Goal: Task Accomplishment & Management: Complete application form

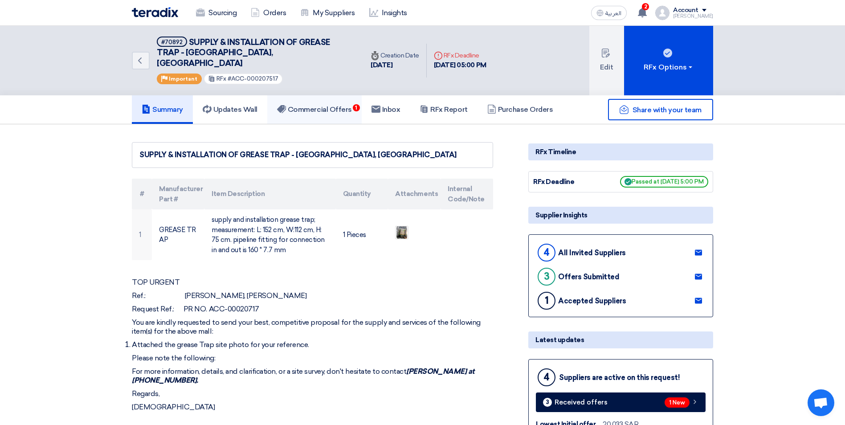
click at [321, 105] on h5 "Commercial Offers 1" at bounding box center [314, 109] width 75 height 9
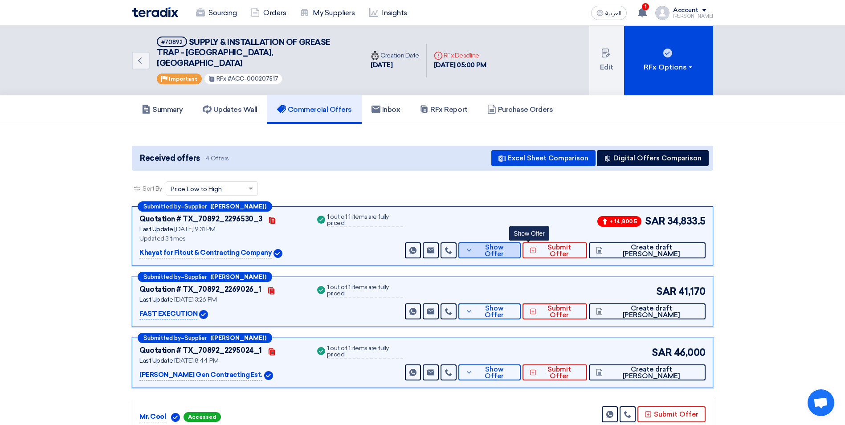
click at [513, 244] on span "Show Offer" at bounding box center [494, 250] width 39 height 13
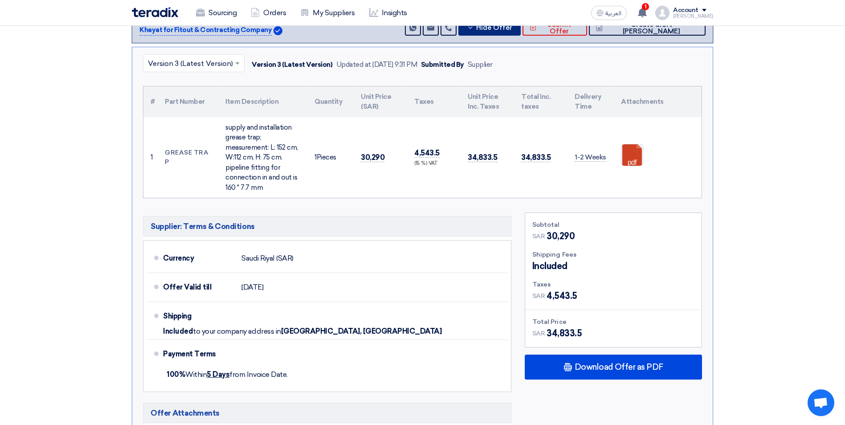
scroll to position [45, 0]
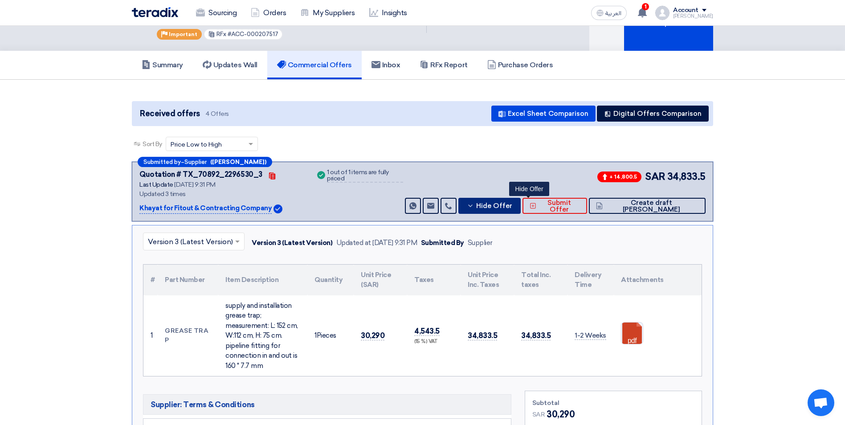
click at [512, 203] on span "Hide Offer" at bounding box center [494, 206] width 36 height 7
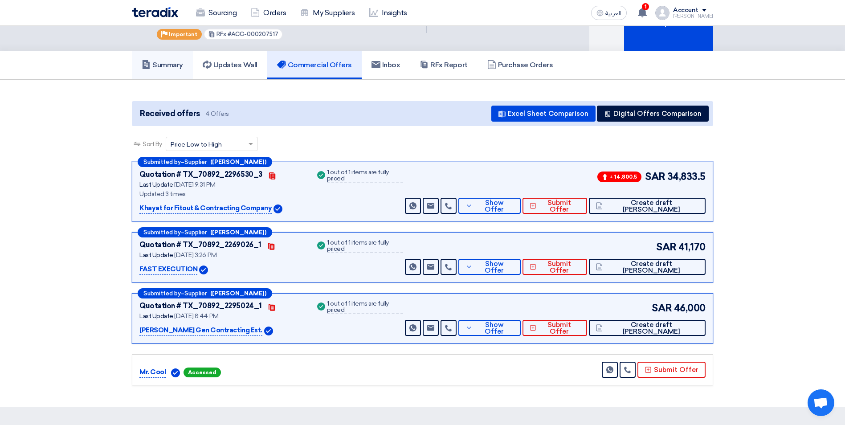
click at [178, 61] on h5 "Summary" at bounding box center [162, 65] width 41 height 9
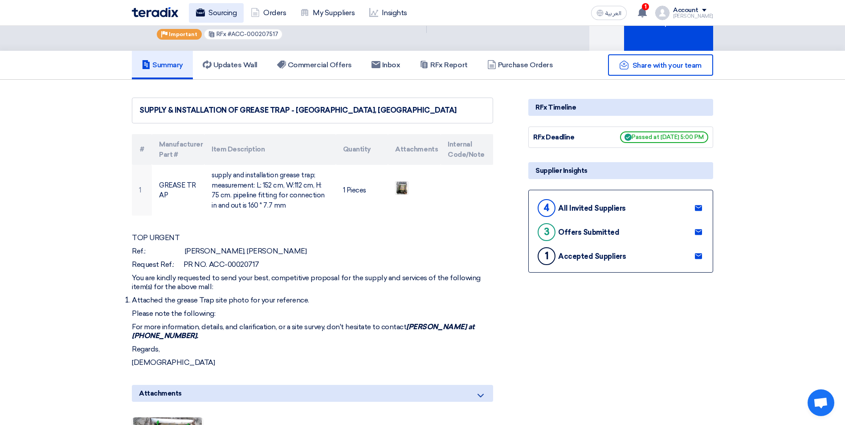
click at [232, 16] on link "Sourcing" at bounding box center [216, 13] width 55 height 20
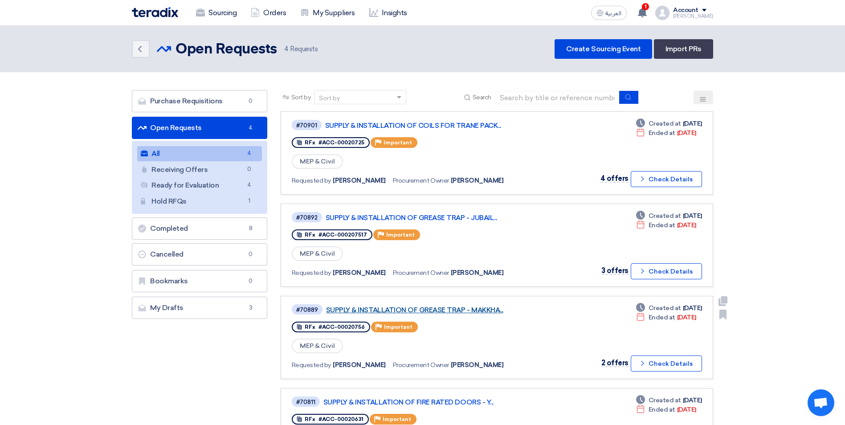
click at [446, 309] on link "SUPPLY & INSTALLATION OF GREASE TRAP - MAKKHA..." at bounding box center [437, 310] width 223 height 8
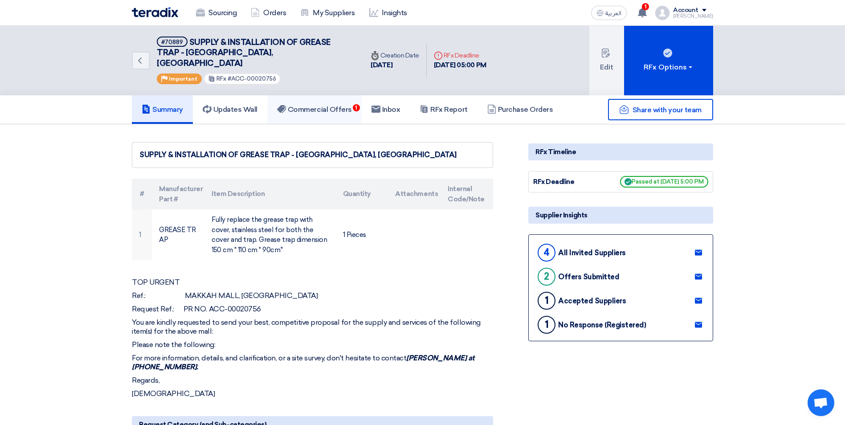
click at [325, 105] on h5 "Commercial Offers 1" at bounding box center [314, 109] width 75 height 9
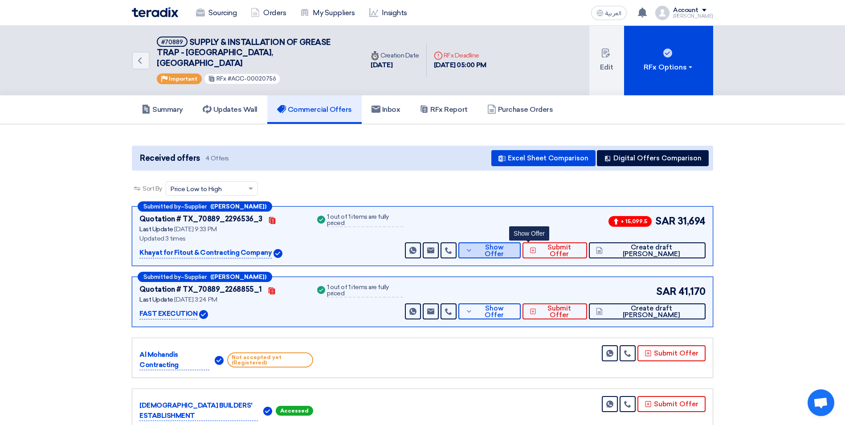
click at [513, 244] on span "Show Offer" at bounding box center [494, 250] width 39 height 13
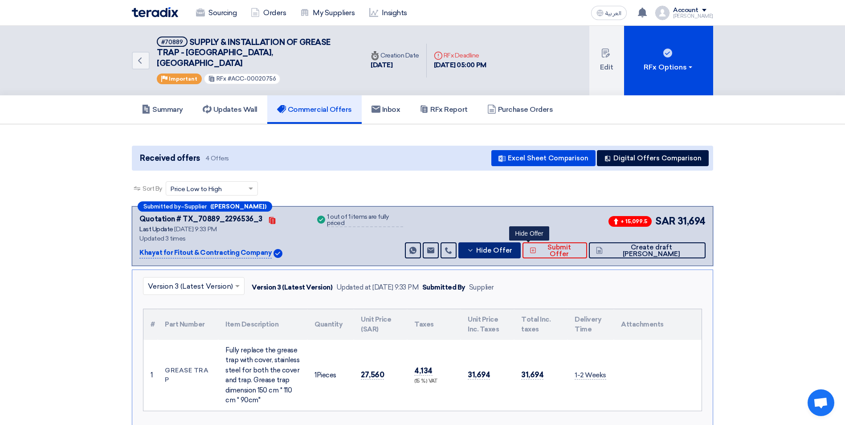
click at [504, 243] on button "Hide Offer" at bounding box center [489, 250] width 62 height 16
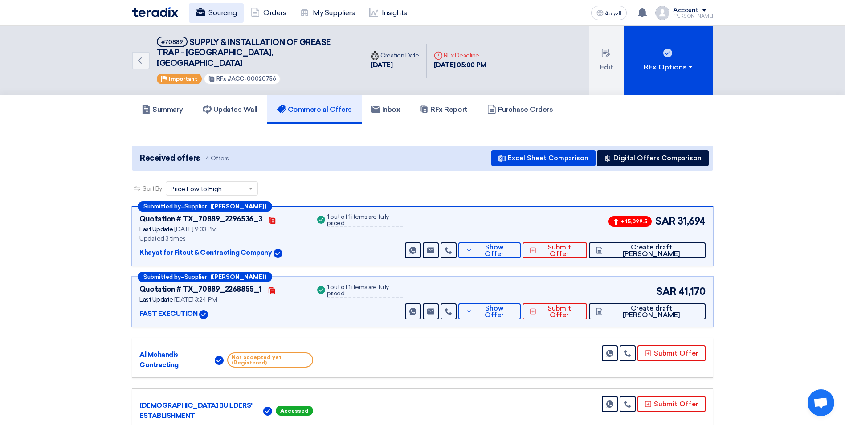
click at [219, 11] on link "Sourcing" at bounding box center [216, 13] width 55 height 20
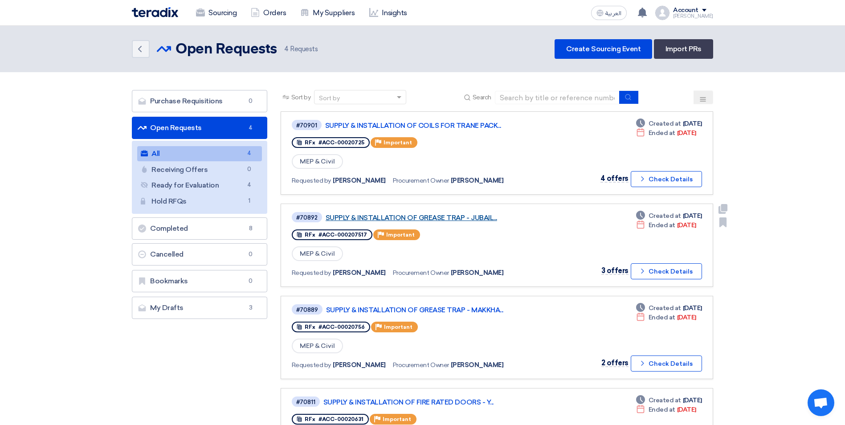
click at [459, 218] on link "SUPPLY & INSTALLATION OF GREASE TRAP - JUBAIL..." at bounding box center [436, 218] width 223 height 8
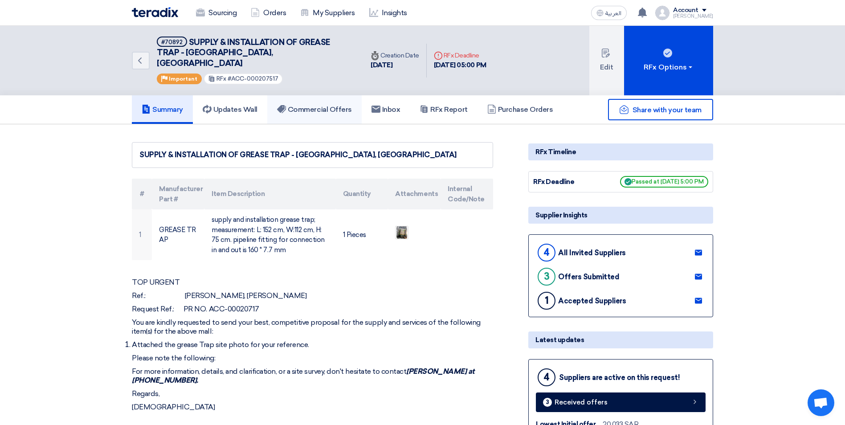
click at [337, 105] on h5 "Commercial Offers" at bounding box center [314, 109] width 75 height 9
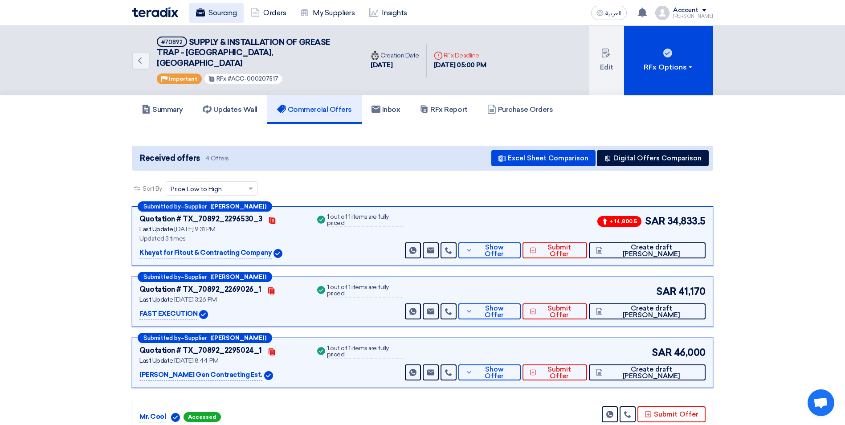
click at [218, 14] on link "Sourcing" at bounding box center [216, 13] width 55 height 20
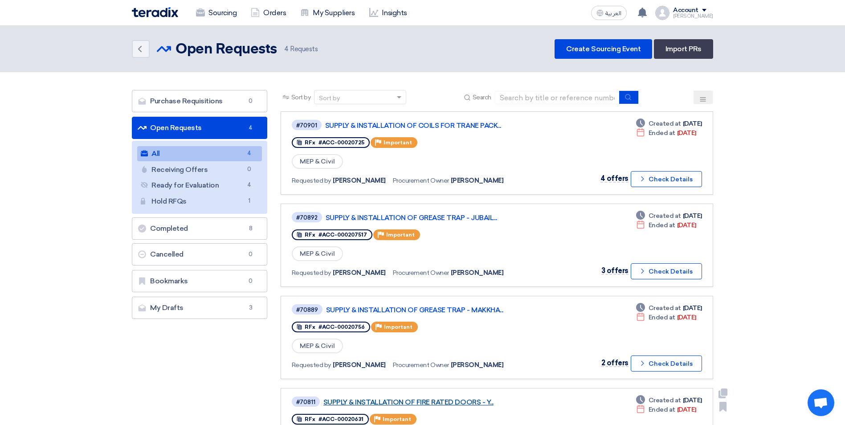
click at [458, 402] on link "SUPPLY & INSTALLATION OF FIRE RATED DOORS - Y..." at bounding box center [434, 402] width 223 height 8
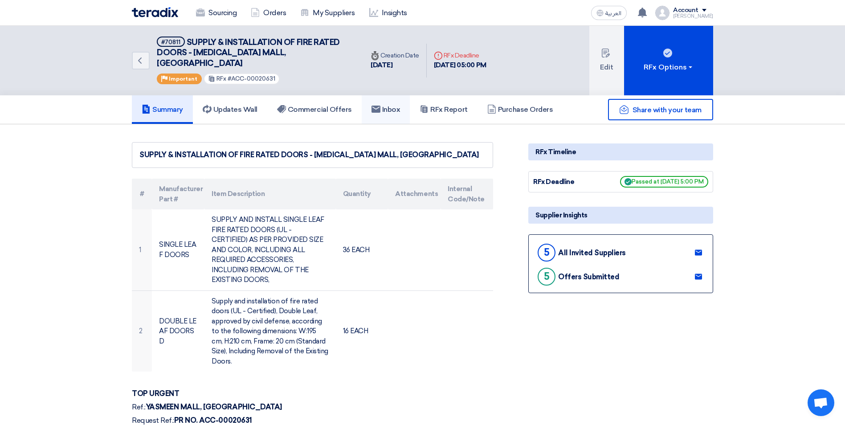
click at [400, 105] on h5 "Inbox" at bounding box center [385, 109] width 29 height 9
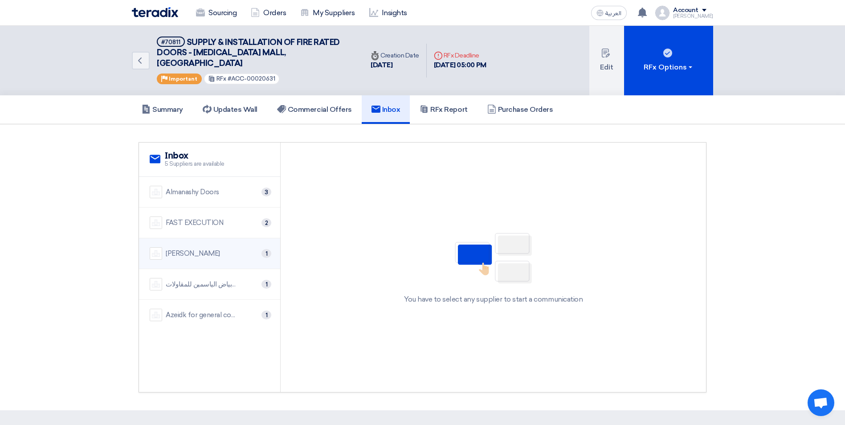
click at [238, 250] on li "Muhammad Ibrahim Ali Est 1" at bounding box center [209, 253] width 141 height 31
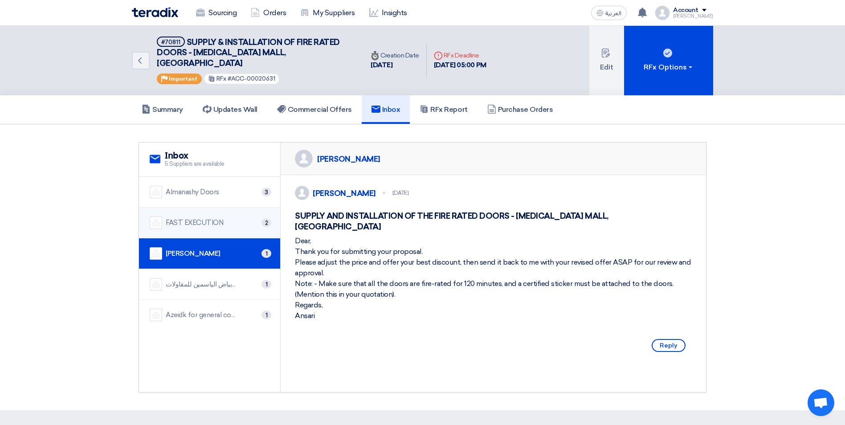
click at [222, 216] on div "FAST EXECUTION 2" at bounding box center [210, 222] width 120 height 12
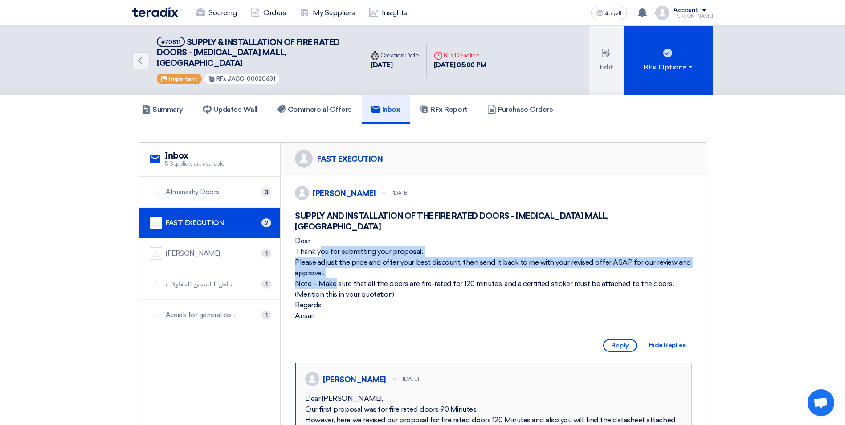
drag, startPoint x: 296, startPoint y: 231, endPoint x: 326, endPoint y: 259, distance: 41.6
click at [326, 259] on div "Dear, Thank you for submitting your proposal. Please adjust the price and offer…" at bounding box center [493, 278] width 397 height 85
copy div "Dear, Thank you for submitting your proposal. Please adjust the price and offer…"
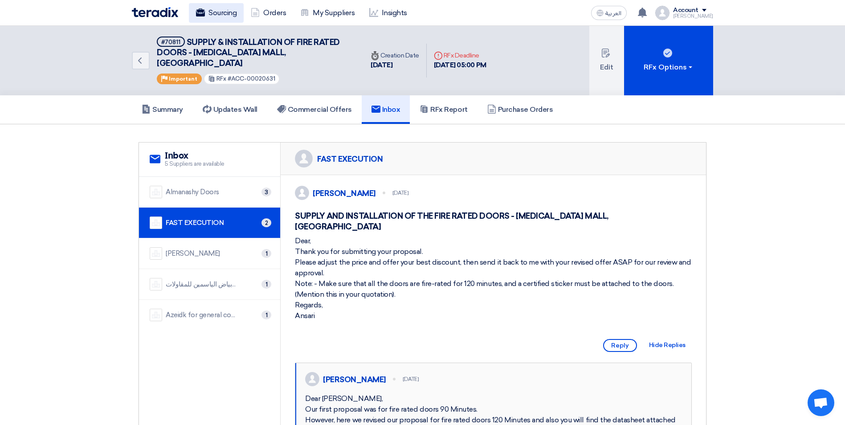
click at [227, 15] on link "Sourcing" at bounding box center [216, 13] width 55 height 20
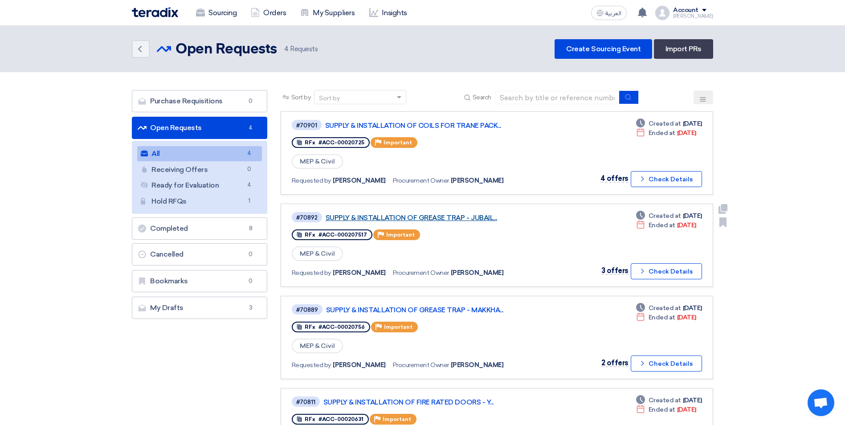
click at [471, 217] on link "SUPPLY & INSTALLATION OF GREASE TRAP - JUBAIL..." at bounding box center [436, 218] width 223 height 8
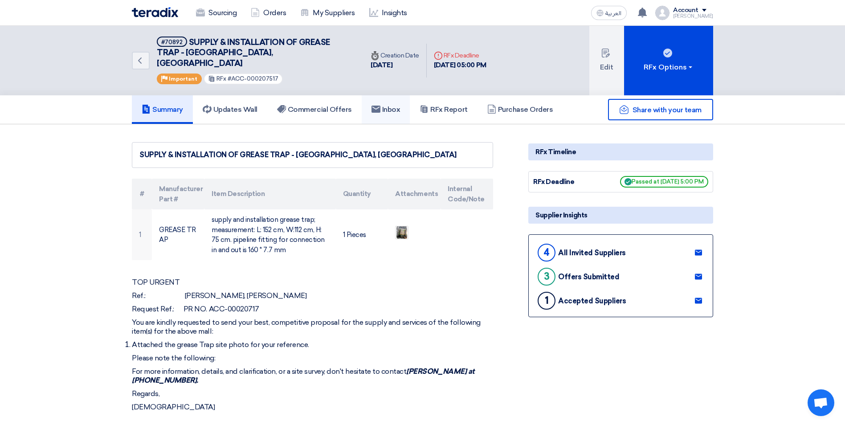
click at [394, 105] on h5 "Inbox" at bounding box center [385, 109] width 29 height 9
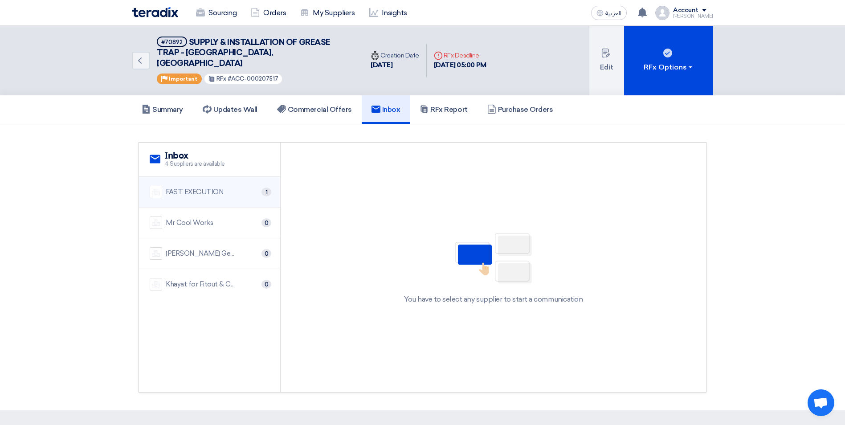
click at [235, 186] on div "FAST EXECUTION 1" at bounding box center [210, 192] width 120 height 12
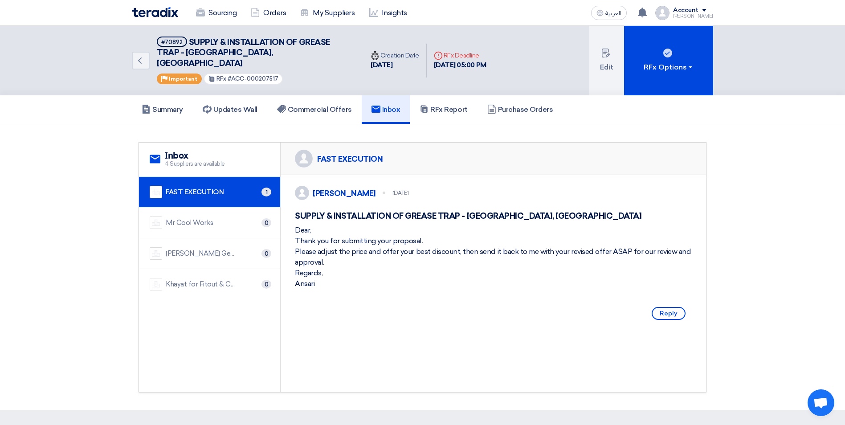
drag, startPoint x: 296, startPoint y: 229, endPoint x: 316, endPoint y: 285, distance: 59.0
click at [316, 285] on div "Dear, Thank you for submitting your proposal. Please adjust the price and offer…" at bounding box center [493, 257] width 397 height 64
copy div "Dear, Thank you for submitting your proposal. Please adjust the price and offer…"
click at [215, 279] on div "Khayat for Fitout & Contracting Company" at bounding box center [201, 284] width 71 height 10
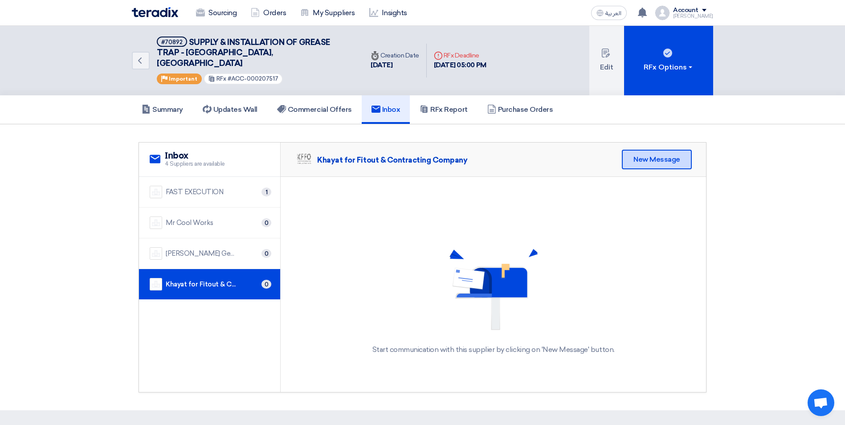
click at [648, 150] on div "New Message" at bounding box center [656, 160] width 70 height 20
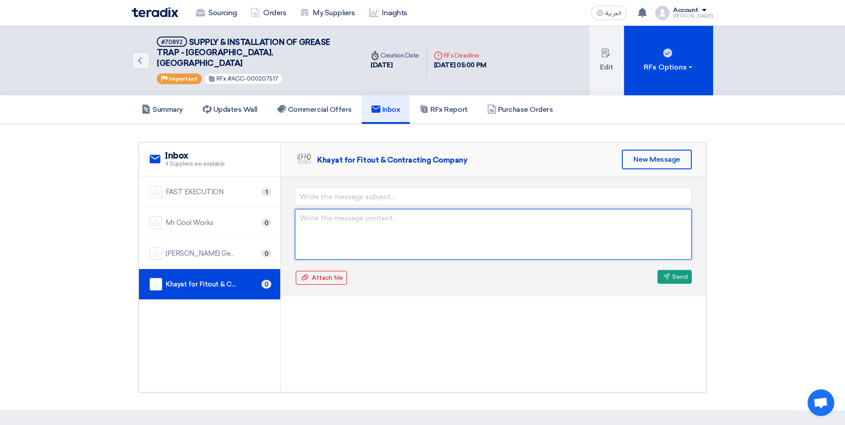
click at [308, 209] on textarea at bounding box center [493, 234] width 397 height 51
paste textarea "Dear, Thank you for submitting your proposal. Please adjust the price and offer…"
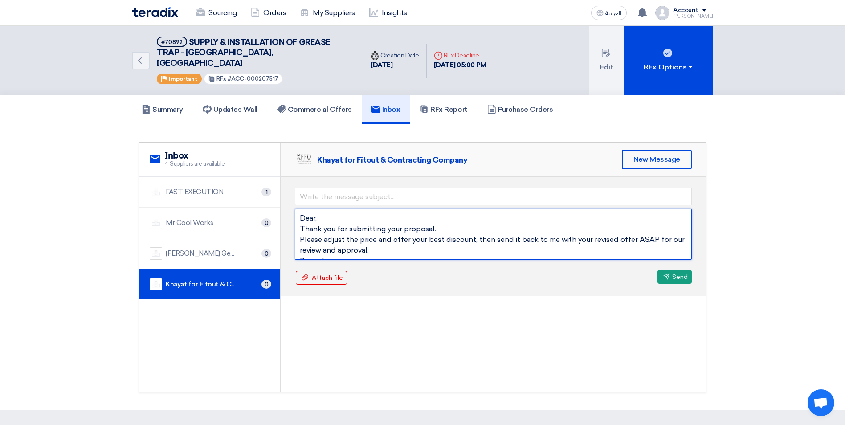
scroll to position [16, 0]
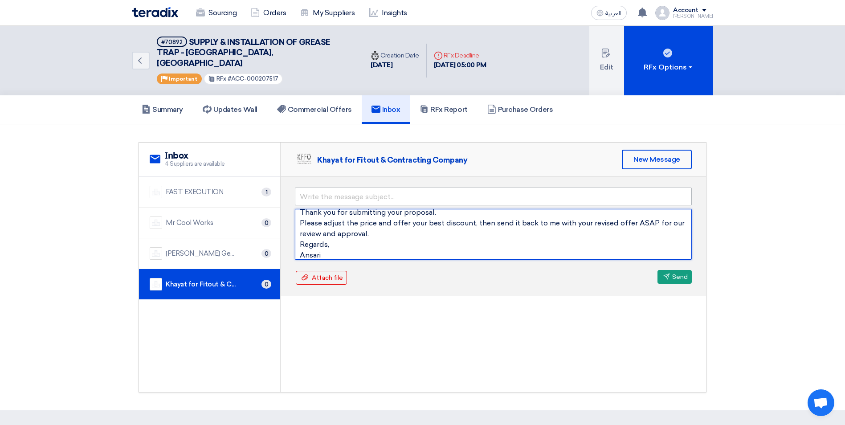
type textarea "Dear, Thank you for submitting your proposal. Please adjust the price and offer…"
click at [318, 190] on input "text" at bounding box center [493, 196] width 397 height 18
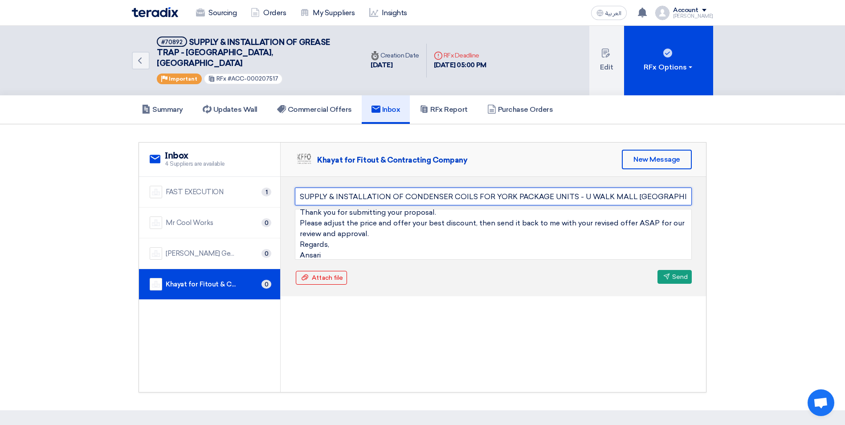
drag, startPoint x: 663, startPoint y: 185, endPoint x: 578, endPoint y: 183, distance: 85.5
click at [578, 187] on input "SUPPLY & INSTALLATION OF CONDENSER COILS FOR YORK PACKAGE UNITS - U WALK MALL J…" at bounding box center [493, 196] width 397 height 18
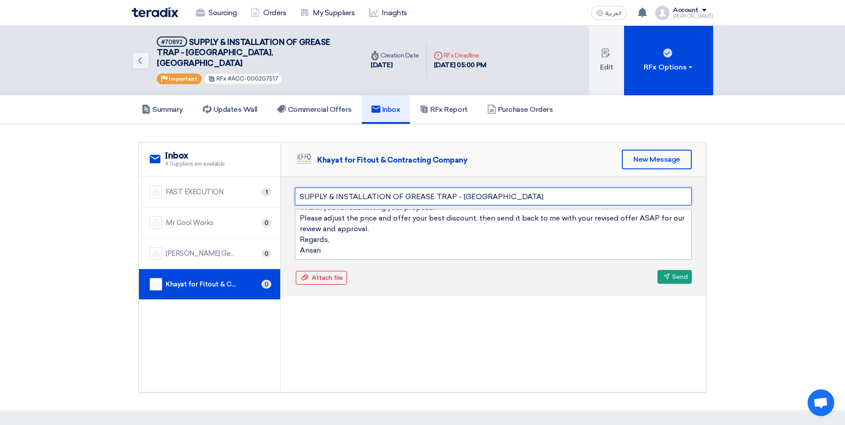
scroll to position [0, 0]
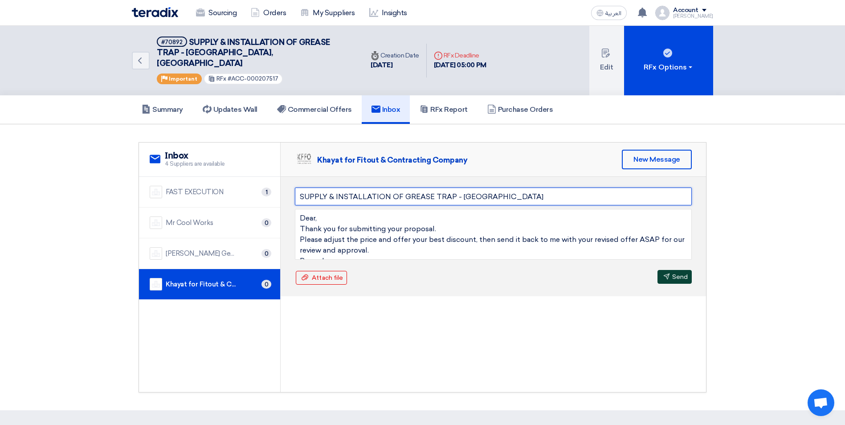
type input "SUPPLY & INSTALLATION OF GREASE TRAP - JUBAIL MALL"
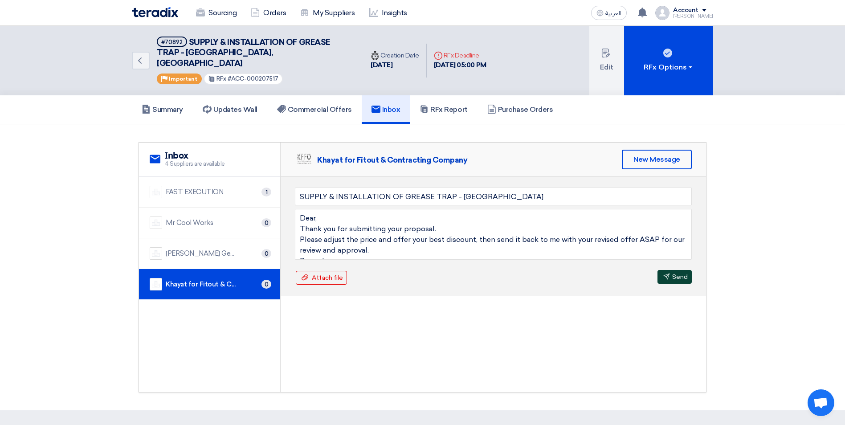
click at [666, 273] on use at bounding box center [666, 276] width 6 height 6
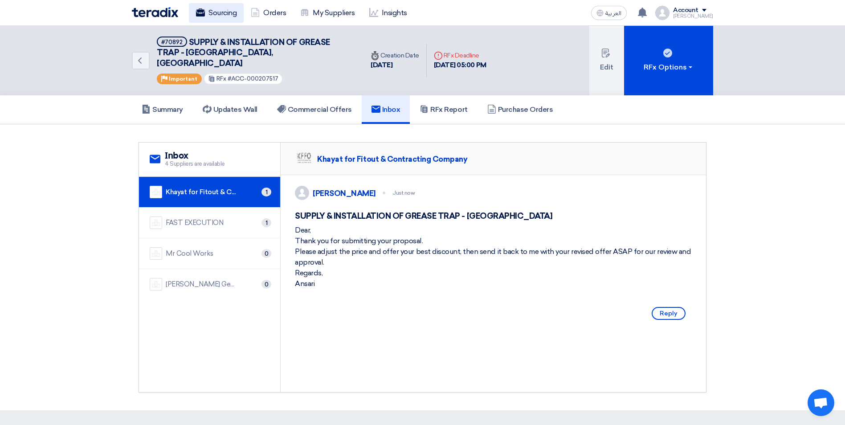
click at [225, 16] on link "Sourcing" at bounding box center [216, 13] width 55 height 20
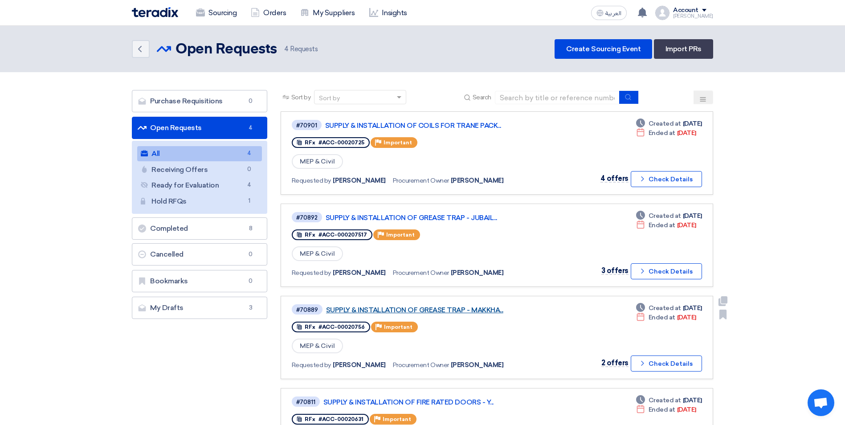
click at [468, 310] on link "SUPPLY & INSTALLATION OF GREASE TRAP - MAKKHA..." at bounding box center [437, 310] width 223 height 8
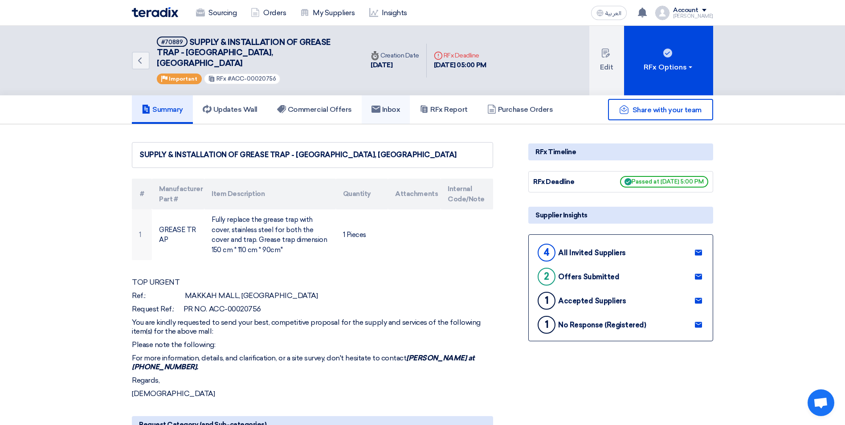
click at [389, 105] on h5 "Inbox" at bounding box center [385, 109] width 29 height 9
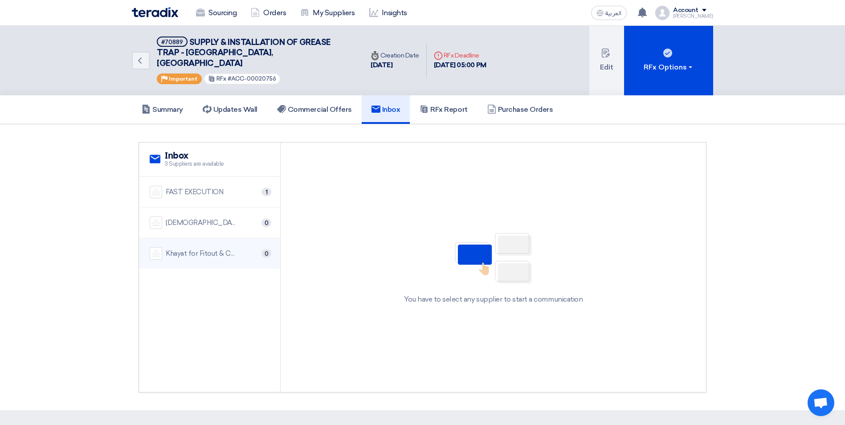
click at [241, 247] on div "Khayat for Fitout & Contracting Company 0" at bounding box center [210, 253] width 120 height 12
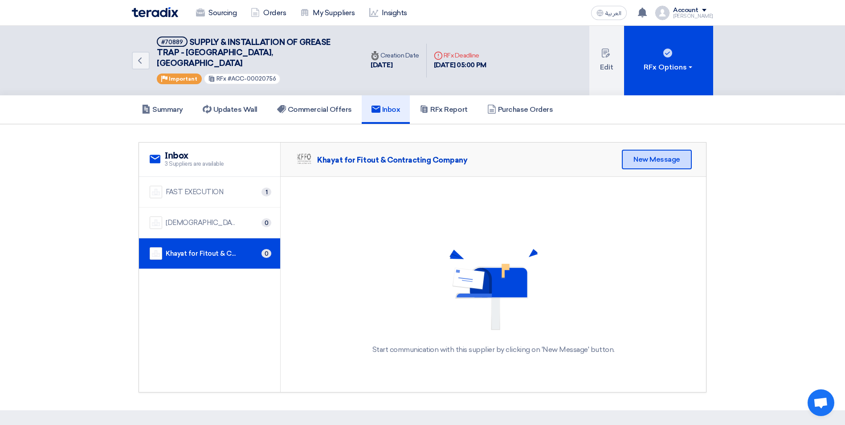
click at [637, 150] on div "New Message" at bounding box center [656, 160] width 70 height 20
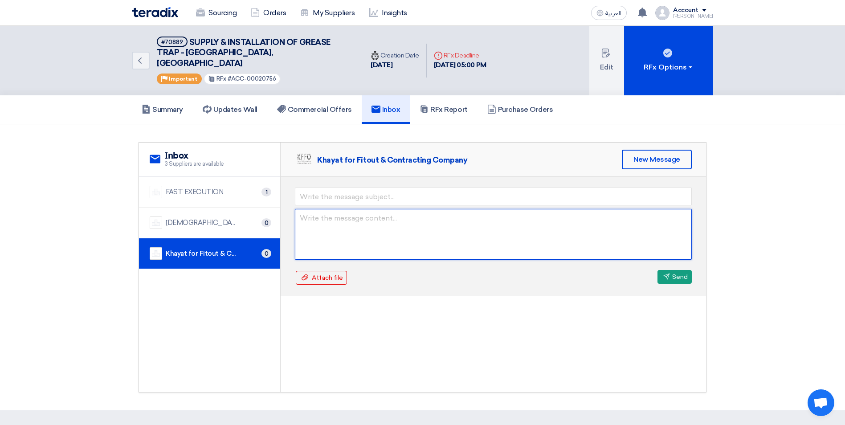
click at [376, 216] on textarea at bounding box center [493, 234] width 397 height 51
paste textarea "Dear, Thank you for submitting your proposal. Please adjust the price and offer…"
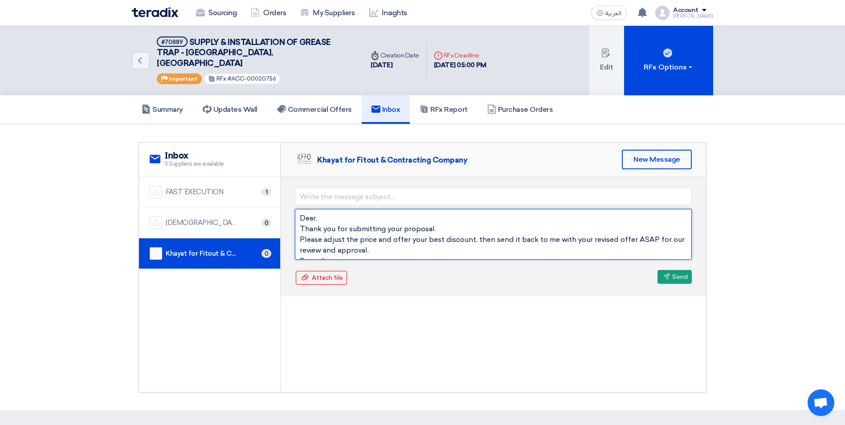
scroll to position [16, 0]
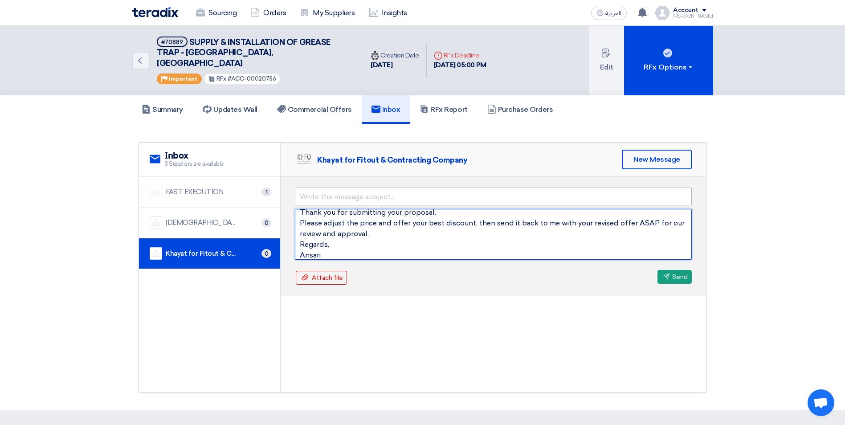
type textarea "Dear, Thank you for submitting your proposal. Please adjust the price and offer…"
click at [396, 187] on input "text" at bounding box center [493, 196] width 397 height 18
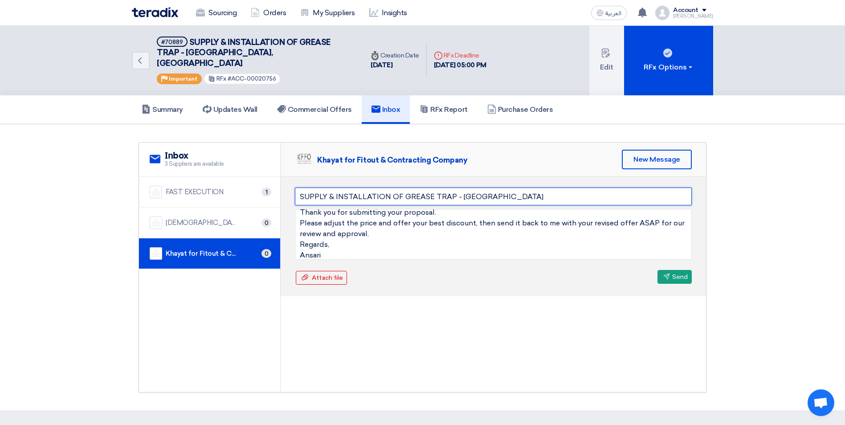
drag, startPoint x: 512, startPoint y: 187, endPoint x: 459, endPoint y: 187, distance: 52.1
click at [459, 187] on input "SUPPLY & INSTALLATION OF GREASE TRAP - JUBAIL MALL" at bounding box center [493, 196] width 397 height 18
type input "SUPPLY & INSTALLATION OF GREASE TRAP - [GEOGRAPHIC_DATA], [GEOGRAPHIC_DATA]"
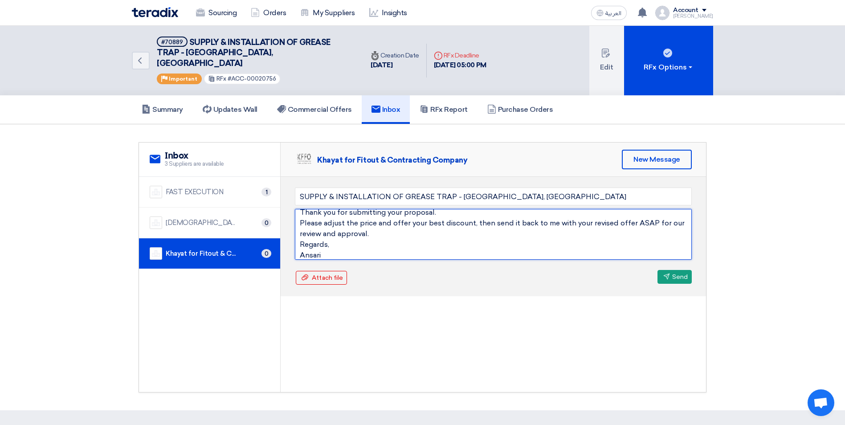
click at [522, 233] on textarea "Dear, Thank you for submitting your proposal. Please adjust the price and offer…" at bounding box center [493, 234] width 397 height 51
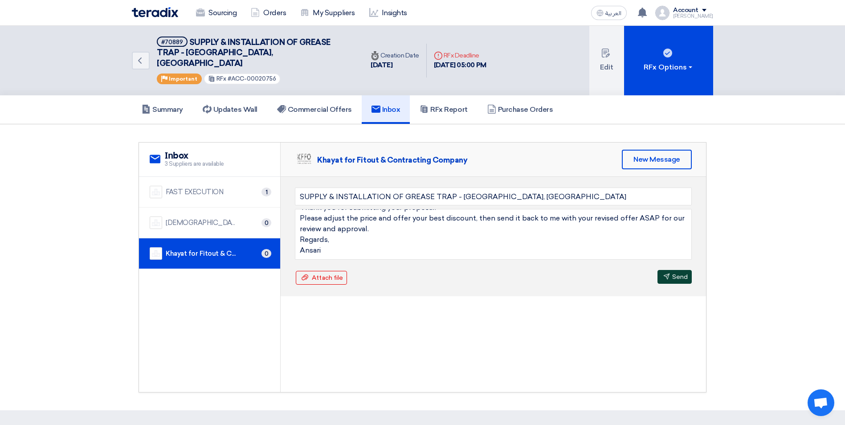
click at [664, 273] on icon "Send" at bounding box center [666, 276] width 7 height 7
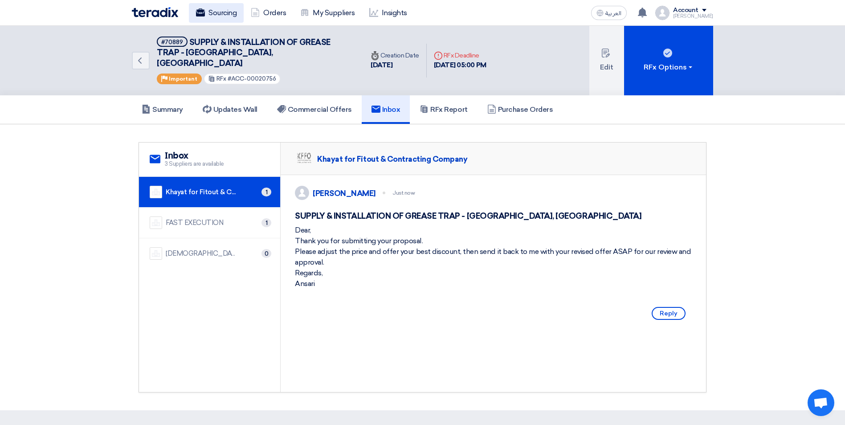
click at [231, 13] on link "Sourcing" at bounding box center [216, 13] width 55 height 20
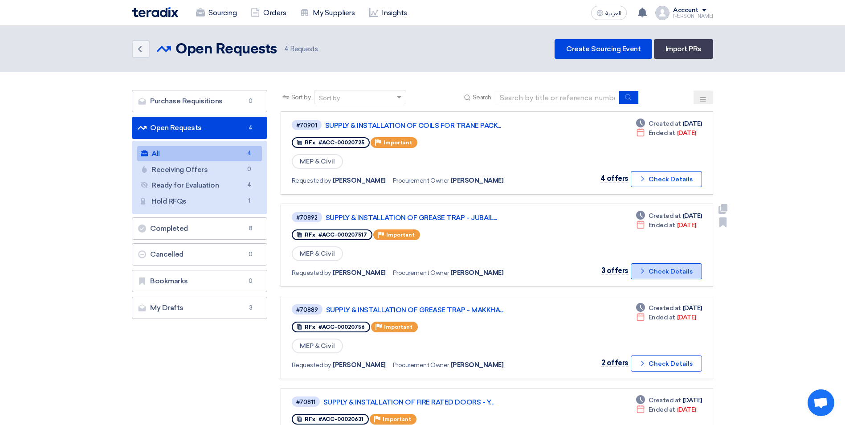
click at [638, 272] on button "Check details Check Details" at bounding box center [665, 271] width 71 height 16
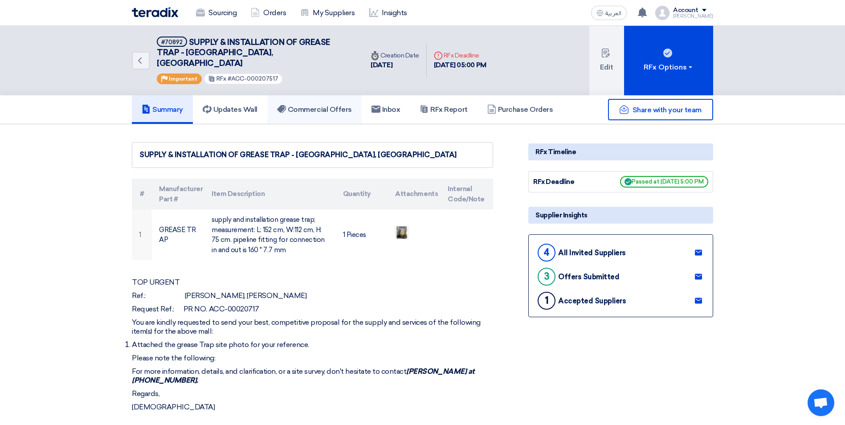
click at [316, 105] on h5 "Commercial Offers" at bounding box center [314, 109] width 75 height 9
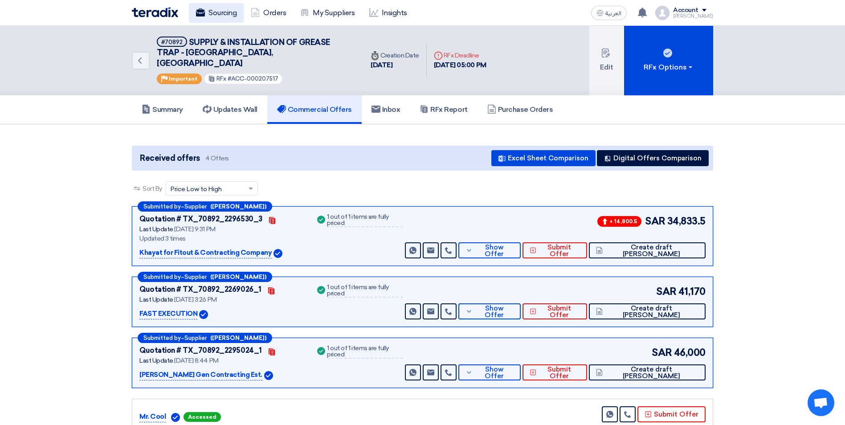
click at [207, 16] on link "Sourcing" at bounding box center [216, 13] width 55 height 20
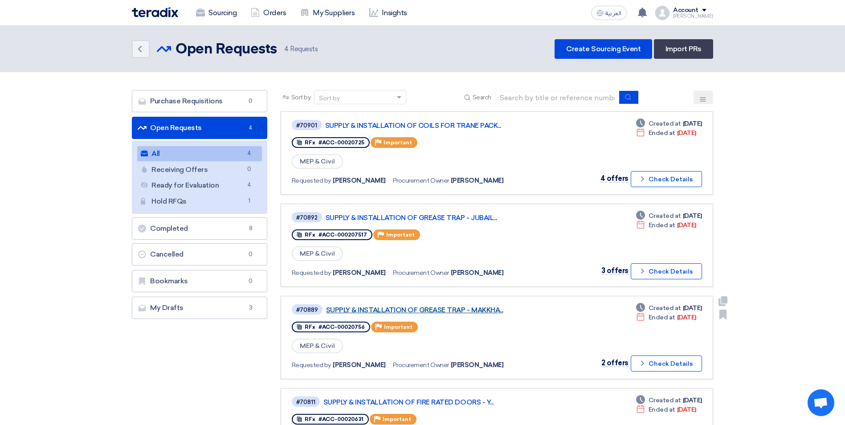
click at [436, 308] on link "SUPPLY & INSTALLATION OF GREASE TRAP - MAKKHA..." at bounding box center [437, 310] width 223 height 8
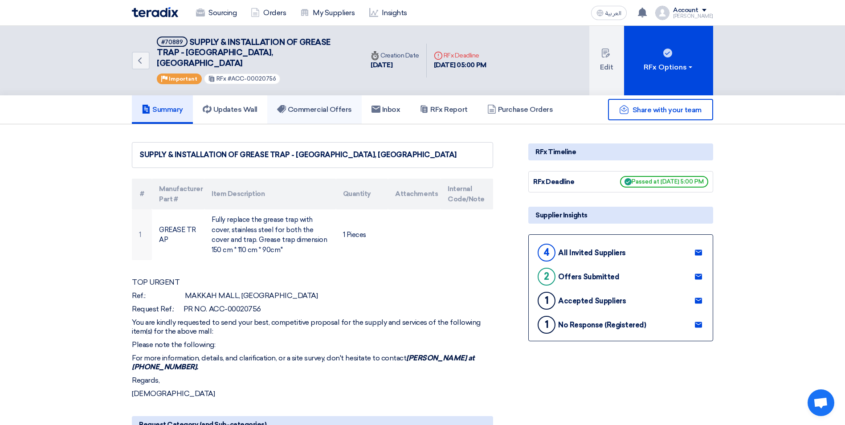
click at [328, 105] on h5 "Commercial Offers" at bounding box center [314, 109] width 75 height 9
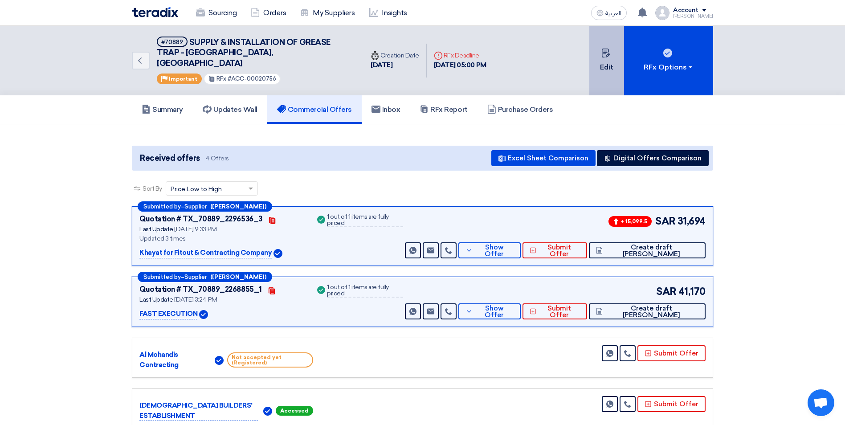
click at [611, 59] on button "Edit" at bounding box center [606, 60] width 35 height 69
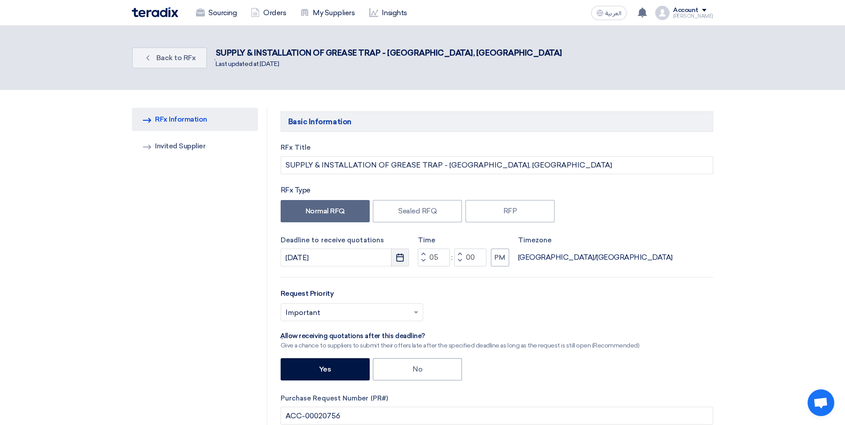
click at [401, 256] on use "button" at bounding box center [400, 257] width 8 height 8
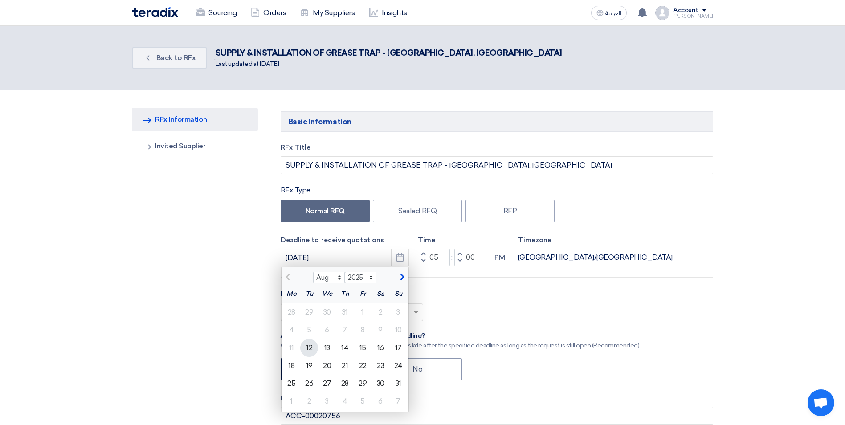
click at [312, 346] on div "12" at bounding box center [309, 348] width 18 height 18
type input "8/12/2025"
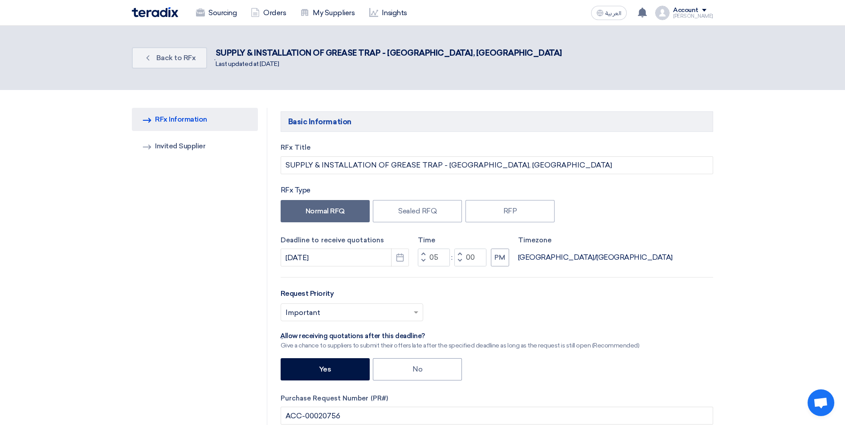
click at [428, 277] on hr at bounding box center [496, 277] width 432 height 0
click at [203, 147] on link "Invited Suppliers Invited Supplier" at bounding box center [195, 145] width 126 height 23
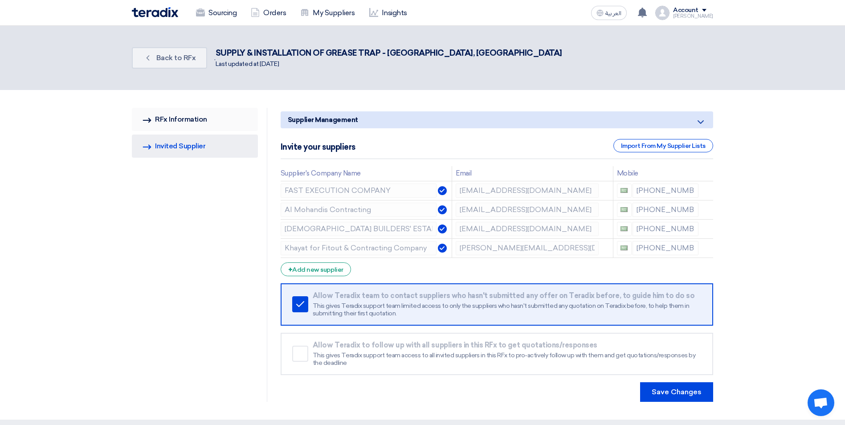
click at [193, 121] on link "RFQ Information RFx Information" at bounding box center [195, 119] width 126 height 23
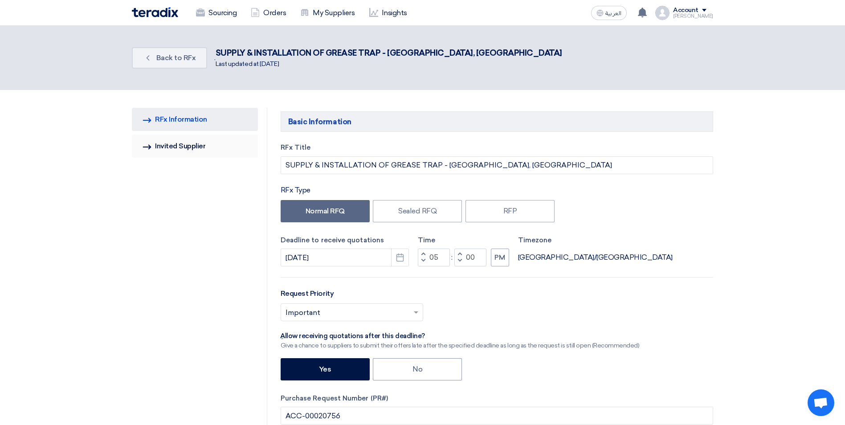
click at [197, 145] on link "Invited Suppliers Invited Supplier" at bounding box center [195, 145] width 126 height 23
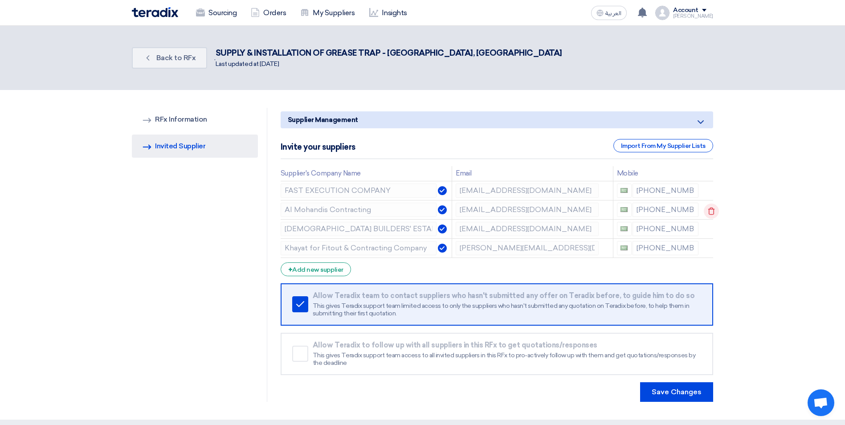
click at [705, 207] on icon at bounding box center [710, 210] width 15 height 15
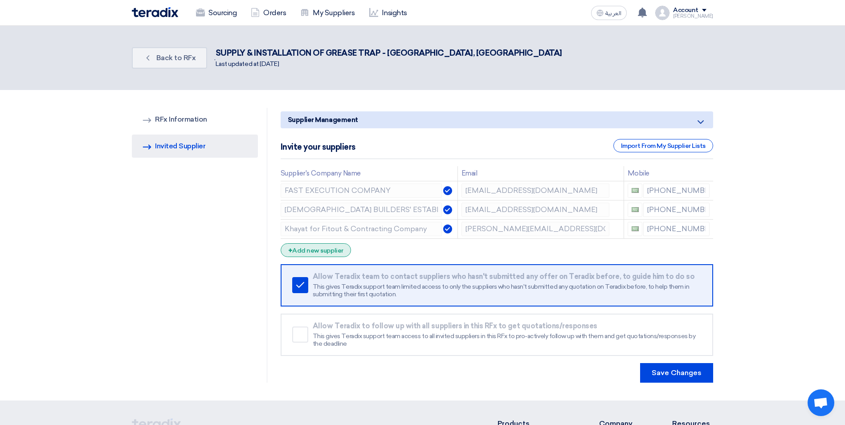
click at [328, 251] on div "+ Add new supplier" at bounding box center [315, 250] width 70 height 14
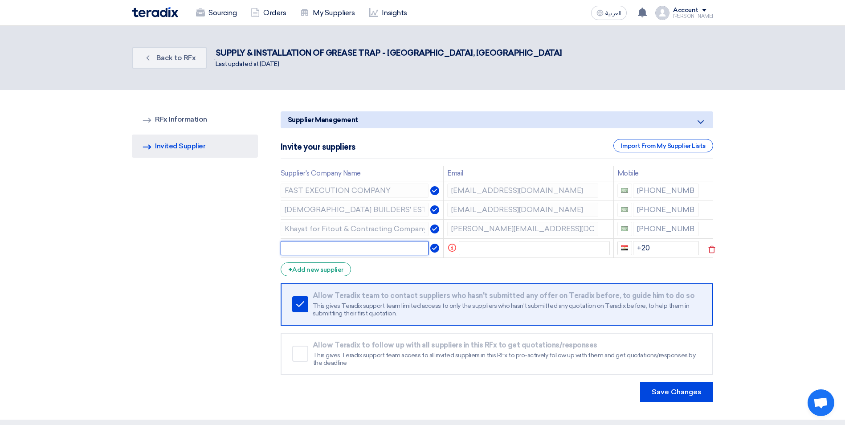
click at [326, 249] on input "text" at bounding box center [354, 248] width 148 height 14
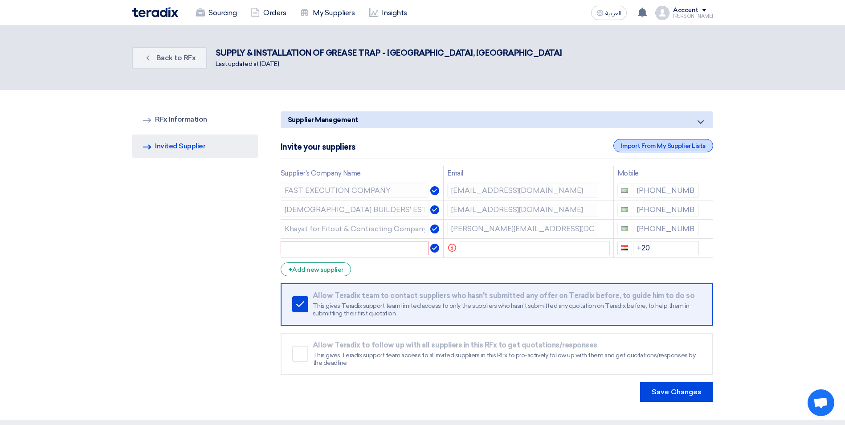
click at [678, 140] on div "Import From My Supplier Lists" at bounding box center [663, 145] width 100 height 13
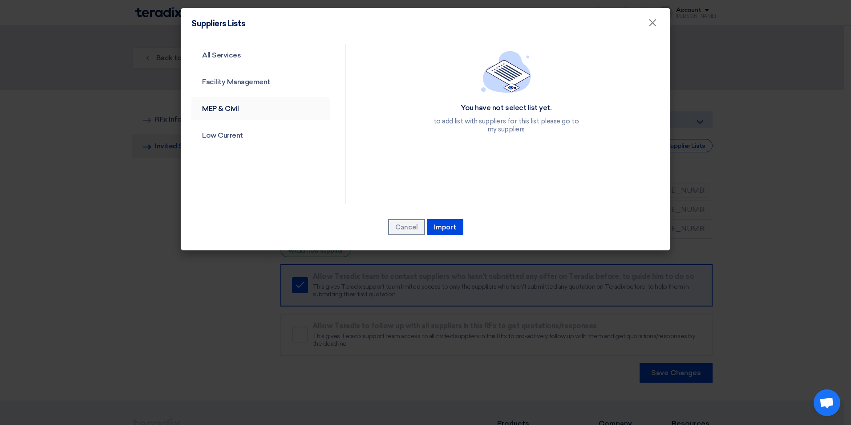
click at [241, 111] on link "MEP & Civil" at bounding box center [260, 108] width 138 height 23
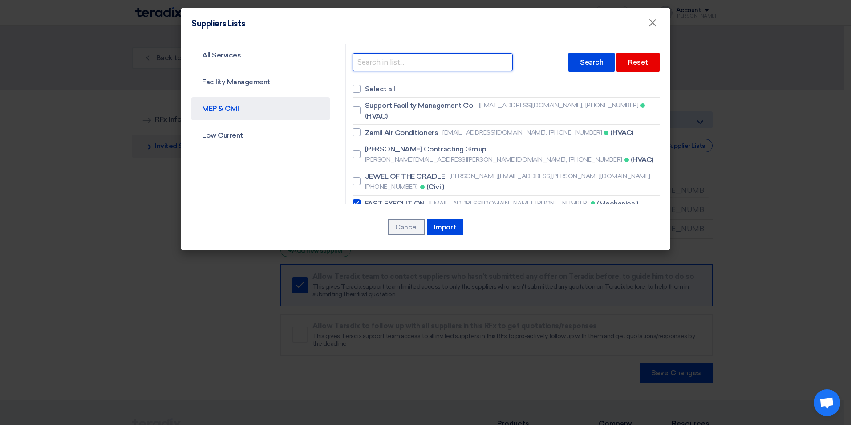
click at [421, 64] on input "text" at bounding box center [433, 62] width 160 height 18
type input "bunyan"
click at [577, 67] on div "Search" at bounding box center [592, 63] width 46 height 20
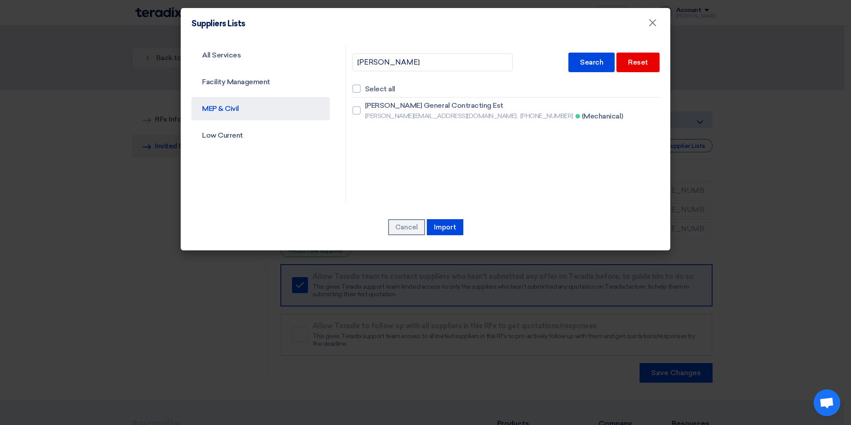
click at [239, 112] on link "MEP & Civil" at bounding box center [260, 108] width 138 height 23
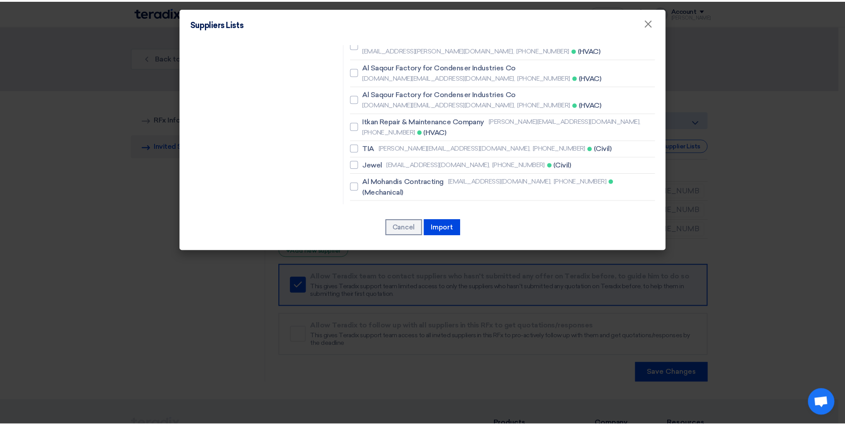
scroll to position [267, 0]
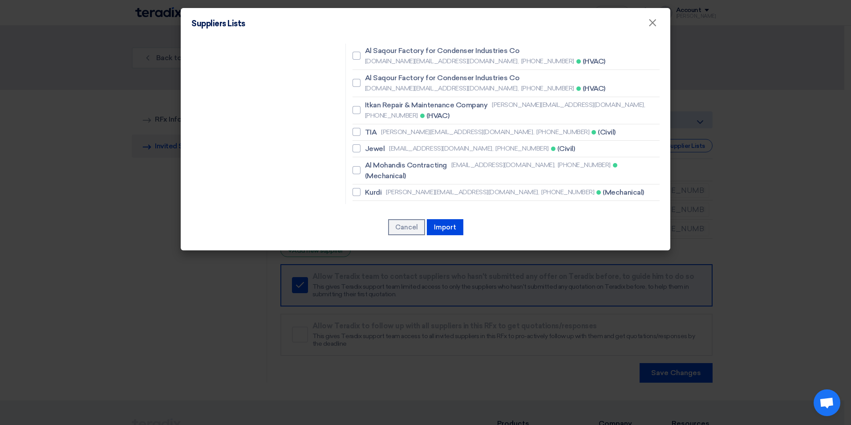
click at [450, 220] on span "Bunyan Tlahl General Contracting Est" at bounding box center [434, 225] width 138 height 11
checkbox input "true"
click at [443, 222] on button "Import" at bounding box center [445, 227] width 37 height 16
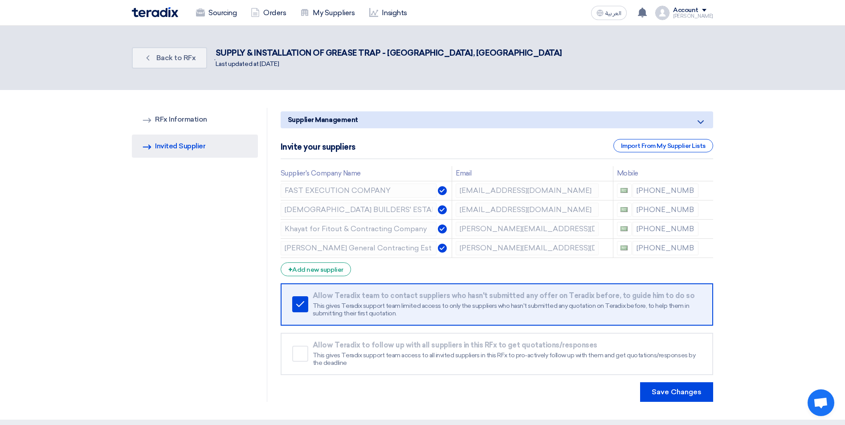
drag, startPoint x: 509, startPoint y: 249, endPoint x: 740, endPoint y: 276, distance: 233.1
click at [740, 276] on section "RFQ Information RFx Information Invited Suppliers Invited Supplier Supplier Man…" at bounding box center [422, 254] width 845 height 329
click at [313, 268] on div "+ Add new supplier" at bounding box center [315, 269] width 70 height 14
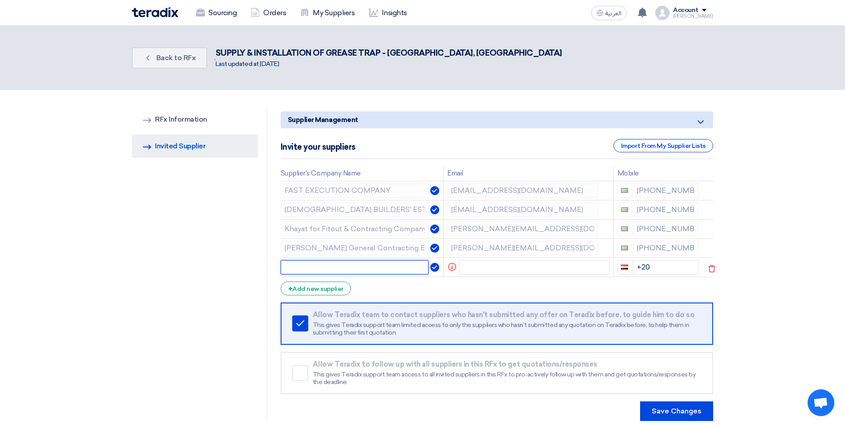
click at [366, 268] on input "text" at bounding box center [354, 267] width 148 height 14
paste input "Bunyan Tlahl General Contracting Est"
type input "Bunyan Tlahl General Contracting Est"
click at [477, 265] on input "text" at bounding box center [534, 267] width 151 height 14
drag, startPoint x: 495, startPoint y: 268, endPoint x: 460, endPoint y: 268, distance: 34.7
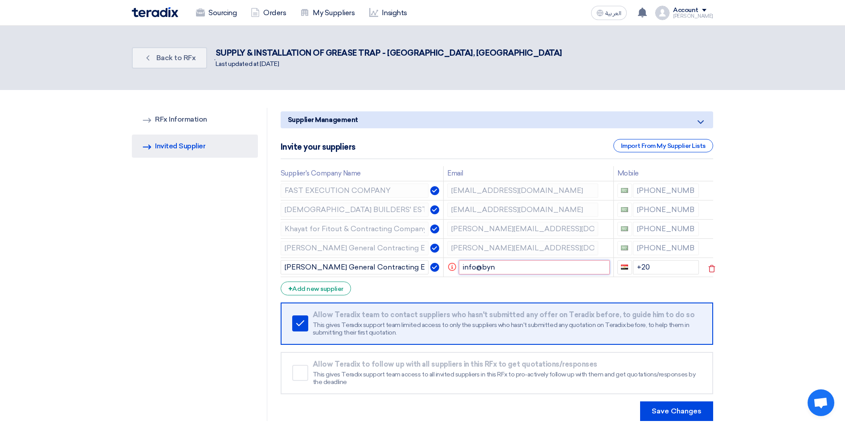
click at [460, 268] on input "info@byn" at bounding box center [534, 267] width 151 height 14
paste input "'INFO BUNYAN ' <info@bunyantlahl.com>"
click at [515, 268] on input "'INFO BUNYAN ' <info@bunyantlahl.com>" at bounding box center [526, 267] width 142 height 14
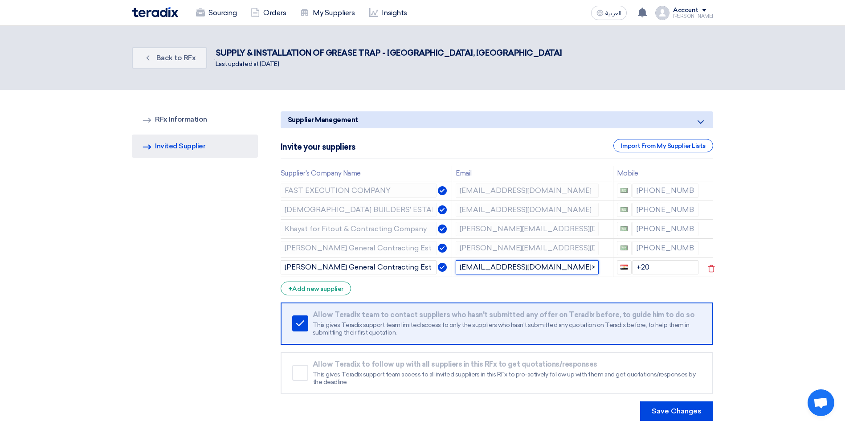
click at [547, 267] on input "info@bunyantlahl.com>" at bounding box center [526, 267] width 142 height 14
type input "info@bunyantlahl.com"
drag, startPoint x: 689, startPoint y: 244, endPoint x: 639, endPoint y: 247, distance: 49.5
click at [639, 247] on div "+966 582139459" at bounding box center [658, 248] width 82 height 14
drag, startPoint x: 639, startPoint y: 247, endPoint x: 624, endPoint y: 268, distance: 26.8
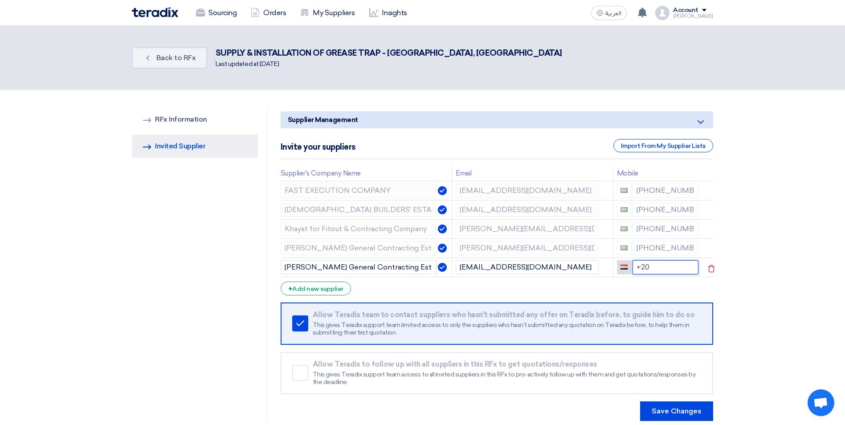
click at [624, 268] on div "+20" at bounding box center [658, 267] width 82 height 14
click at [708, 249] on use at bounding box center [711, 249] width 7 height 8
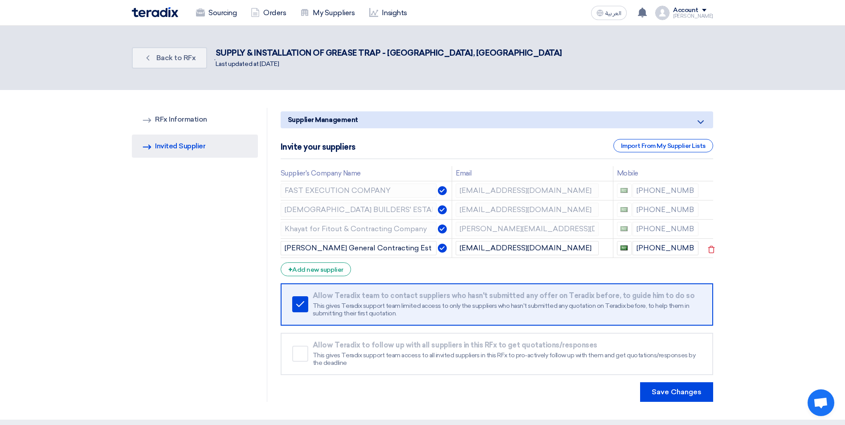
click at [407, 269] on form "Supplier Management Minimize/Maximize Category Invite your suppliers Import Fro…" at bounding box center [496, 256] width 432 height 290
click at [670, 394] on button "Save Changes" at bounding box center [676, 392] width 73 height 20
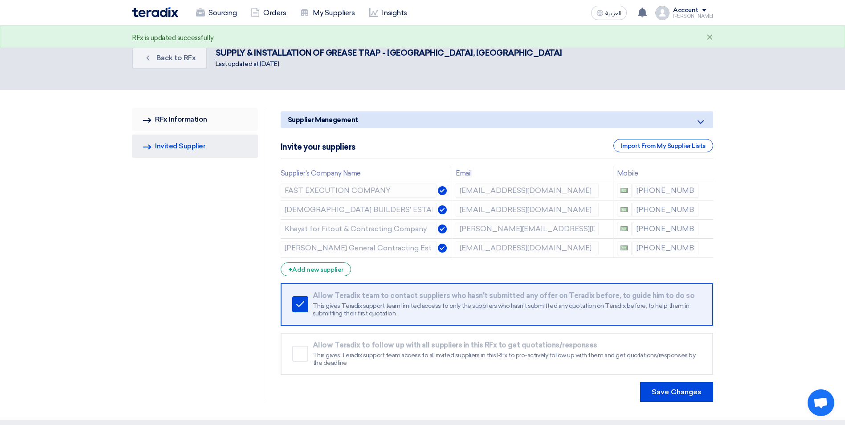
click at [189, 118] on link "RFQ Information RFx Information" at bounding box center [195, 119] width 126 height 23
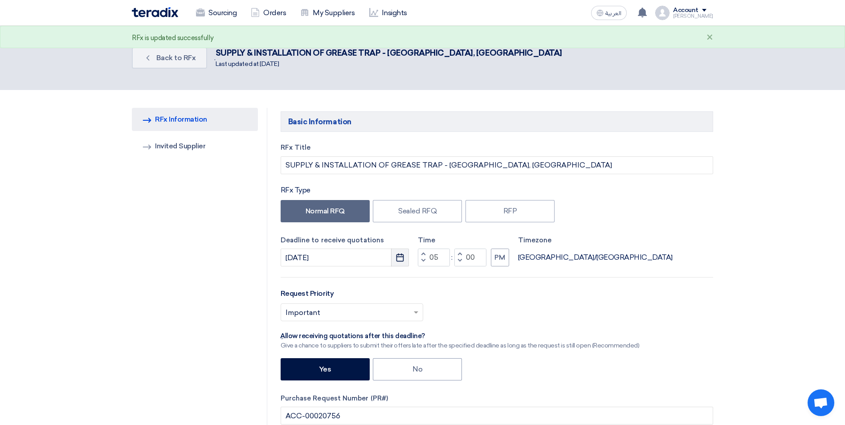
click at [398, 259] on icon "Pick a date" at bounding box center [399, 257] width 9 height 9
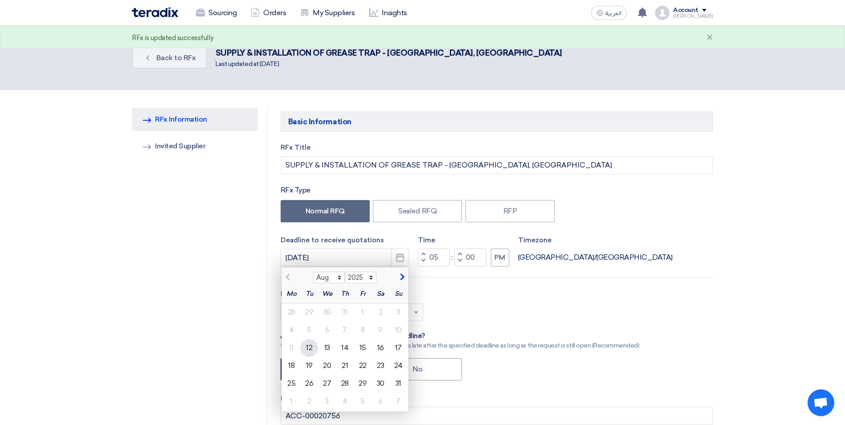
click at [307, 346] on div "12" at bounding box center [309, 348] width 18 height 18
type input "8/12/2025"
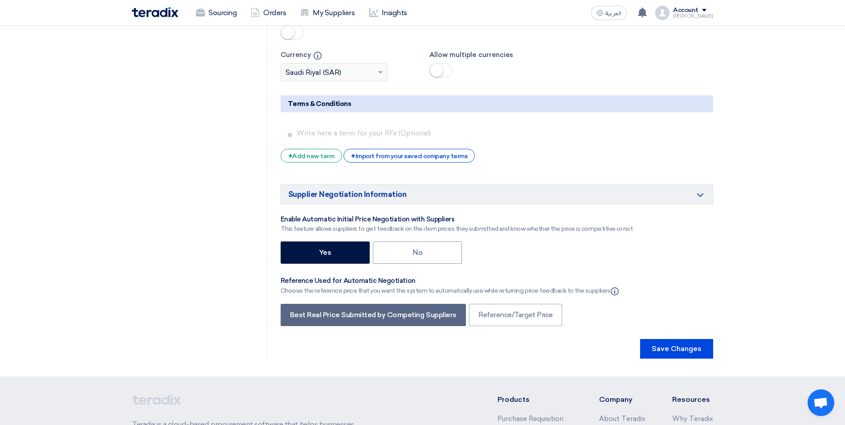
scroll to position [1478, 0]
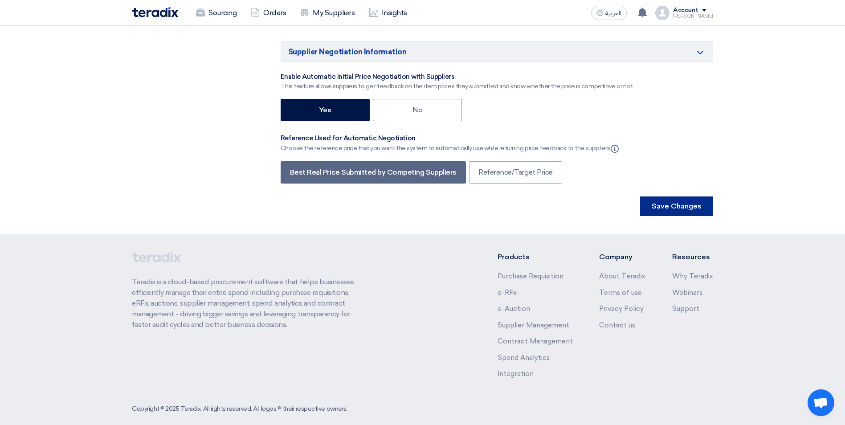
click at [682, 196] on button "Save Changes" at bounding box center [676, 206] width 73 height 20
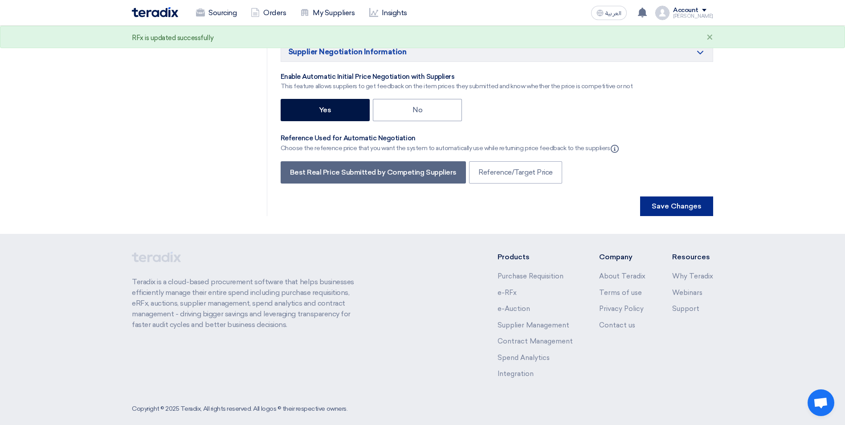
scroll to position [0, 0]
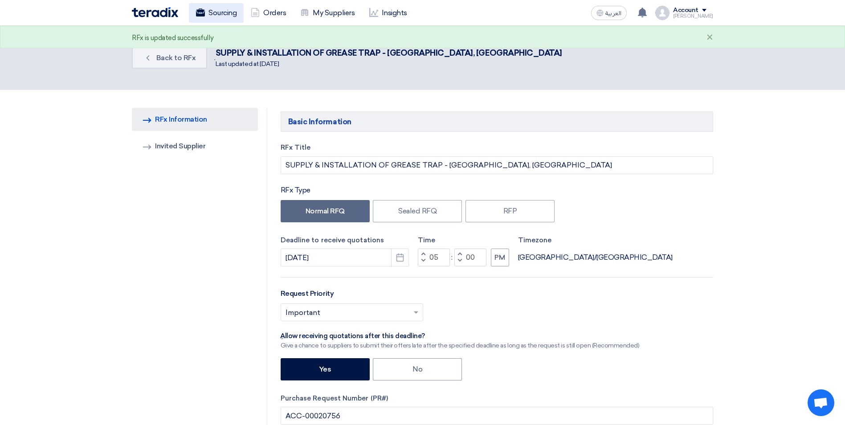
click at [227, 12] on link "Sourcing" at bounding box center [216, 13] width 55 height 20
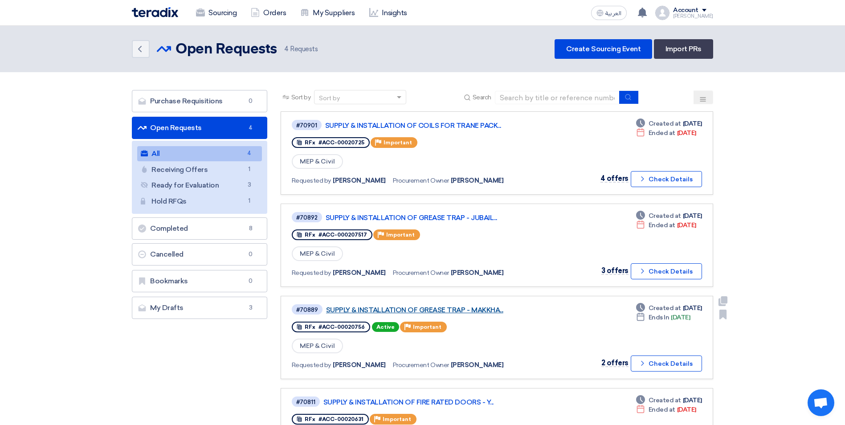
click at [475, 311] on link "SUPPLY & INSTALLATION OF GREASE TRAP - MAKKHA..." at bounding box center [437, 310] width 223 height 8
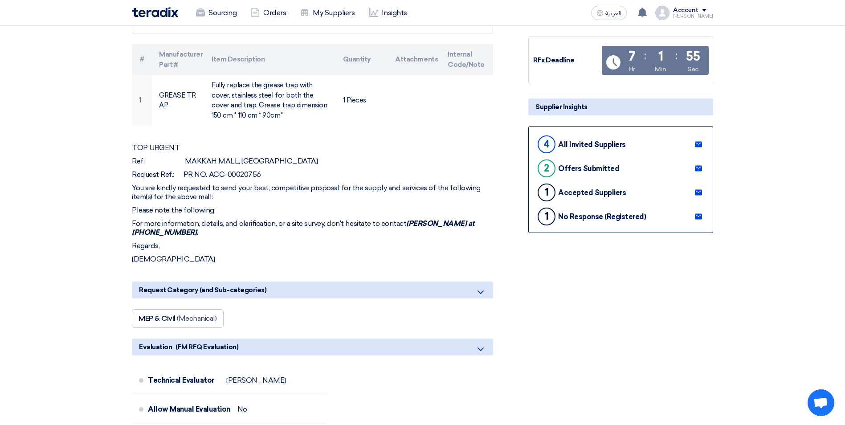
scroll to position [45, 0]
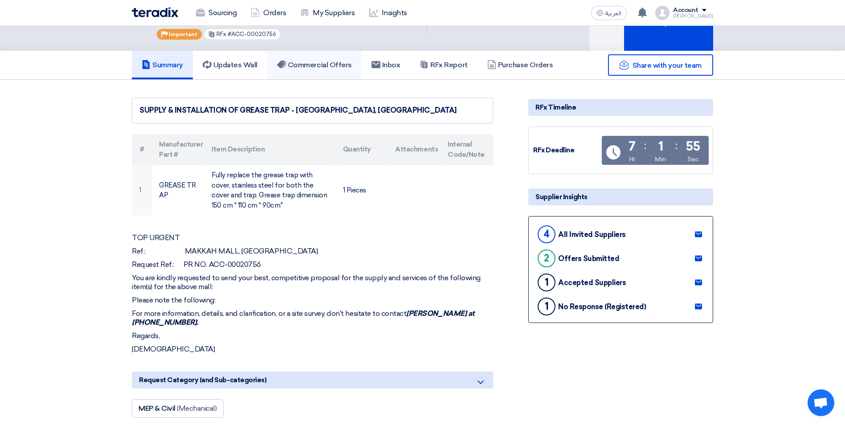
click at [310, 51] on link "Commercial Offers" at bounding box center [314, 65] width 94 height 28
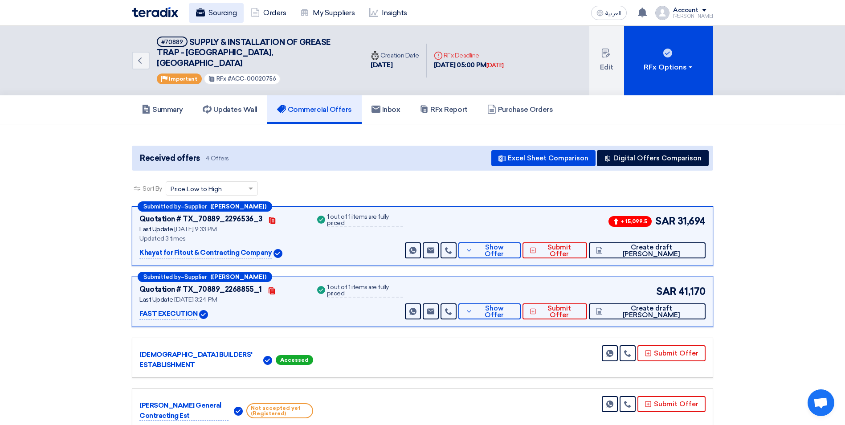
click at [223, 20] on link "Sourcing" at bounding box center [216, 13] width 55 height 20
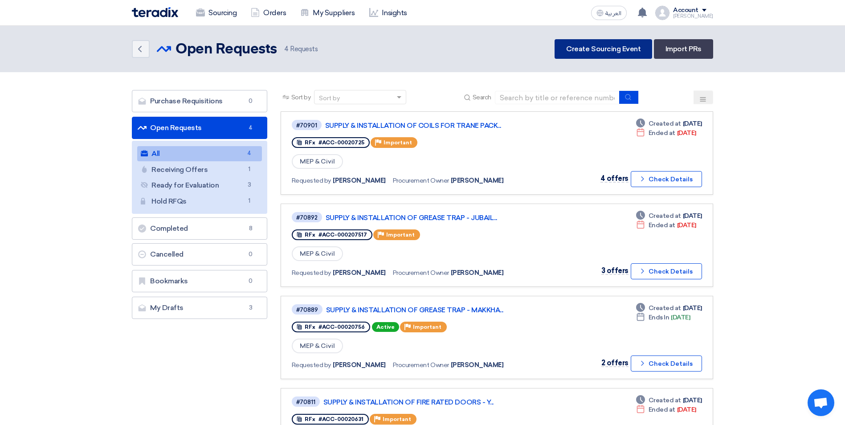
click at [582, 46] on link "Create Sourcing Event" at bounding box center [602, 49] width 97 height 20
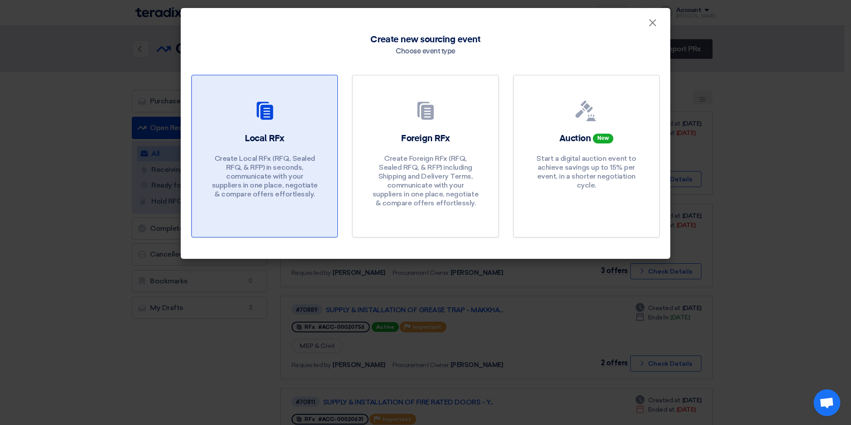
click at [297, 148] on div "Local RFx Create Local RFx (RFQ, Sealed RFQ, & RFP) in seconds, communicate wit…" at bounding box center [265, 167] width 124 height 71
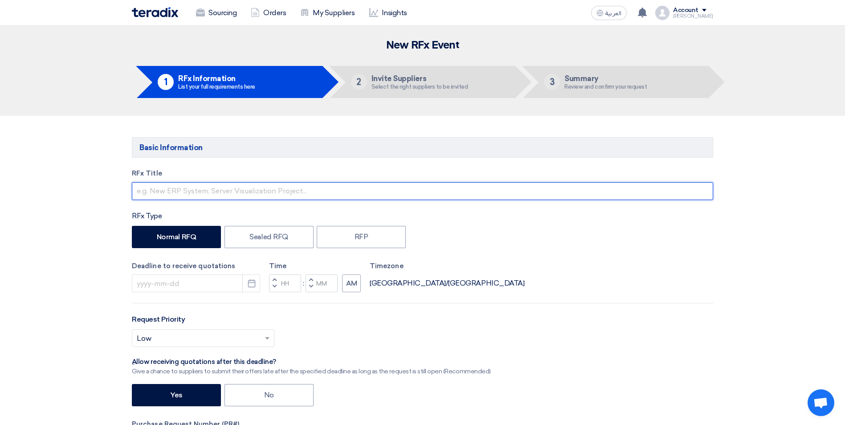
click at [190, 191] on input "text" at bounding box center [422, 191] width 581 height 18
paste input "+966 582139459"
type input "+966 582139459"
drag, startPoint x: 196, startPoint y: 187, endPoint x: 138, endPoint y: 191, distance: 58.5
click at [138, 191] on input "+966 582139459" at bounding box center [422, 191] width 581 height 18
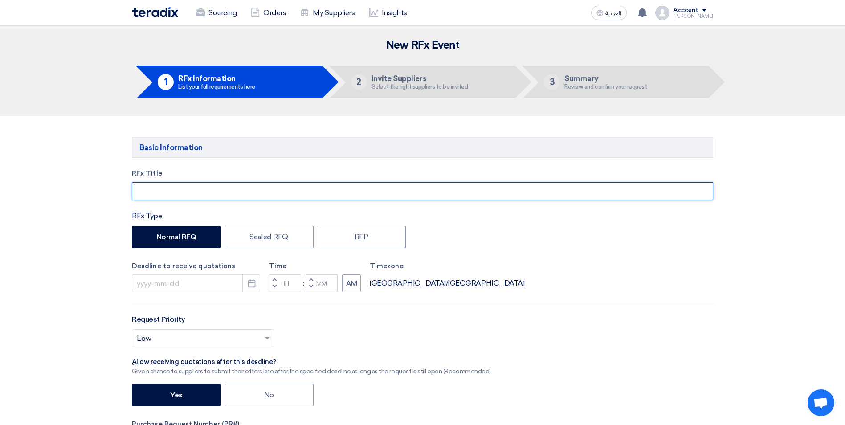
click at [141, 190] on input "text" at bounding box center [422, 191] width 581 height 18
paste input "EMERGENCY EVACUATION PLAN FOR CENTRAL REGION MALLS"
type input "EMERGENCY EVACUATION PLAN FOR CENTRAL REGION MALLS"
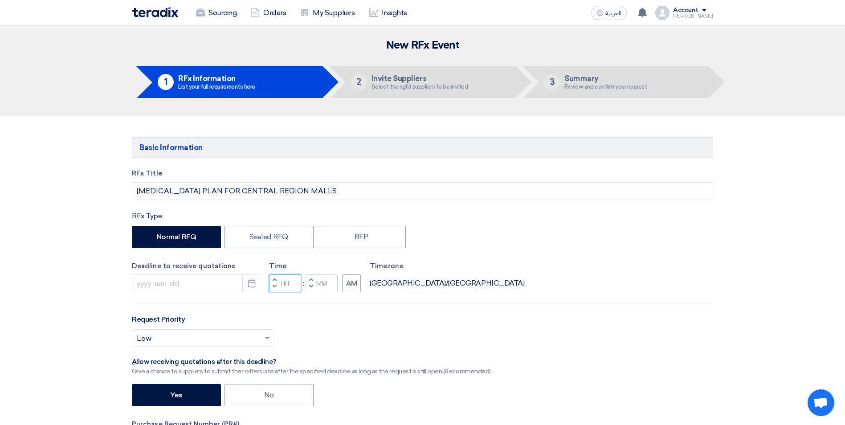
click at [281, 284] on input "Hours" at bounding box center [285, 283] width 32 height 18
type input "05"
click at [321, 280] on input "Minutes" at bounding box center [321, 283] width 32 height 18
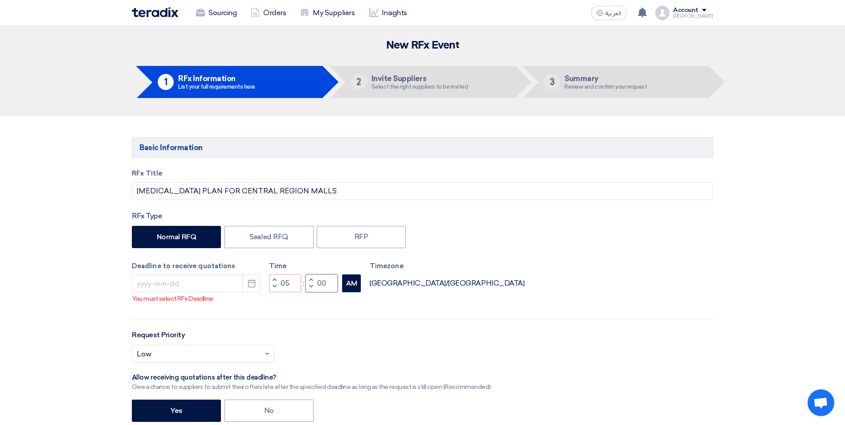
type input "00"
click at [352, 287] on button "AM" at bounding box center [351, 283] width 19 height 18
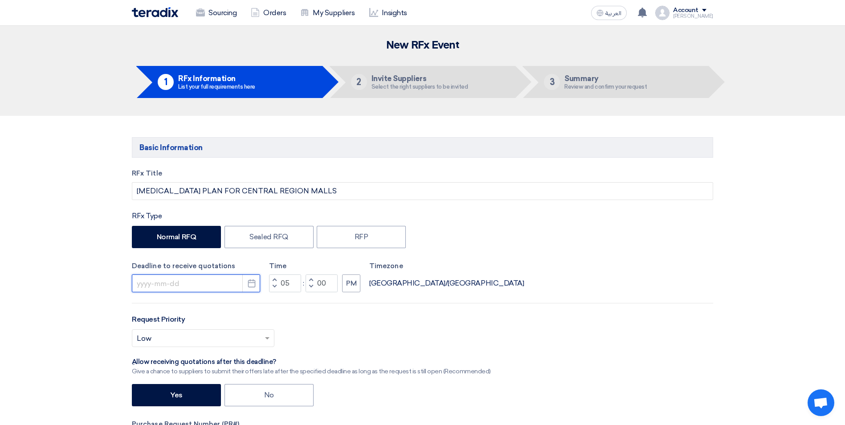
click at [198, 283] on input at bounding box center [196, 283] width 128 height 18
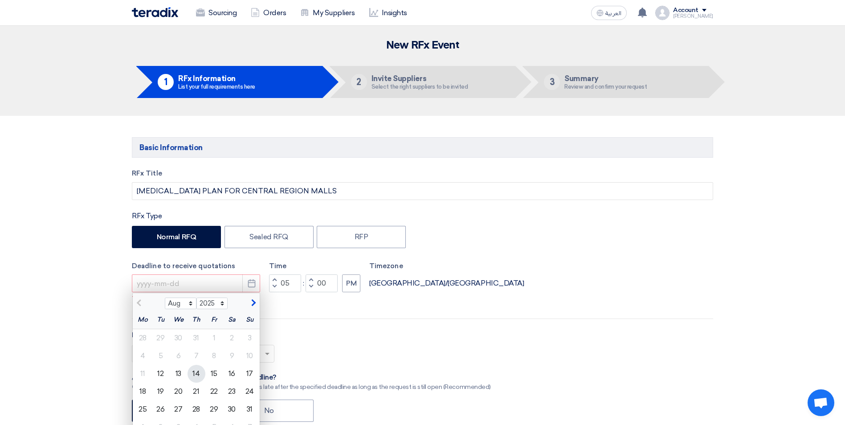
click at [193, 374] on div "14" at bounding box center [196, 374] width 18 height 18
type input "8/14/2025"
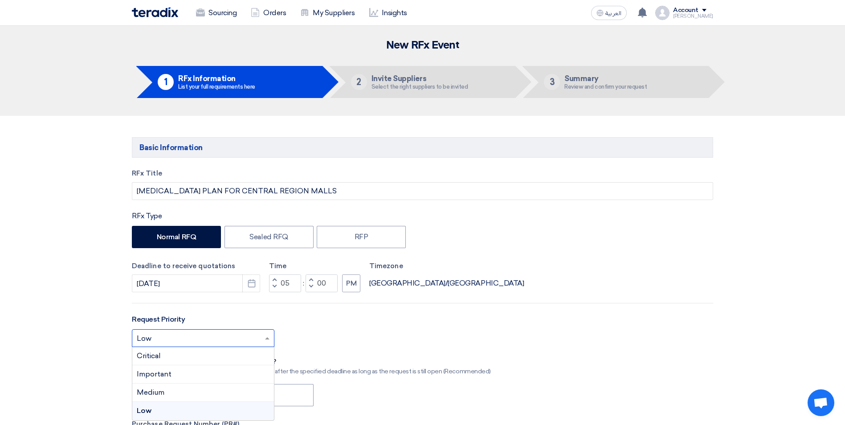
click at [269, 343] on div at bounding box center [203, 338] width 142 height 15
click at [178, 374] on div "Important" at bounding box center [203, 374] width 142 height 18
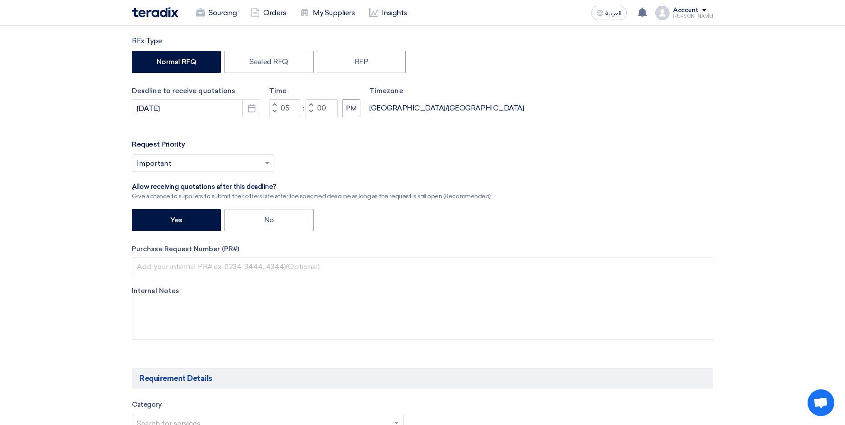
scroll to position [178, 0]
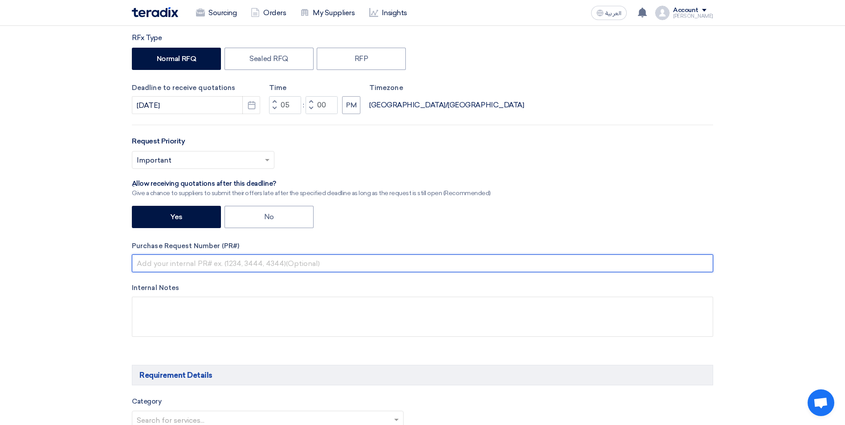
click at [223, 266] on input "text" at bounding box center [422, 263] width 581 height 18
drag, startPoint x: 202, startPoint y: 265, endPoint x: 138, endPoint y: 265, distance: 64.6
click at [138, 265] on input "ACC-00020756" at bounding box center [422, 263] width 581 height 18
type input "Multiple"
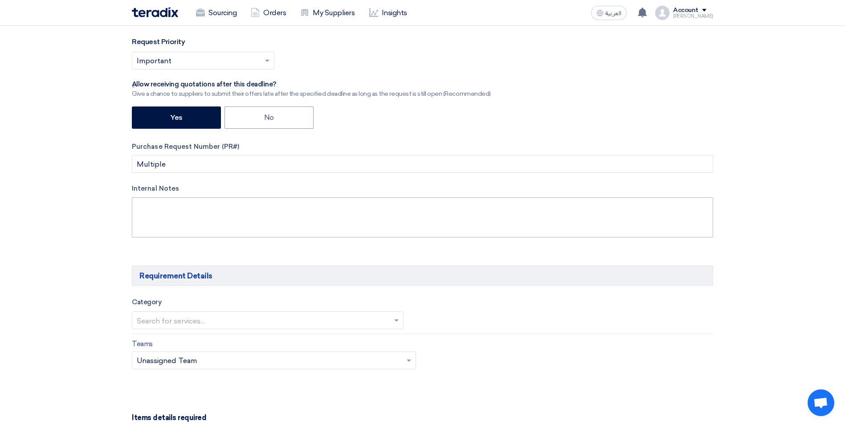
scroll to position [312, 0]
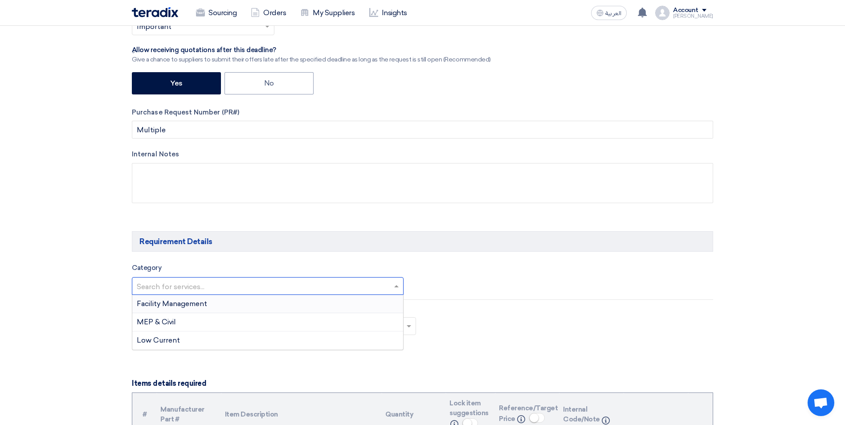
click at [191, 287] on input "text" at bounding box center [263, 287] width 253 height 15
click at [193, 301] on span "Facility Management" at bounding box center [172, 303] width 70 height 8
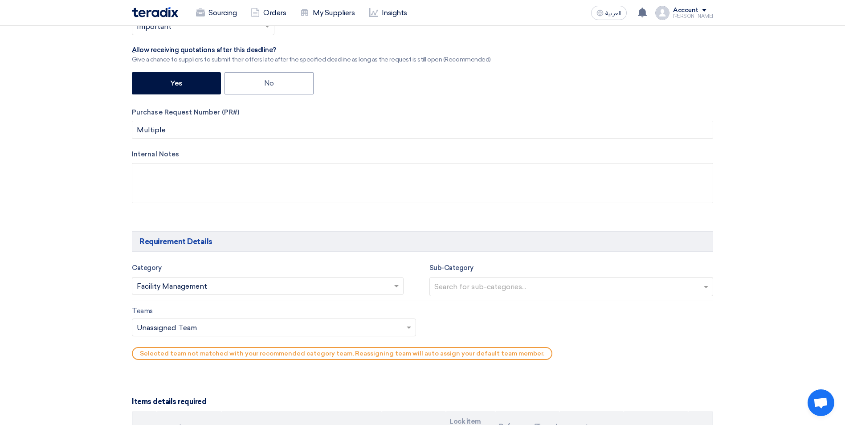
click at [706, 288] on input "text" at bounding box center [572, 287] width 276 height 15
click at [460, 307] on div "No items found" at bounding box center [571, 305] width 283 height 18
click at [449, 326] on div "Teams Teams.. × Unassigned Team × Selected team not matched with your recommend…" at bounding box center [422, 334] width 594 height 59
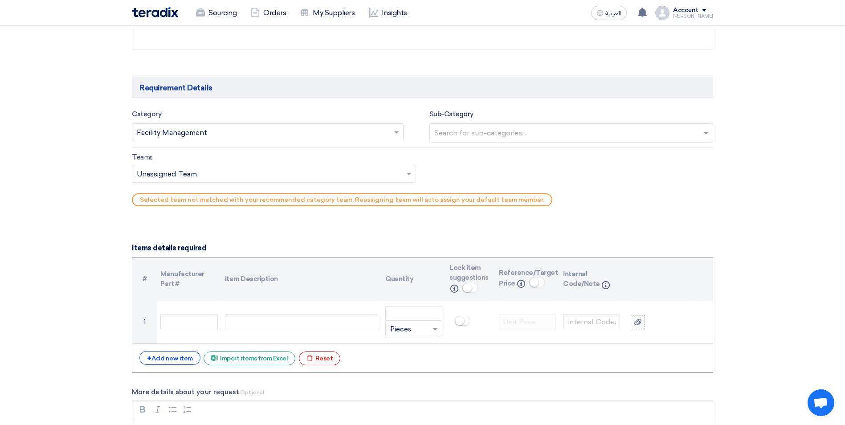
scroll to position [490, 0]
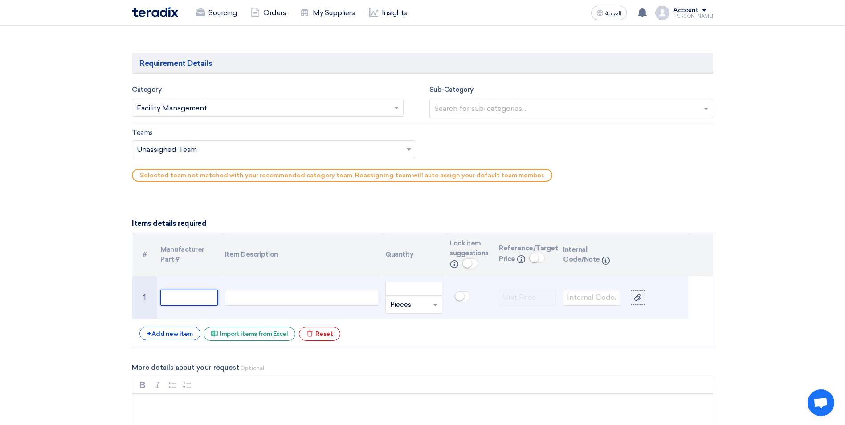
click at [198, 298] on input "text" at bounding box center [188, 297] width 57 height 16
type input "Nakheel Mall Riyadh"
click at [246, 294] on div at bounding box center [301, 297] width 153 height 16
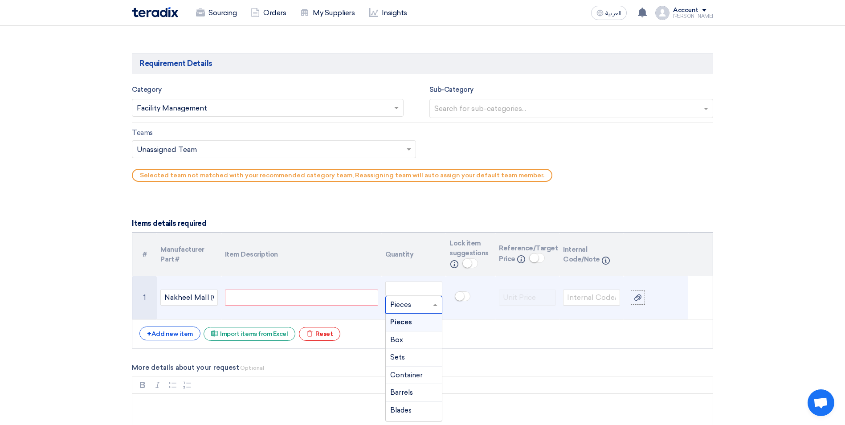
click at [425, 306] on input "text" at bounding box center [408, 304] width 37 height 14
type input "Lot"
click at [418, 325] on span "Add type..." at bounding box center [404, 322] width 29 height 6
click at [402, 291] on input "number" at bounding box center [413, 288] width 57 height 14
type input "1"
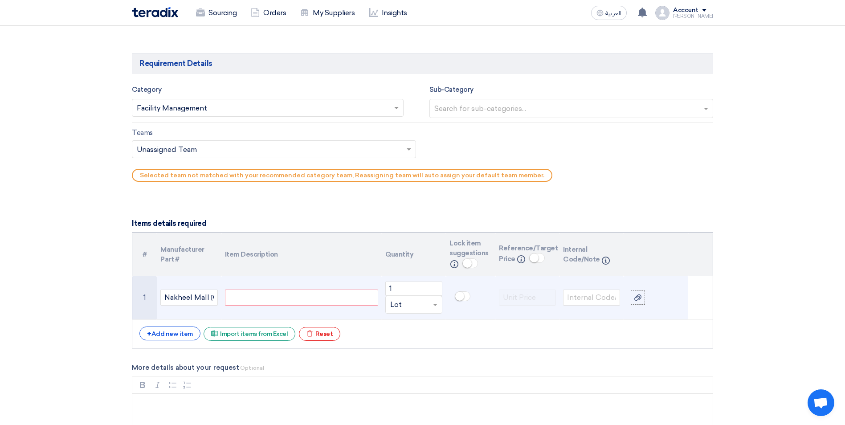
click at [467, 315] on td at bounding box center [470, 297] width 49 height 43
click at [246, 301] on div at bounding box center [301, 297] width 153 height 16
click at [254, 299] on div at bounding box center [301, 297] width 153 height 16
paste div
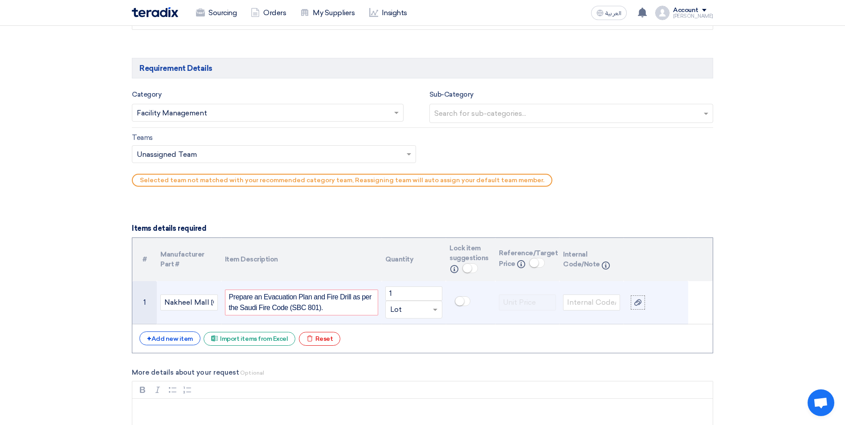
click at [593, 314] on td at bounding box center [591, 302] width 64 height 43
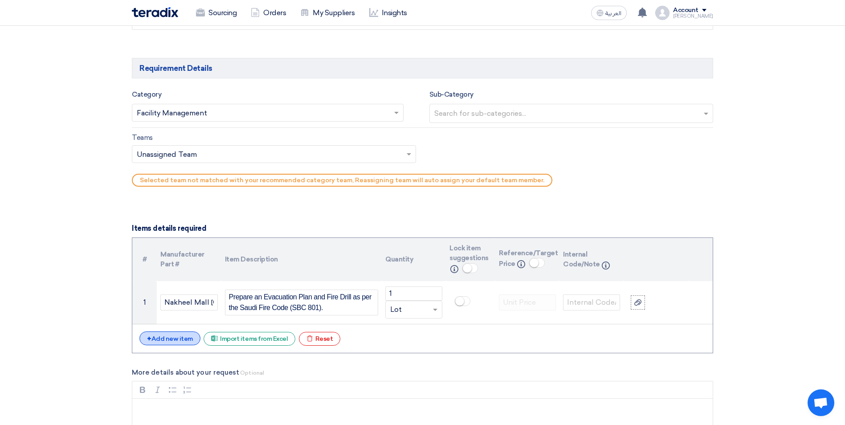
click at [163, 342] on div "+ Add new item" at bounding box center [169, 338] width 61 height 14
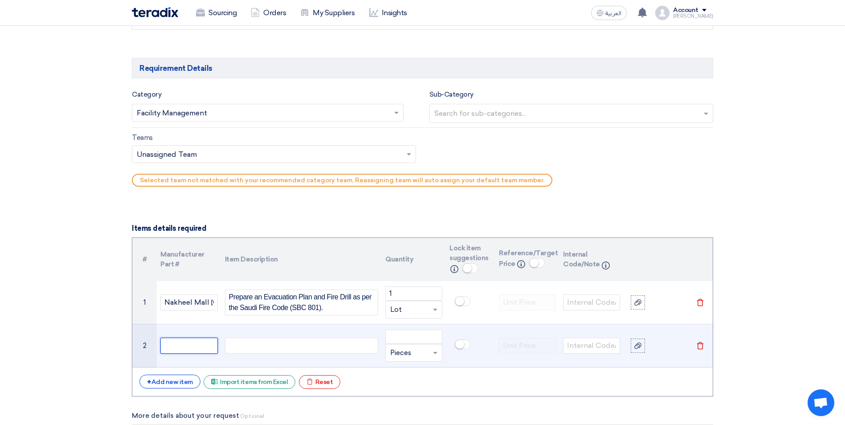
click at [174, 344] on input "text" at bounding box center [188, 345] width 57 height 16
type input "Al Hamra Mall"
click at [240, 344] on div at bounding box center [301, 345] width 153 height 16
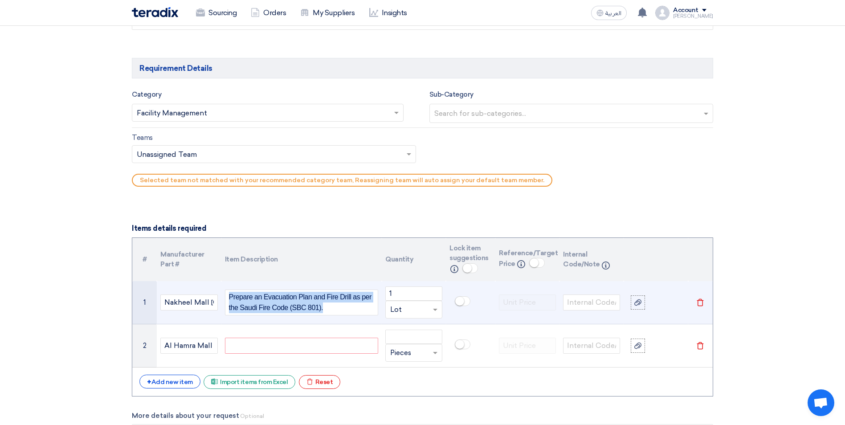
drag, startPoint x: 328, startPoint y: 310, endPoint x: 230, endPoint y: 298, distance: 99.1
click at [230, 298] on span "Prepare an Evacuation Plan and Fire Drill as per the Saudi Fire Code (SBC 801)." at bounding box center [301, 302] width 145 height 21
copy span "Prepare an Evacuation Plan and Fire Drill as per the Saudi Fire Code (SBC 801)."
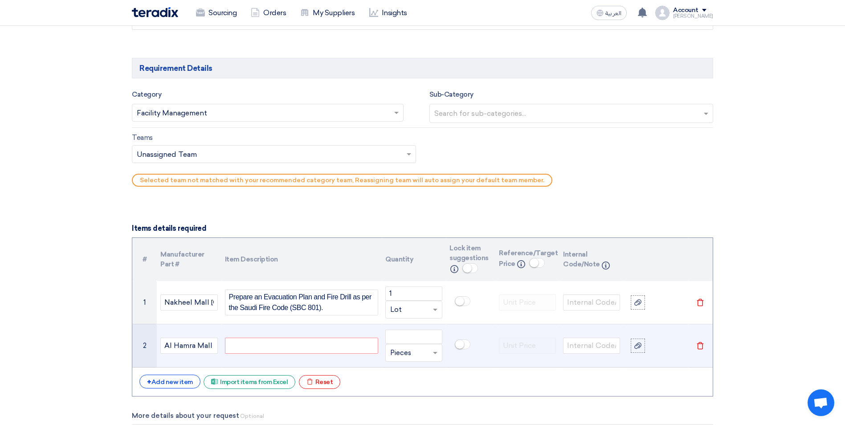
click at [239, 341] on div at bounding box center [301, 345] width 153 height 16
paste div
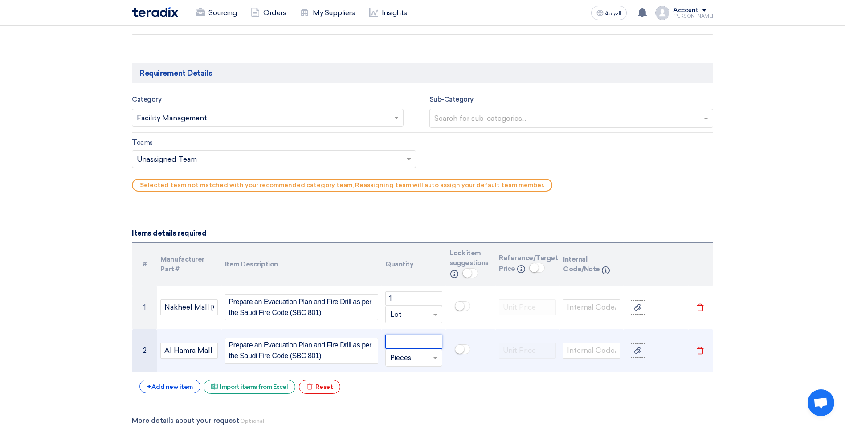
click at [399, 341] on input "number" at bounding box center [413, 341] width 57 height 14
type input "1"
click at [409, 358] on input "text" at bounding box center [408, 357] width 37 height 14
type input "l"
type input "Lot"
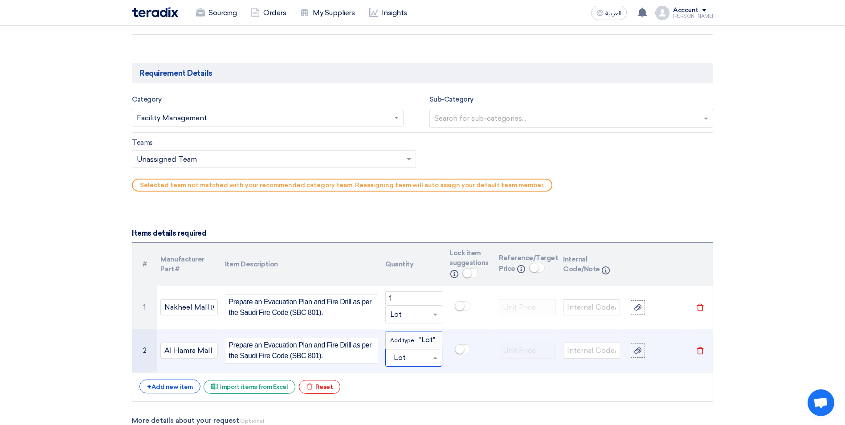
click at [414, 343] on span "Add type... "Lot"" at bounding box center [412, 340] width 45 height 8
click at [182, 386] on div "+ Add new item" at bounding box center [169, 386] width 61 height 14
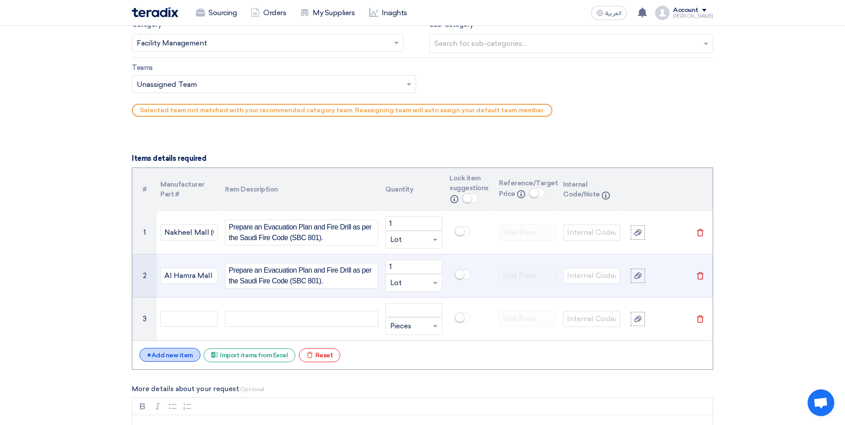
scroll to position [569, 0]
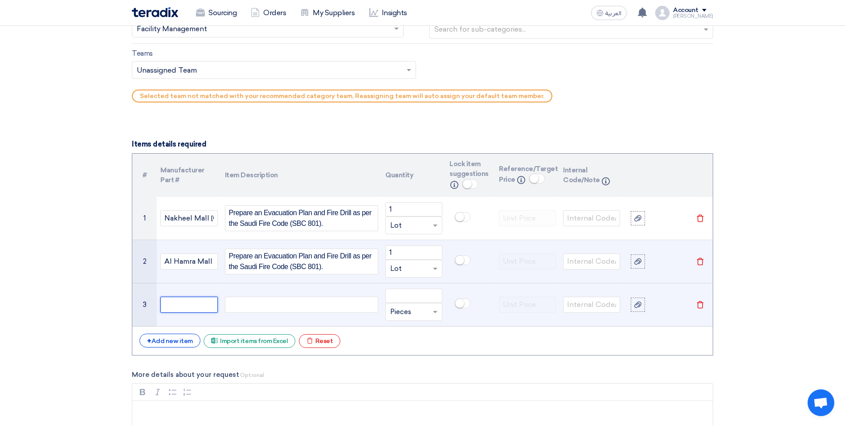
click at [181, 309] on input "text" at bounding box center [188, 305] width 57 height 16
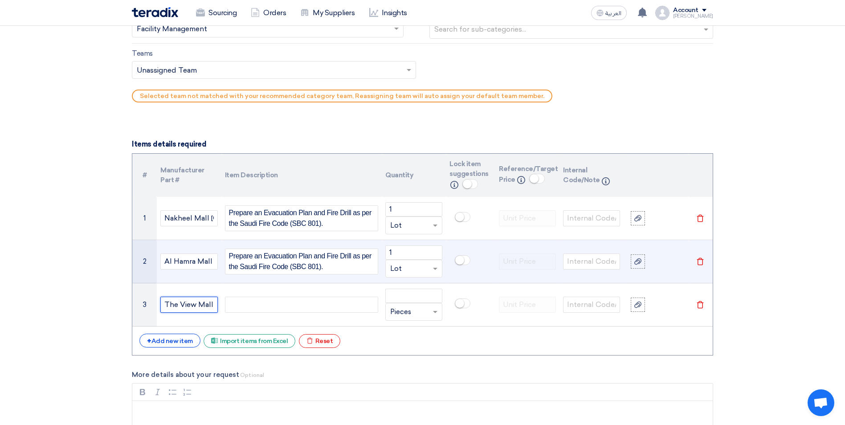
type input "The View Mall"
drag, startPoint x: 325, startPoint y: 268, endPoint x: 229, endPoint y: 259, distance: 95.7
click at [229, 259] on span "Prepare an Evacuation Plan and Fire Drill as per the Saudi Fire Code (SBC 801)." at bounding box center [301, 261] width 145 height 21
copy span "Prepare an Evacuation Plan and Fire Drill as per the Saudi Fire Code (SBC 801)."
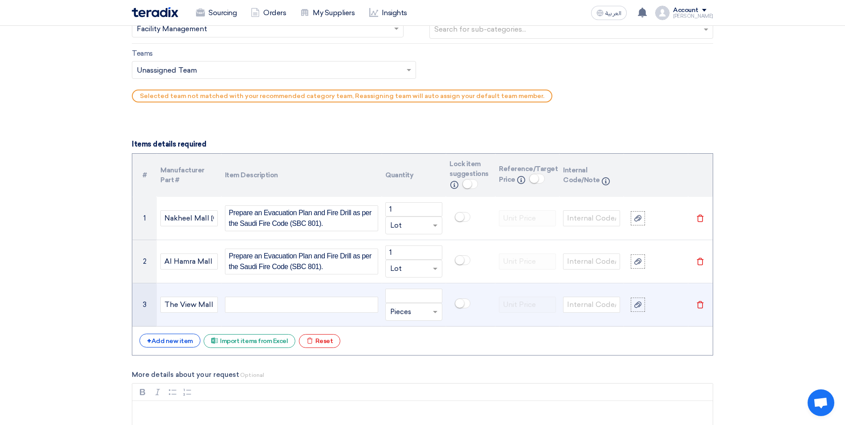
click at [245, 304] on div at bounding box center [301, 305] width 153 height 16
paste div
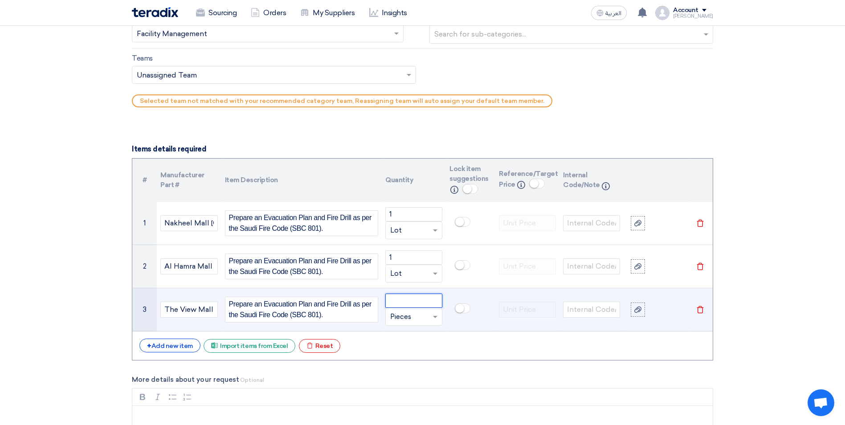
click at [401, 299] on input "number" at bounding box center [413, 300] width 57 height 14
type input "1"
click at [407, 316] on input "text" at bounding box center [408, 316] width 37 height 14
type input "Lot"
click at [420, 300] on span "Add type... "Lot"" at bounding box center [412, 299] width 45 height 8
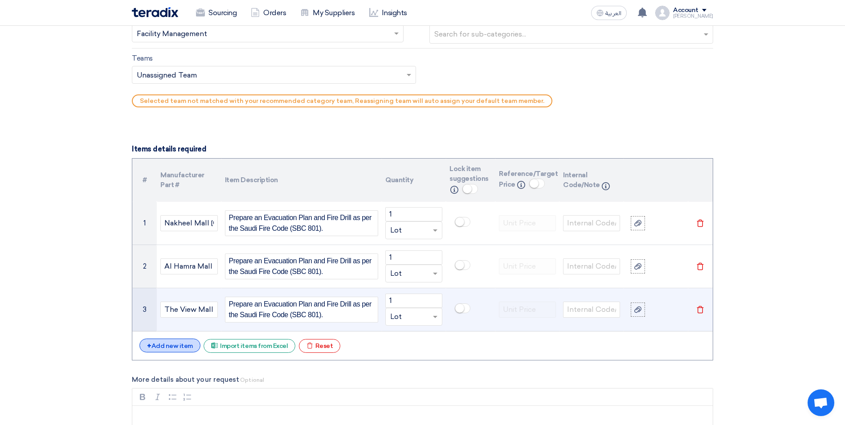
click at [173, 346] on div "+ Add new item" at bounding box center [169, 345] width 61 height 14
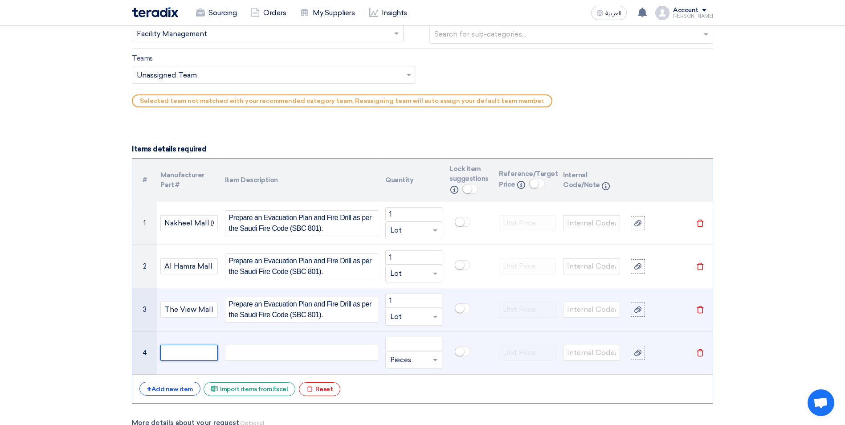
click at [172, 353] on input "text" at bounding box center [188, 353] width 57 height 16
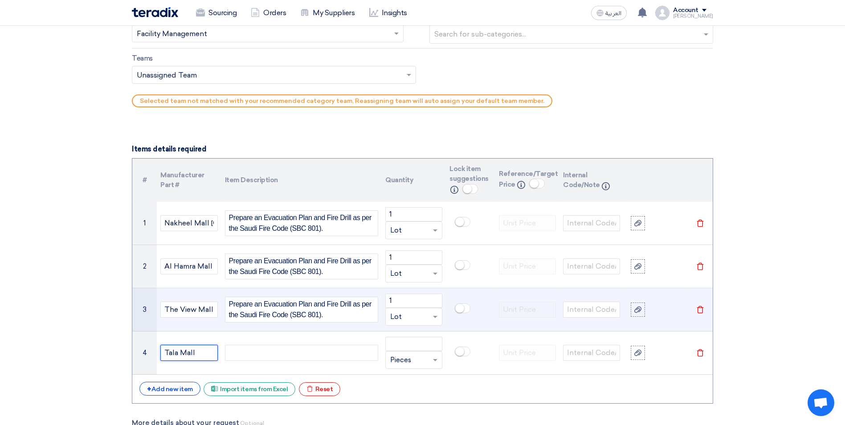
type input "Tala Mall"
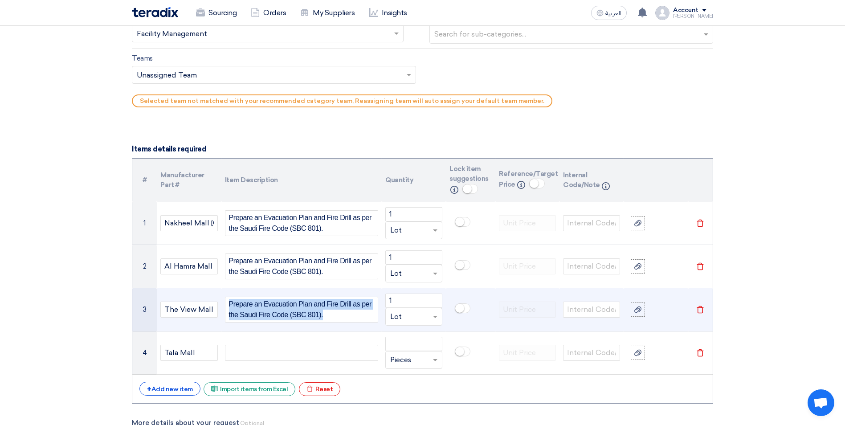
drag, startPoint x: 331, startPoint y: 315, endPoint x: 230, endPoint y: 305, distance: 101.6
click at [230, 305] on span "Prepare an Evacuation Plan and Fire Drill as per the Saudi Fire Code (SBC 801)." at bounding box center [301, 309] width 145 height 21
copy span "Prepare an Evacuation Plan and Fire Drill as per the Saudi Fire Code (SBC 801)."
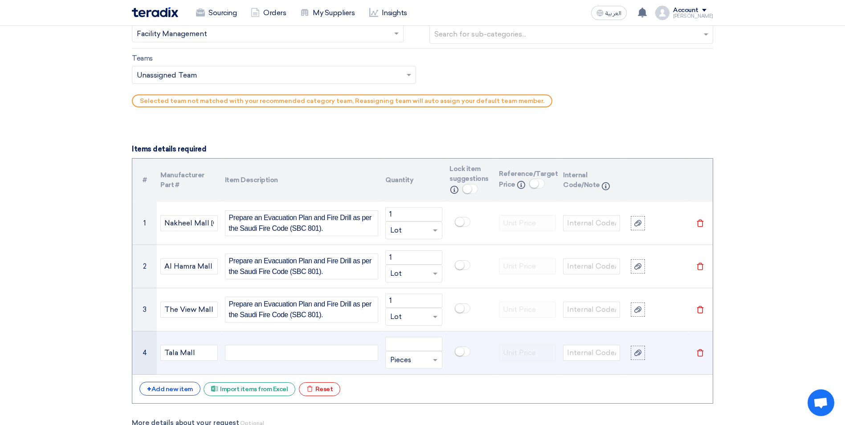
click at [242, 353] on div at bounding box center [301, 353] width 153 height 16
paste div
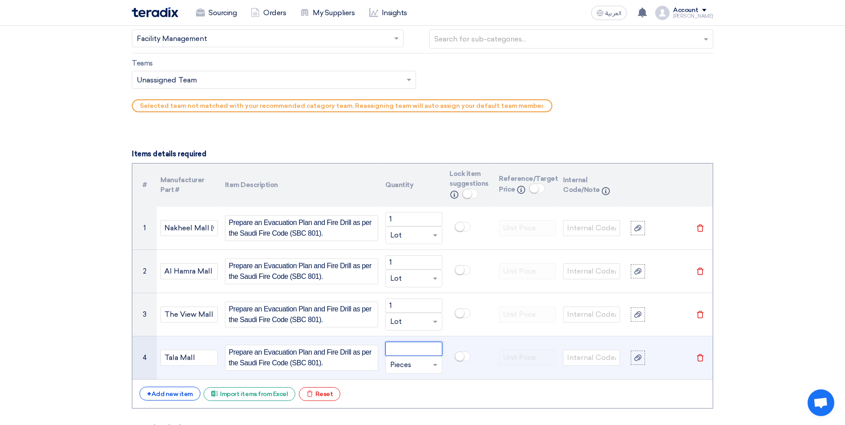
click at [403, 348] on input "number" at bounding box center [413, 348] width 57 height 14
type input "1"
click at [405, 365] on input "text" at bounding box center [408, 364] width 37 height 14
type input "Lot"
click at [403, 346] on span "Add type..." at bounding box center [404, 347] width 29 height 6
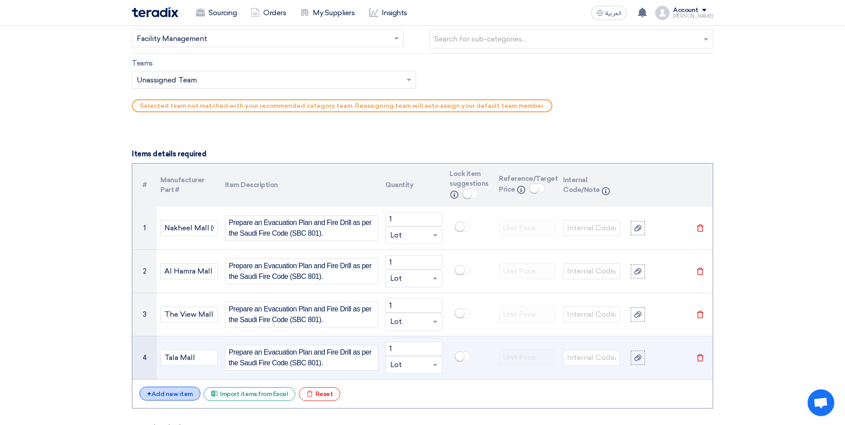
click at [170, 393] on div "+ Add new item" at bounding box center [169, 393] width 61 height 14
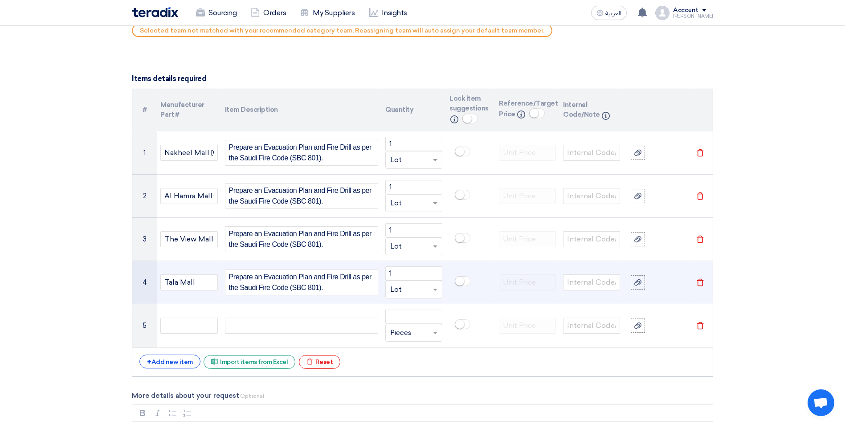
scroll to position [737, 0]
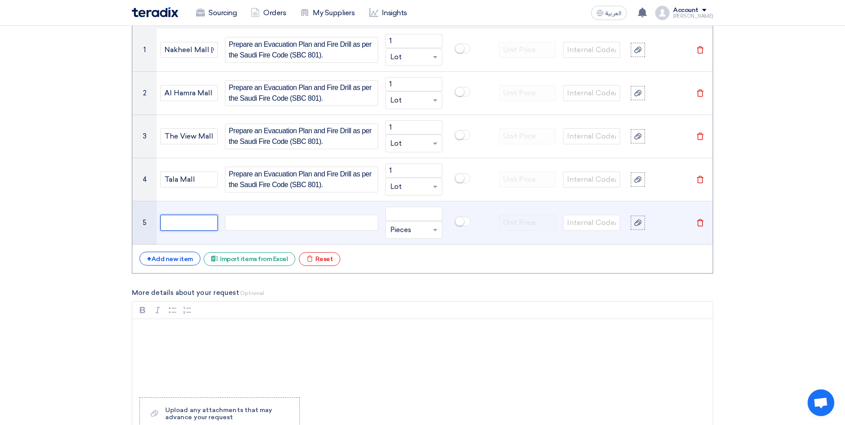
click at [175, 223] on input "text" at bounding box center [188, 223] width 57 height 16
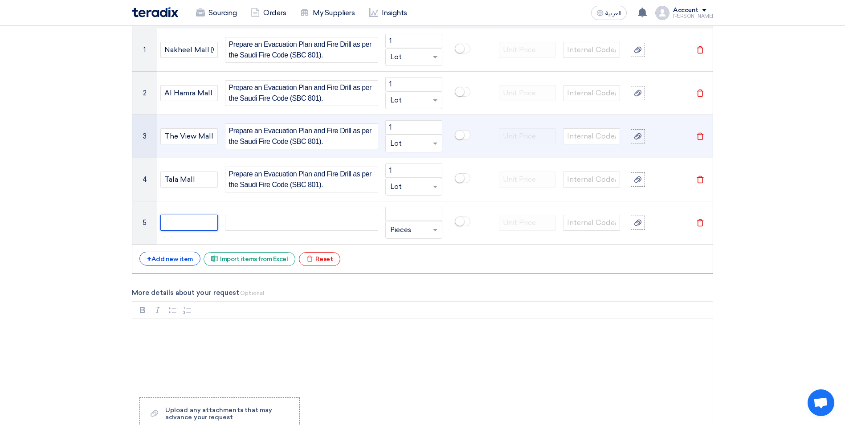
scroll to position [693, 0]
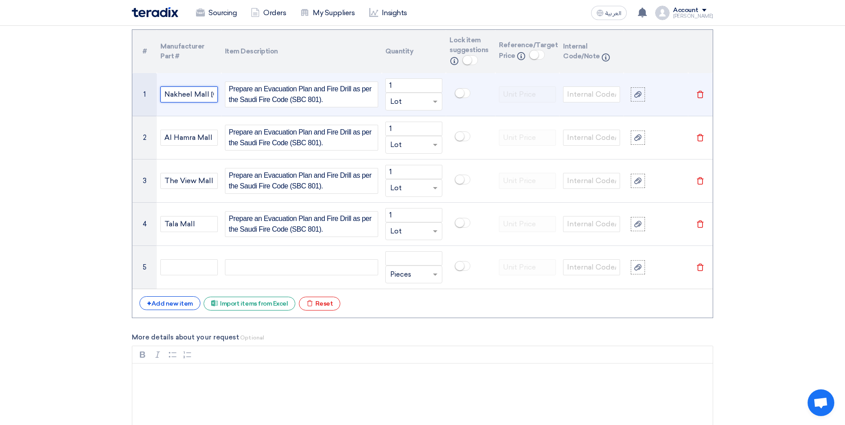
drag, startPoint x: 191, startPoint y: 93, endPoint x: 149, endPoint y: 90, distance: 42.4
click at [149, 90] on tr "1 Nakheel Mall Riyadh Prepare an Evacuation Plan and Fire Drill as per the Saud…" at bounding box center [422, 94] width 580 height 43
drag, startPoint x: 166, startPoint y: 93, endPoint x: 213, endPoint y: 90, distance: 47.3
click at [213, 90] on input "U Walk Mall Riyadh" at bounding box center [188, 94] width 57 height 16
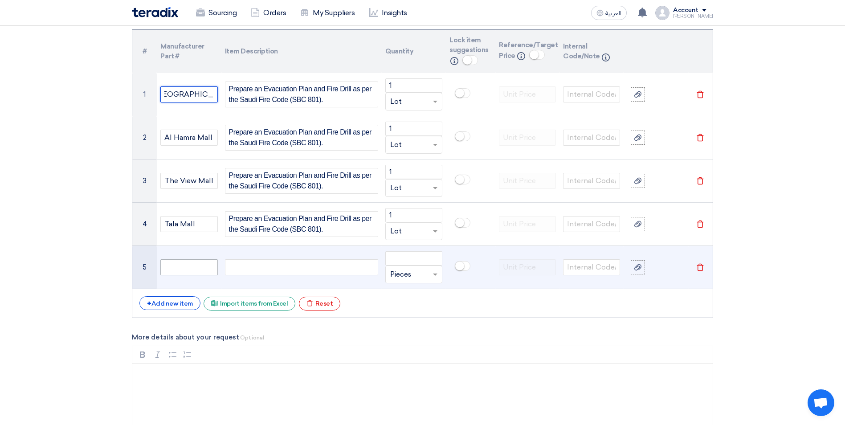
type input "U Walk Mall Riyadh"
click at [186, 263] on input "text" at bounding box center [188, 267] width 57 height 16
paste input "U Walk Mall Riyadh"
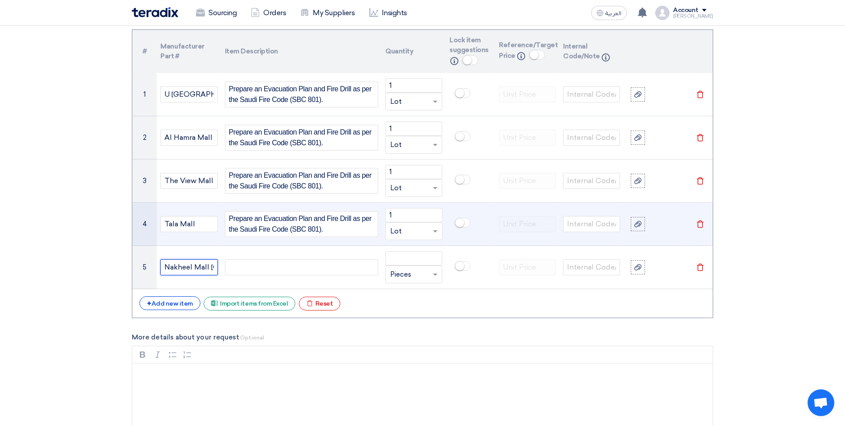
type input "Nakheel Mall Riyadh"
drag, startPoint x: 314, startPoint y: 230, endPoint x: 228, endPoint y: 217, distance: 86.4
click at [229, 217] on span "Prepare an Evacuation Plan and Fire Drill as per the Saudi Fire Code (SBC 801)." at bounding box center [301, 223] width 145 height 21
copy span "Prepare an Evacuation Plan and Fire Drill as per the Saudi Fire Code (SBC 801)."
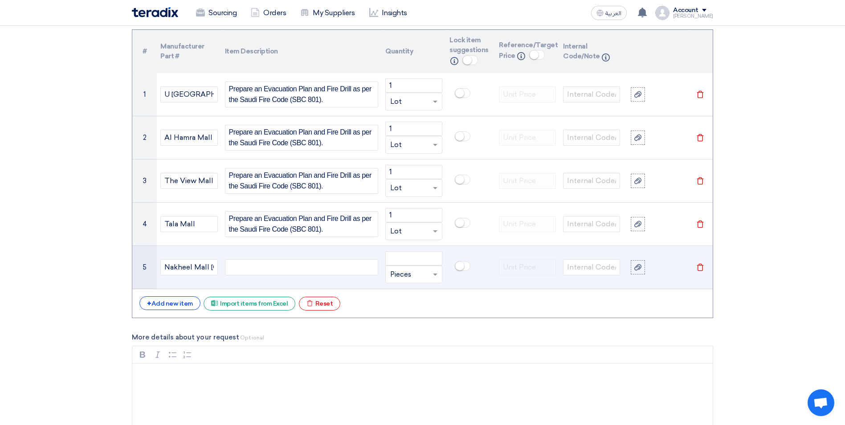
click at [238, 268] on div at bounding box center [301, 267] width 153 height 16
paste div
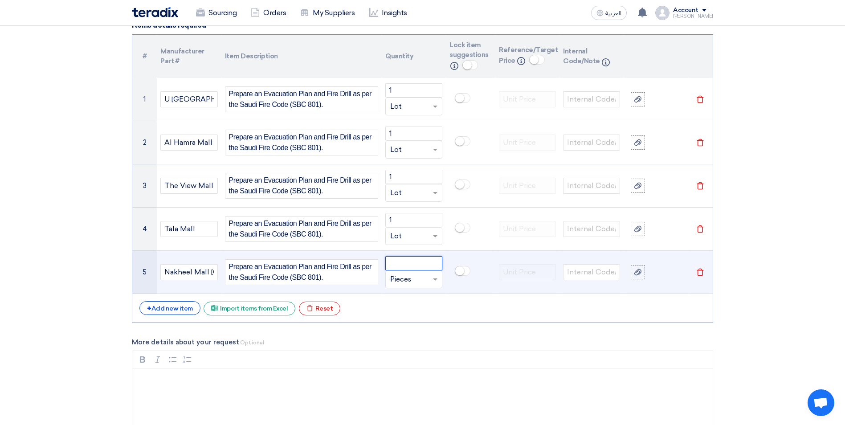
click at [394, 263] on input "number" at bounding box center [413, 263] width 57 height 14
type input "1"
click at [401, 280] on input "text" at bounding box center [408, 279] width 37 height 14
type input "Lot"
click at [404, 292] on span "Add type... "Lot"" at bounding box center [412, 296] width 45 height 8
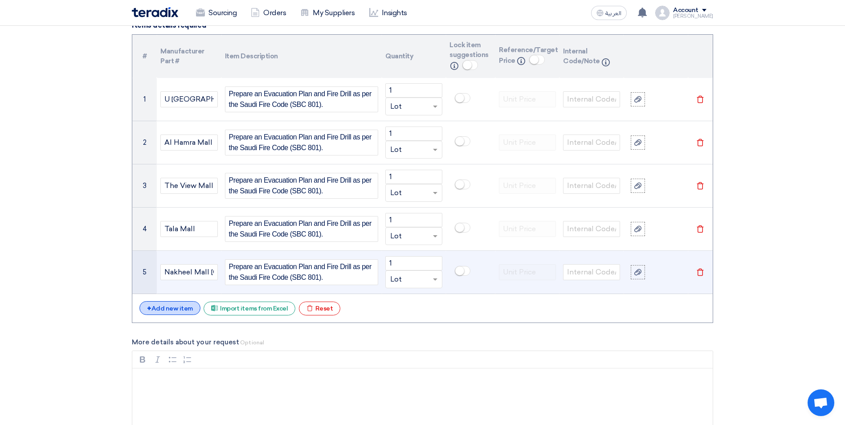
click at [176, 308] on div "+ Add new item" at bounding box center [169, 308] width 61 height 14
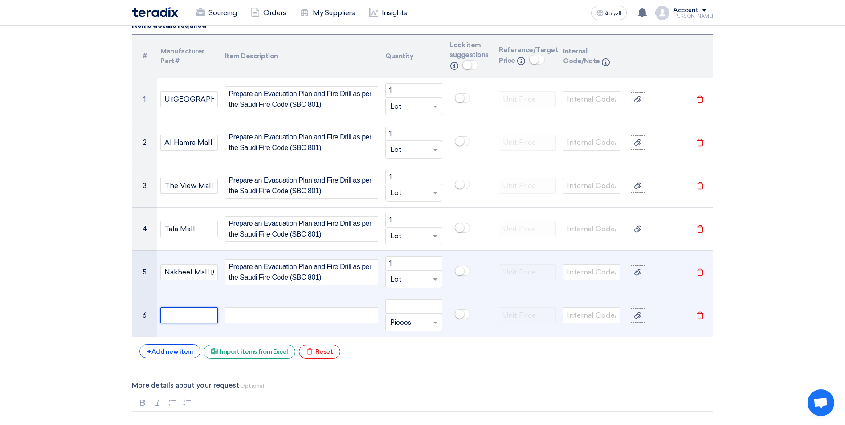
click at [175, 311] on input "text" at bounding box center [188, 315] width 57 height 16
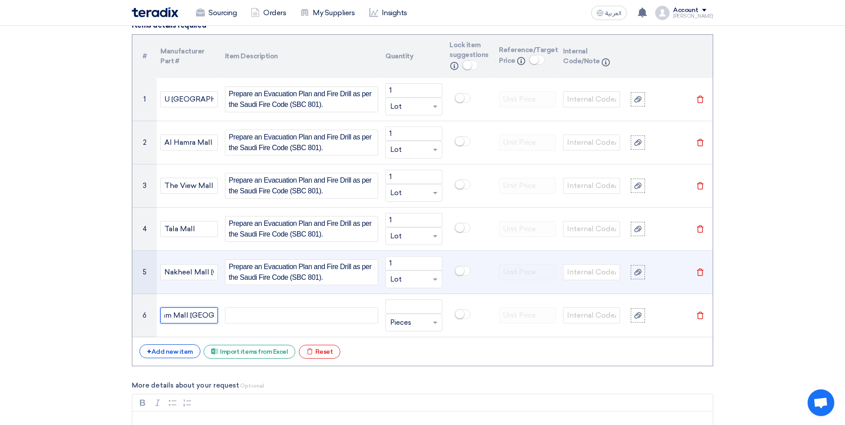
type input "Salam Mall Riyadh"
drag, startPoint x: 330, startPoint y: 279, endPoint x: 230, endPoint y: 264, distance: 101.2
click at [230, 264] on span "Prepare an Evacuation Plan and Fire Drill as per the Saudi Fire Code (SBC 801)." at bounding box center [301, 271] width 145 height 21
copy span "Prepare an Evacuation Plan and Fire Drill as per the Saudi Fire Code (SBC 801)."
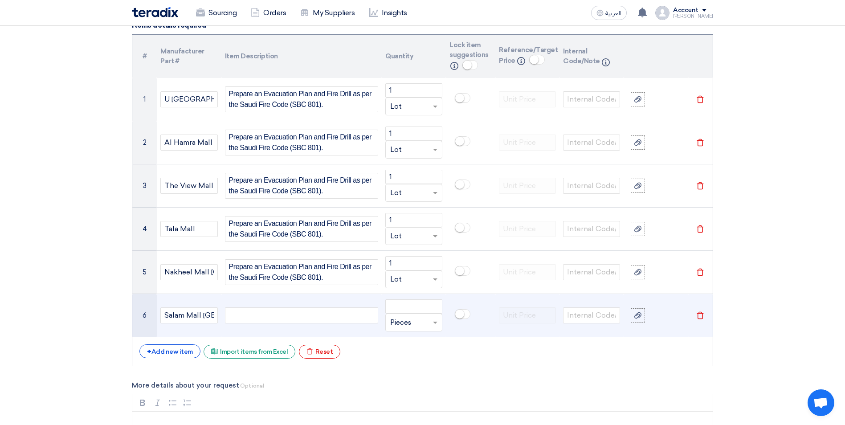
click at [249, 314] on div at bounding box center [301, 315] width 153 height 16
paste div
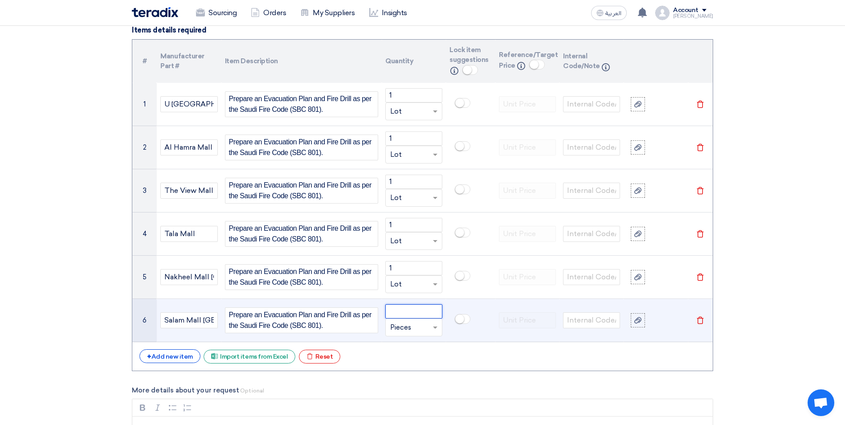
click at [399, 313] on input "number" at bounding box center [413, 311] width 57 height 14
type input "1"
click at [410, 329] on input "text" at bounding box center [408, 327] width 37 height 14
type input "Lot"
click at [405, 312] on span "Add type..." at bounding box center [404, 310] width 29 height 6
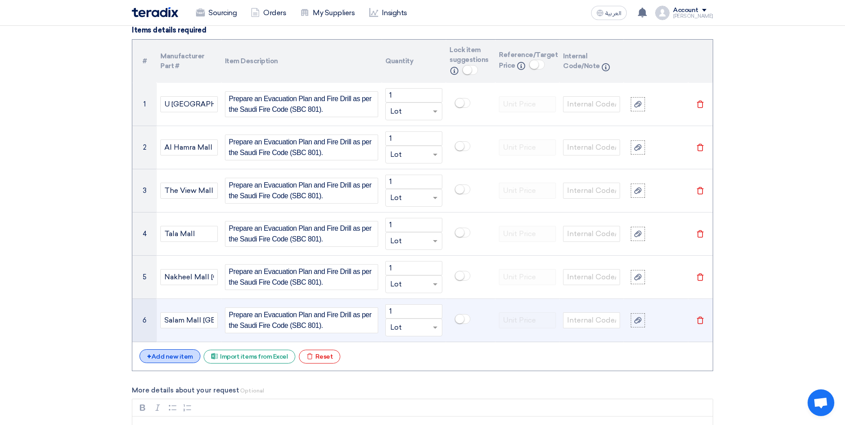
click at [178, 359] on div "+ Add new item" at bounding box center [169, 356] width 61 height 14
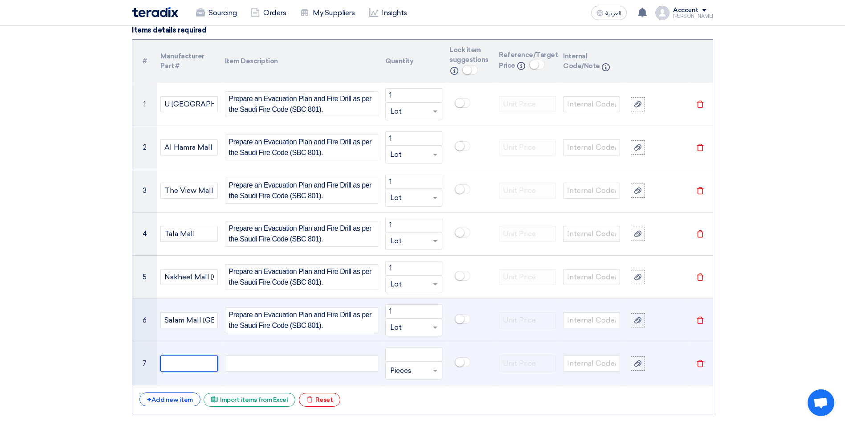
click at [174, 362] on input "text" at bounding box center [188, 363] width 57 height 16
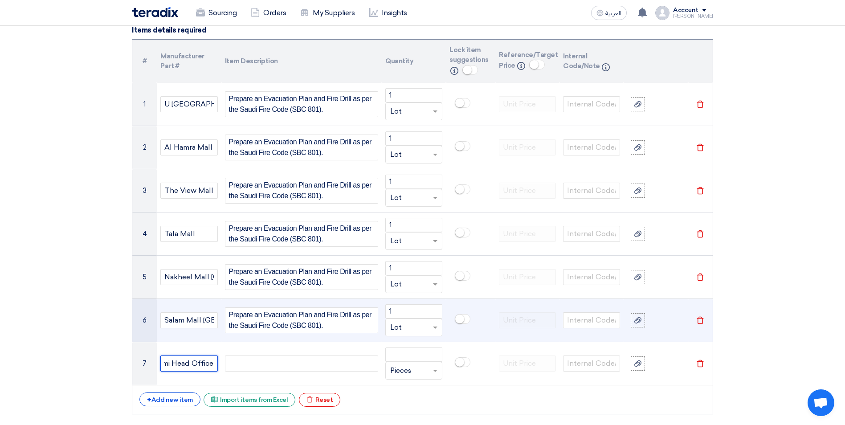
type input "Cenomi Head Office"
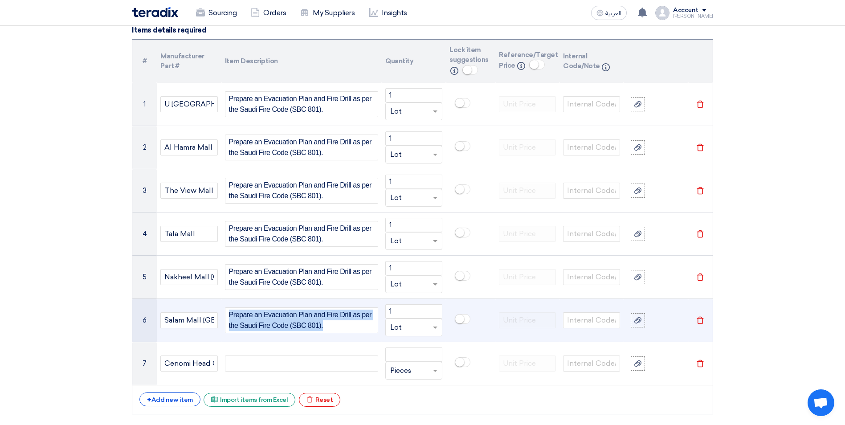
drag, startPoint x: 325, startPoint y: 328, endPoint x: 229, endPoint y: 314, distance: 97.1
click at [229, 314] on span "Prepare an Evacuation Plan and Fire Drill as per the Saudi Fire Code (SBC 801)." at bounding box center [301, 319] width 145 height 21
copy span "Prepare an Evacuation Plan and Fire Drill as per the Saudi Fire Code (SBC 801)."
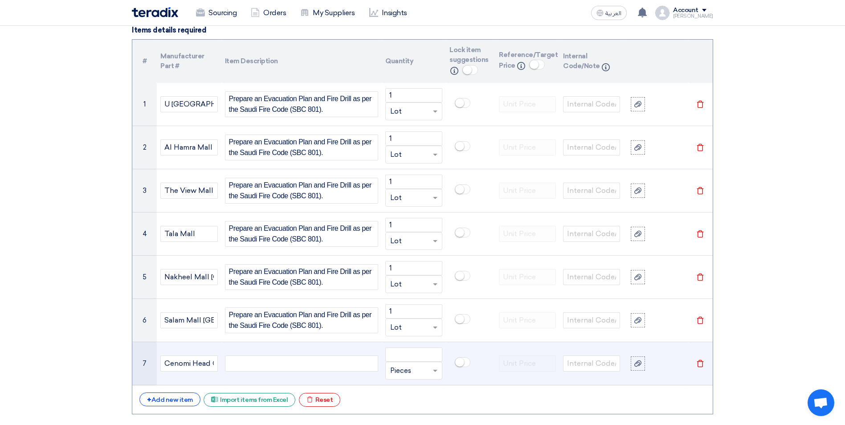
click at [266, 360] on div at bounding box center [301, 363] width 153 height 16
paste div
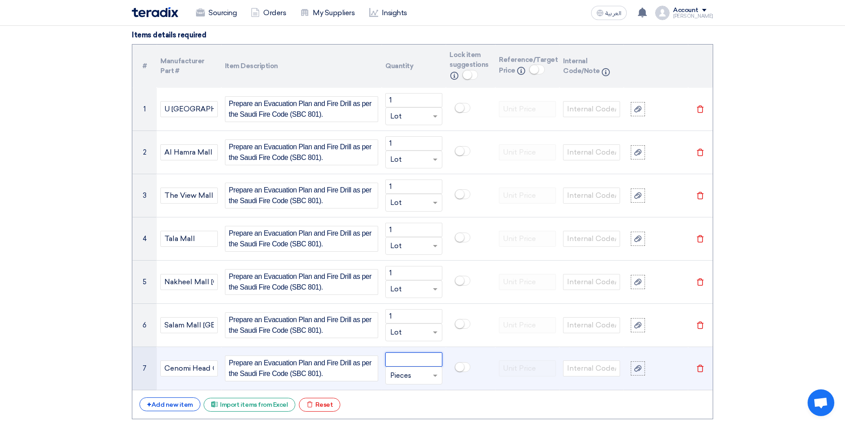
click at [410, 364] on input "number" at bounding box center [413, 359] width 57 height 14
type input "1"
click at [414, 376] on input "text" at bounding box center [408, 375] width 37 height 14
type input "Lot"
click at [407, 357] on span "Add type..." at bounding box center [404, 358] width 29 height 6
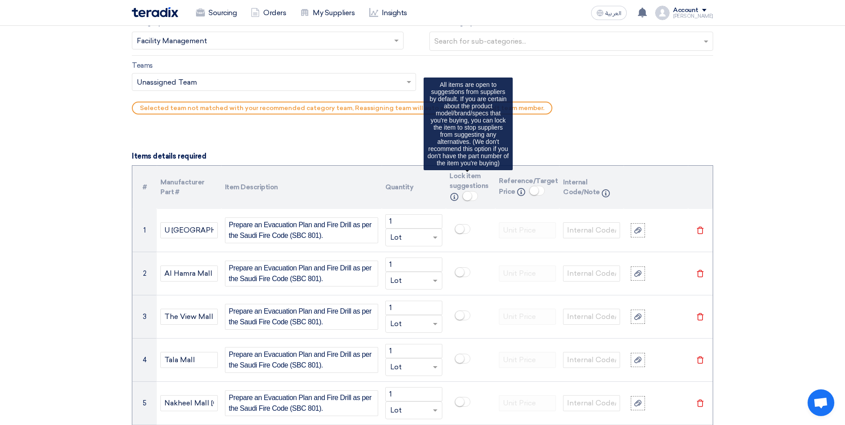
scroll to position [579, 0]
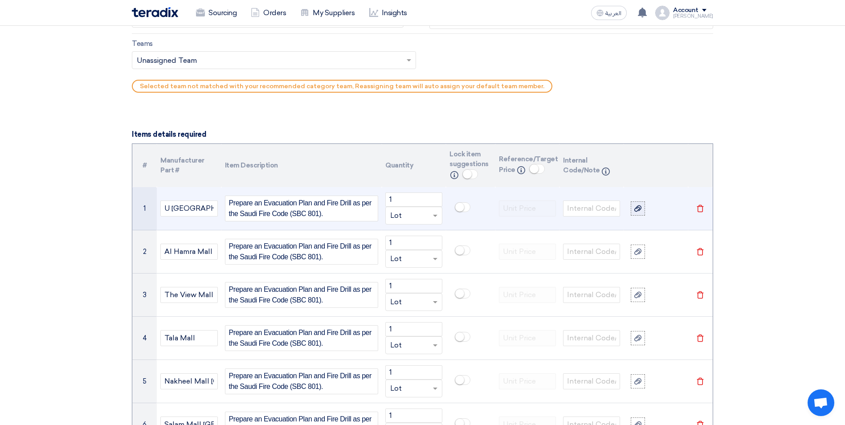
click at [636, 211] on use at bounding box center [637, 208] width 7 height 6
click at [0, 0] on input "file" at bounding box center [0, 0] width 0 height 0
click at [637, 216] on icon "File" at bounding box center [635, 215] width 5 height 6
click at [646, 217] on link "Approved_SOW_1754982598681.docx" at bounding box center [648, 215] width 18 height 9
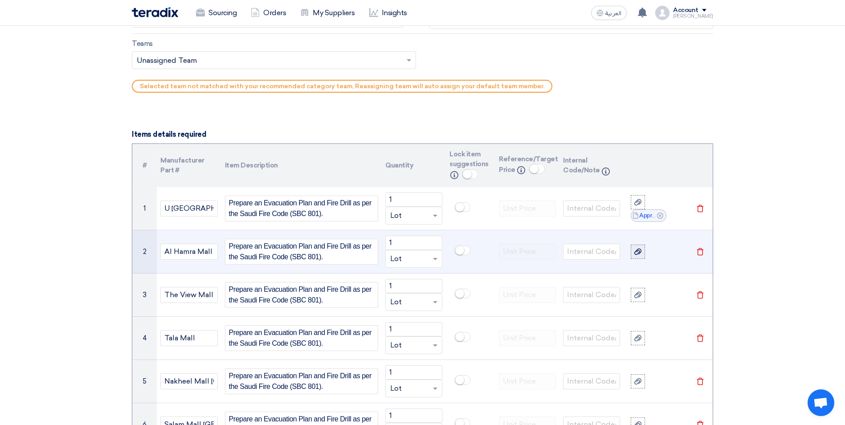
click at [639, 250] on icon at bounding box center [637, 251] width 7 height 7
click at [0, 0] on input "file" at bounding box center [0, 0] width 0 height 0
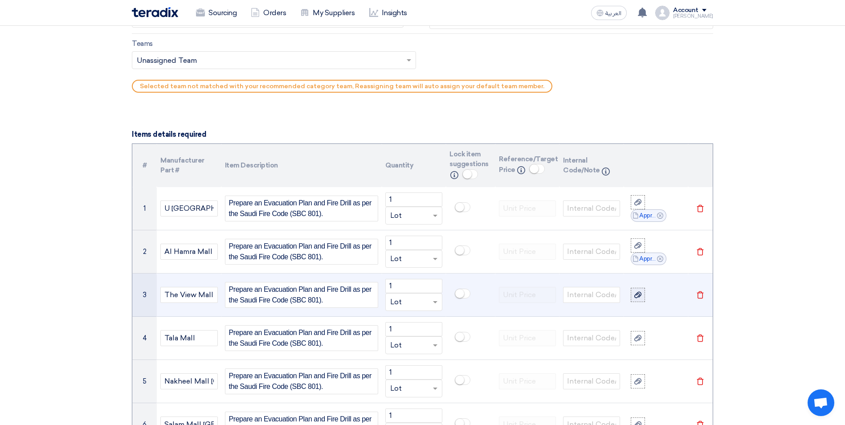
click at [638, 296] on icon at bounding box center [637, 294] width 7 height 7
click at [0, 0] on input "file" at bounding box center [0, 0] width 0 height 0
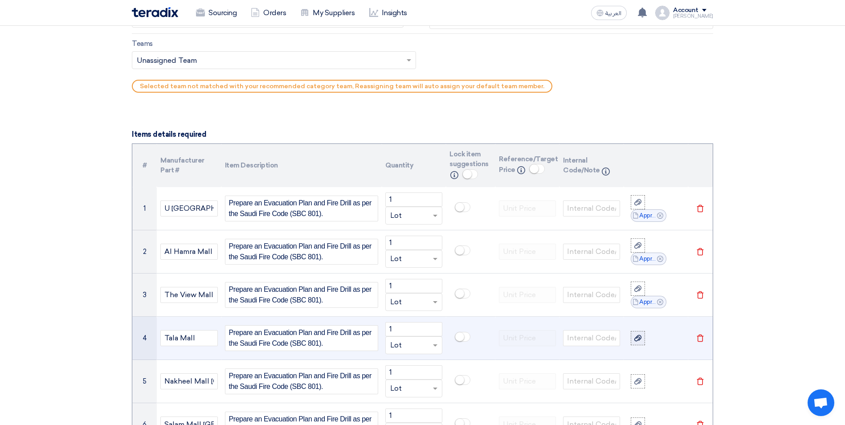
click at [637, 339] on icon at bounding box center [637, 337] width 7 height 7
click at [0, 0] on input "file" at bounding box center [0, 0] width 0 height 0
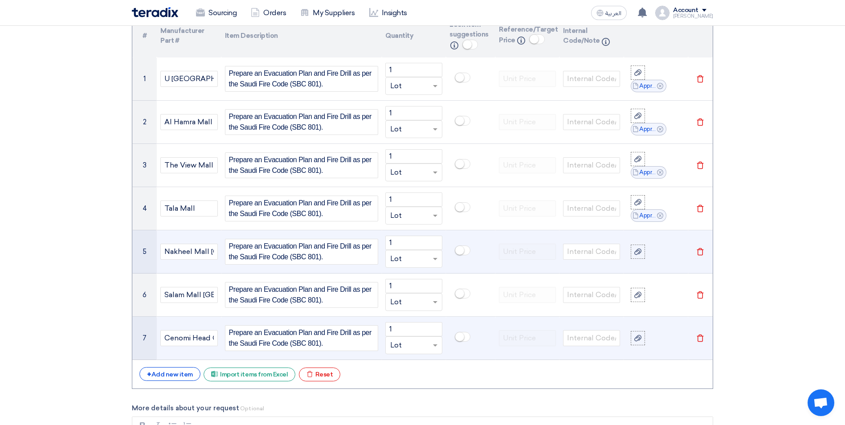
scroll to position [757, 0]
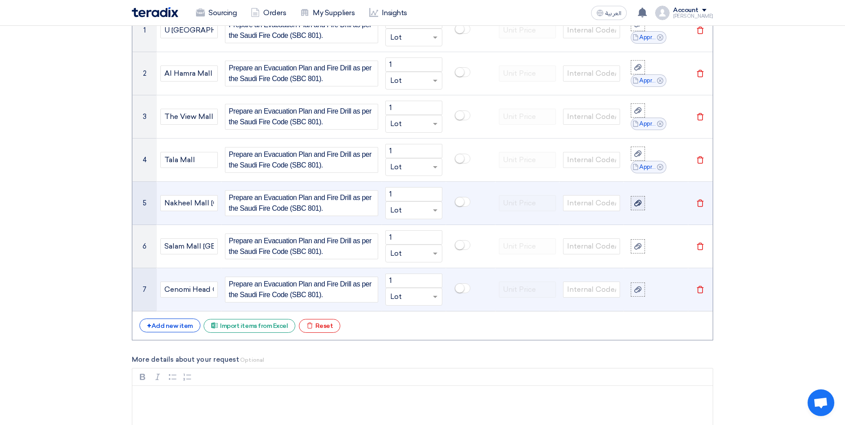
click at [635, 204] on icon at bounding box center [637, 202] width 7 height 7
click at [0, 0] on input "file" at bounding box center [0, 0] width 0 height 0
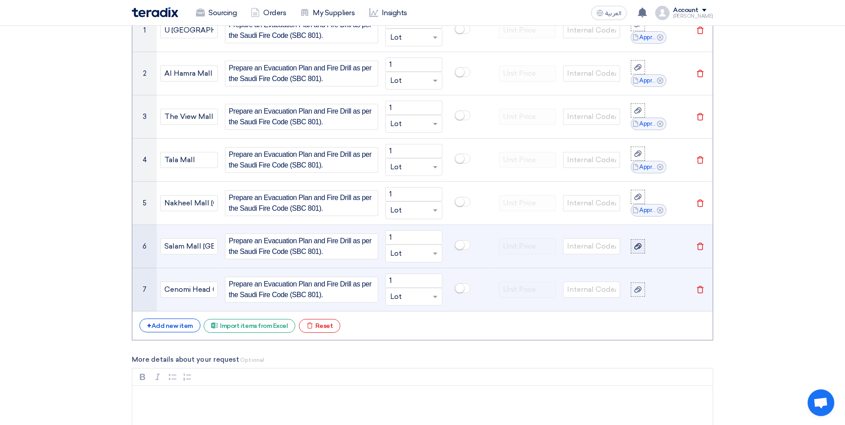
click at [638, 246] on icon at bounding box center [637, 246] width 7 height 7
click at [0, 0] on input "file" at bounding box center [0, 0] width 0 height 0
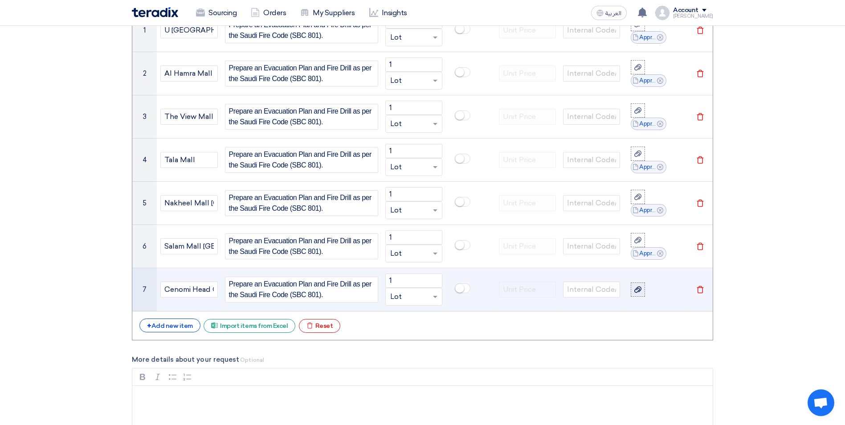
click at [638, 290] on icon at bounding box center [637, 289] width 7 height 7
click at [0, 0] on input "file" at bounding box center [0, 0] width 0 height 0
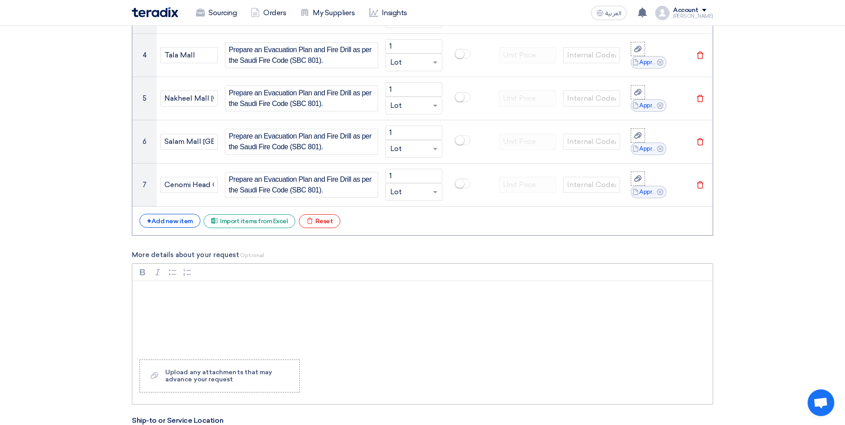
scroll to position [846, 0]
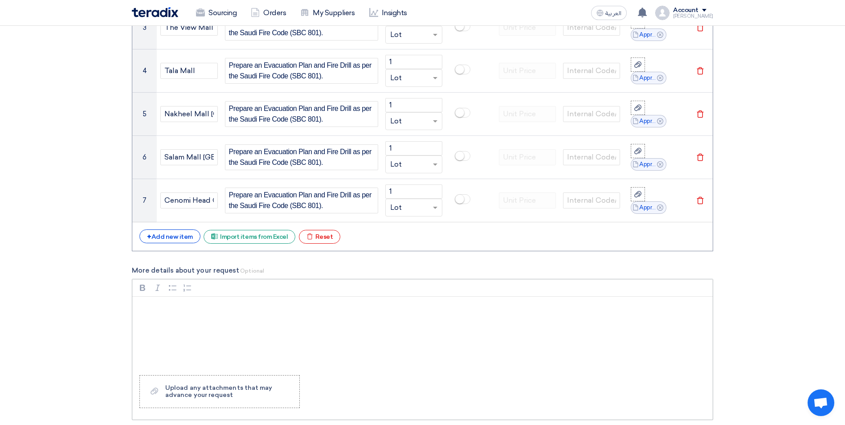
click at [167, 305] on p "Rich Text Editor, main" at bounding box center [425, 308] width 565 height 11
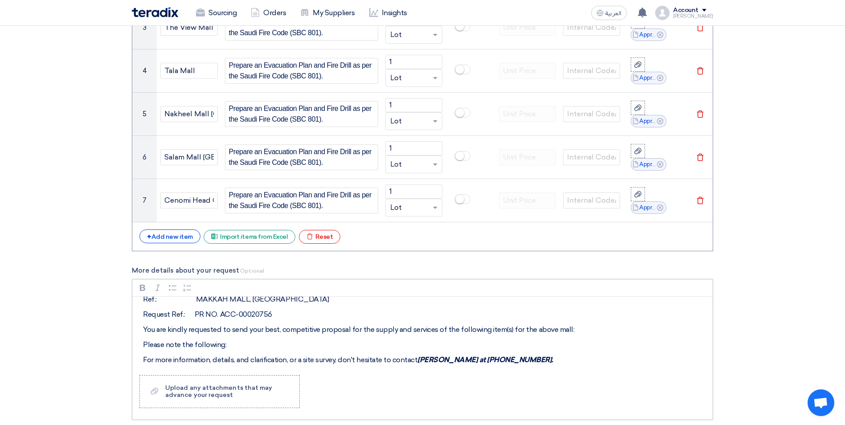
scroll to position [0, 0]
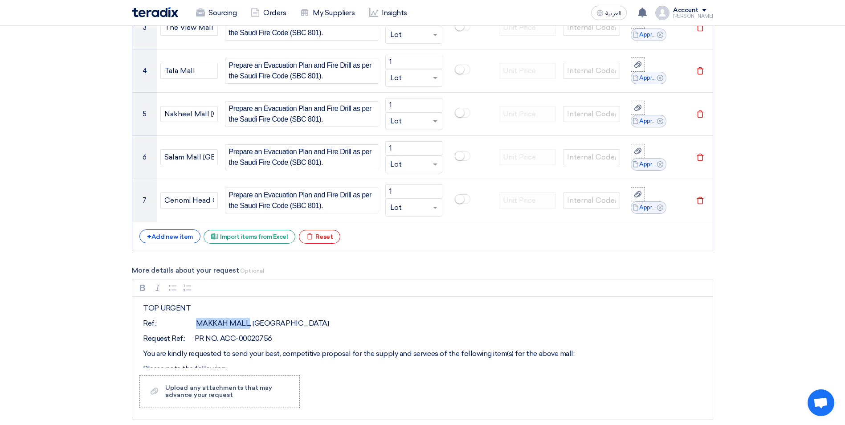
drag, startPoint x: 245, startPoint y: 323, endPoint x: 196, endPoint y: 321, distance: 49.0
click at [196, 321] on p "Ref.: MAKKAH MALL, [GEOGRAPHIC_DATA]" at bounding box center [425, 323] width 565 height 11
drag, startPoint x: 275, startPoint y: 321, endPoint x: 239, endPoint y: 322, distance: 35.6
click at [239, 322] on p "Ref.: ACC MALLS, MAKKAH" at bounding box center [425, 323] width 565 height 11
drag, startPoint x: 270, startPoint y: 340, endPoint x: 218, endPoint y: 336, distance: 52.3
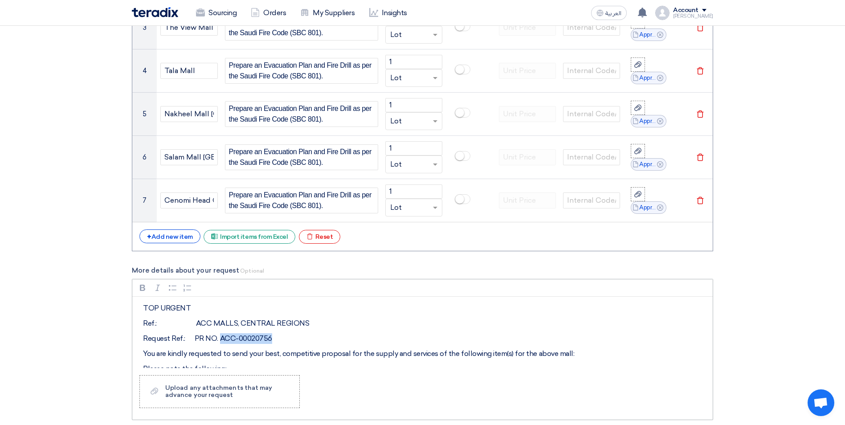
click at [218, 336] on p "Request Ref.: PR NO. ACC-00020756" at bounding box center [425, 338] width 565 height 11
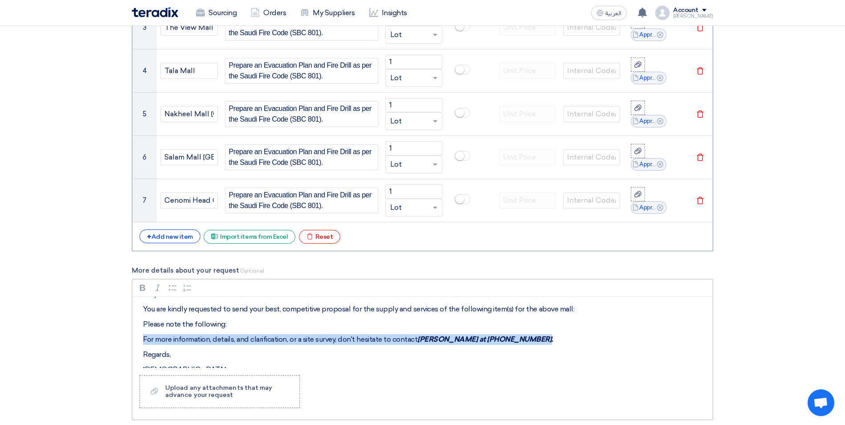
drag, startPoint x: 144, startPoint y: 339, endPoint x: 542, endPoint y: 340, distance: 398.5
click at [542, 340] on p "For more information, details, and clarification, or a site survey, don't hesit…" at bounding box center [425, 339] width 565 height 11
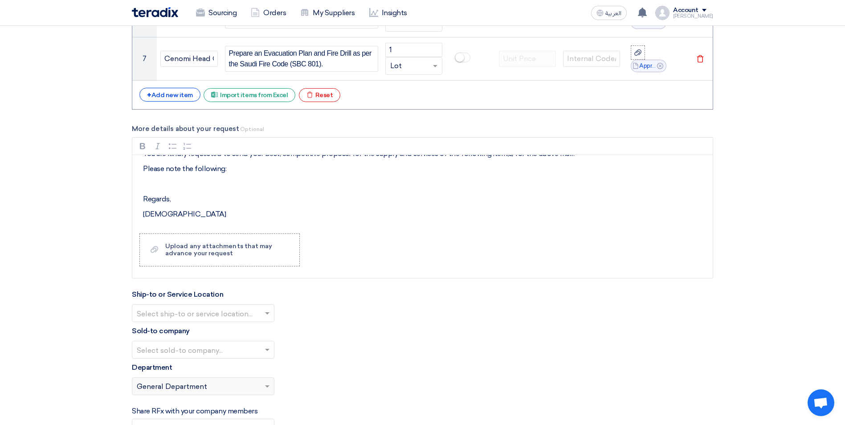
scroll to position [1024, 0]
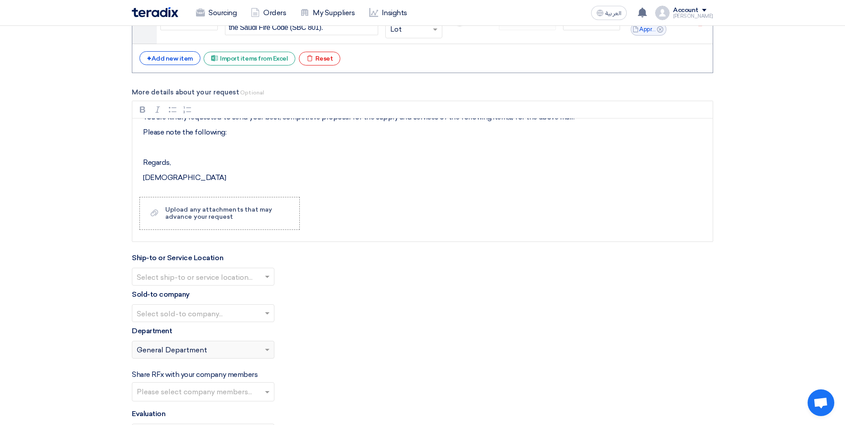
click at [244, 280] on input "text" at bounding box center [199, 277] width 124 height 15
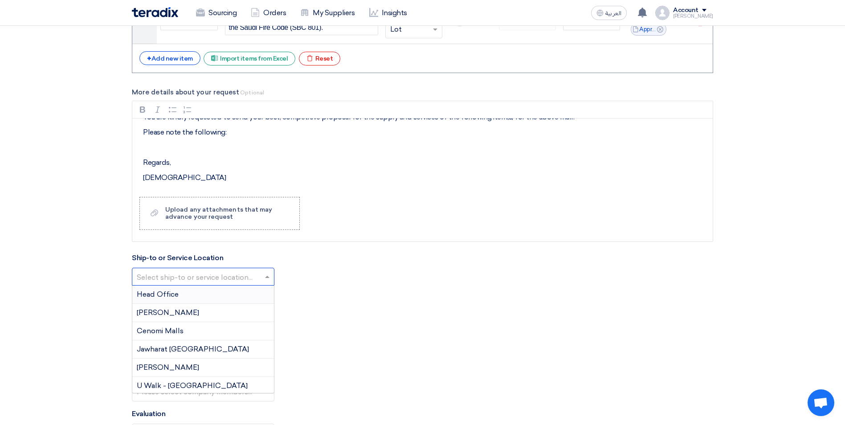
click at [229, 291] on div "Head Office" at bounding box center [203, 294] width 142 height 18
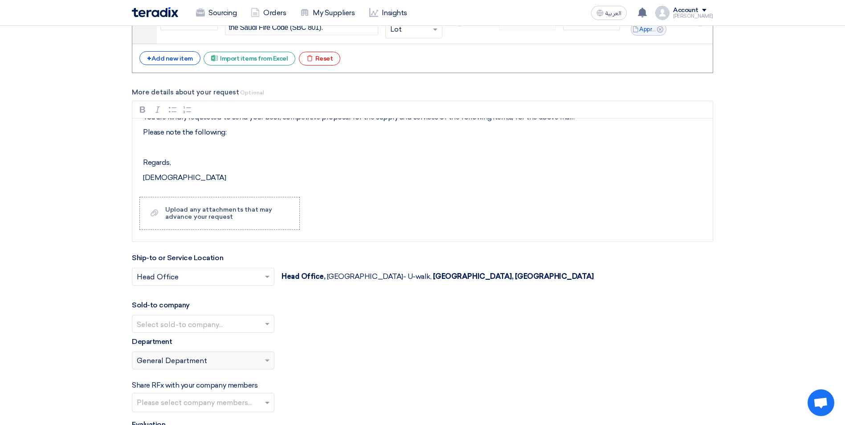
click at [207, 321] on input "text" at bounding box center [199, 324] width 124 height 15
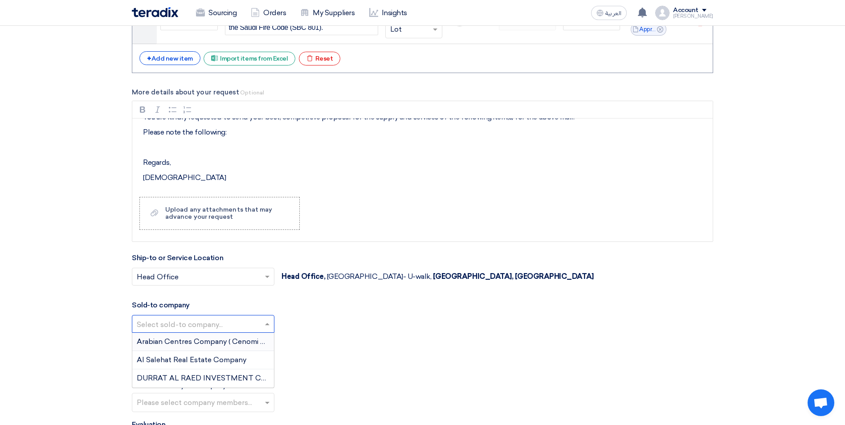
click at [188, 341] on span "Arabian Centres Company ( Cenomi Centres)" at bounding box center [213, 341] width 153 height 8
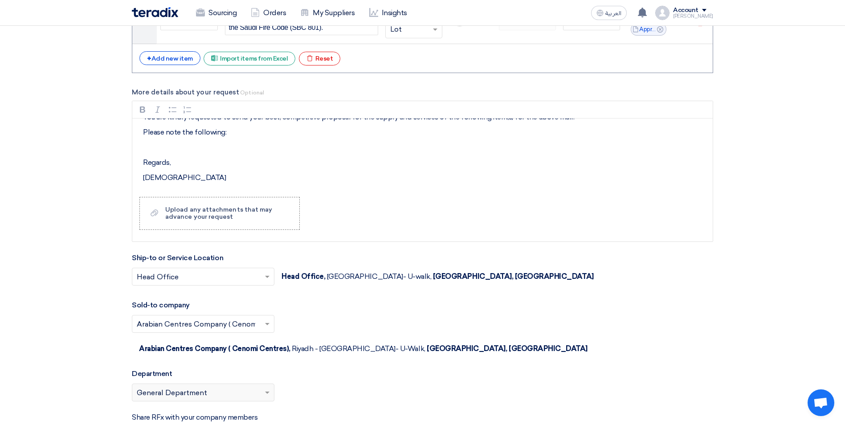
click at [256, 387] on div "Please select department... × General Department" at bounding box center [197, 392] width 130 height 11
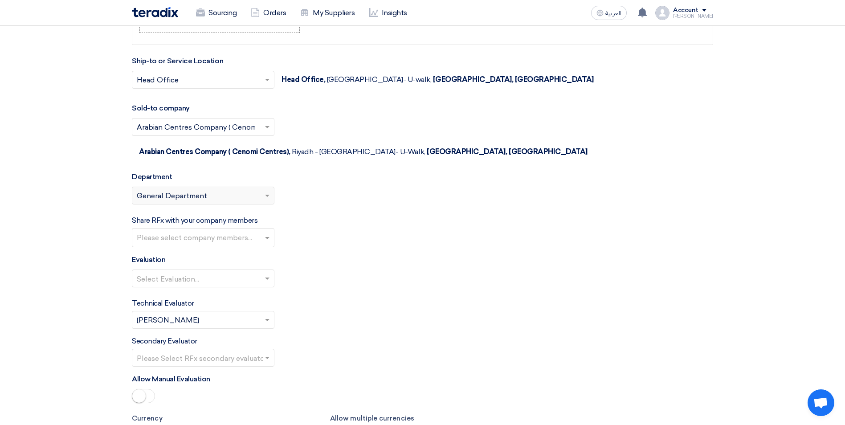
scroll to position [1202, 0]
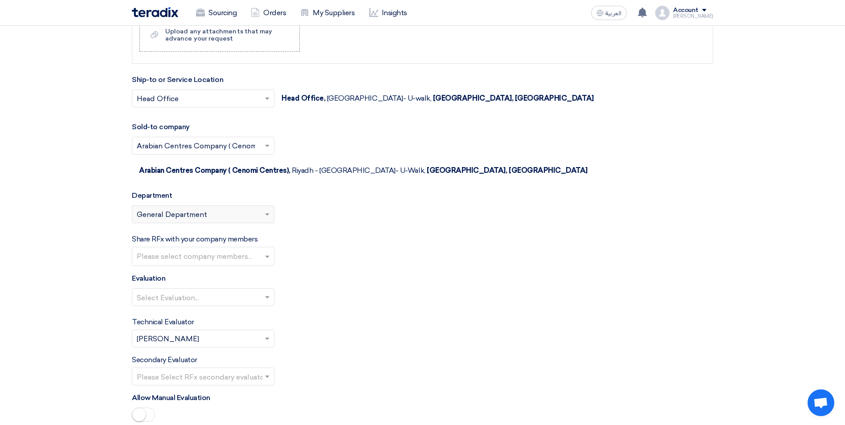
click at [242, 209] on div "Please select department... × General Department" at bounding box center [197, 214] width 130 height 11
click at [266, 213] on span at bounding box center [267, 214] width 4 height 3
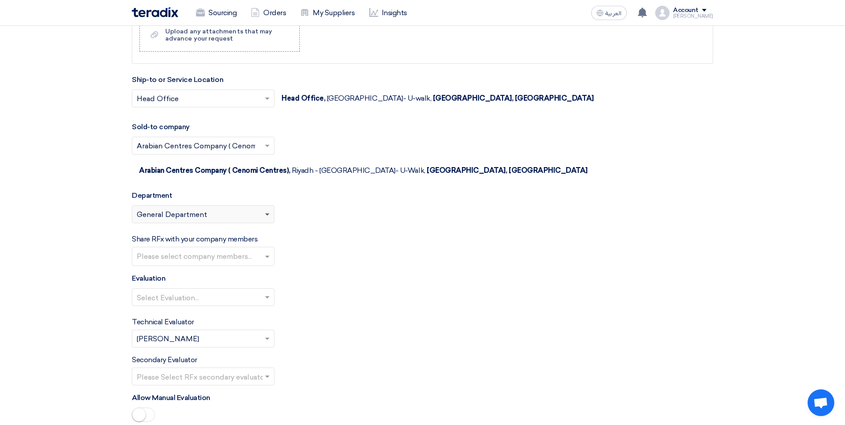
click at [266, 213] on span at bounding box center [267, 214] width 4 height 3
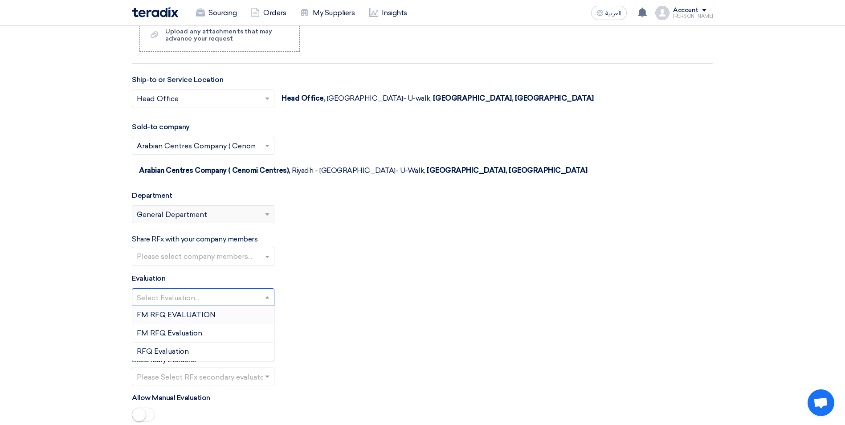
click at [190, 291] on input "text" at bounding box center [199, 298] width 124 height 15
click at [191, 329] on span "FM RFQ Evaluation" at bounding box center [169, 333] width 65 height 8
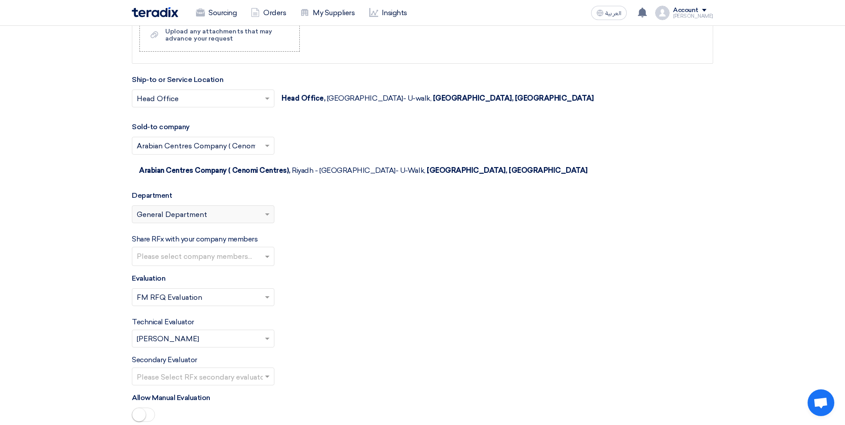
click at [343, 288] on div "Select Evaluation... × FM RFQ Evaluation ×" at bounding box center [422, 300] width 581 height 25
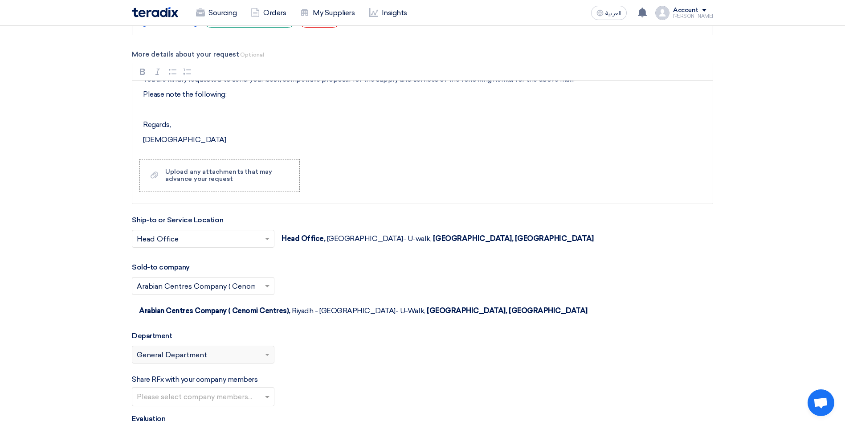
scroll to position [1048, 0]
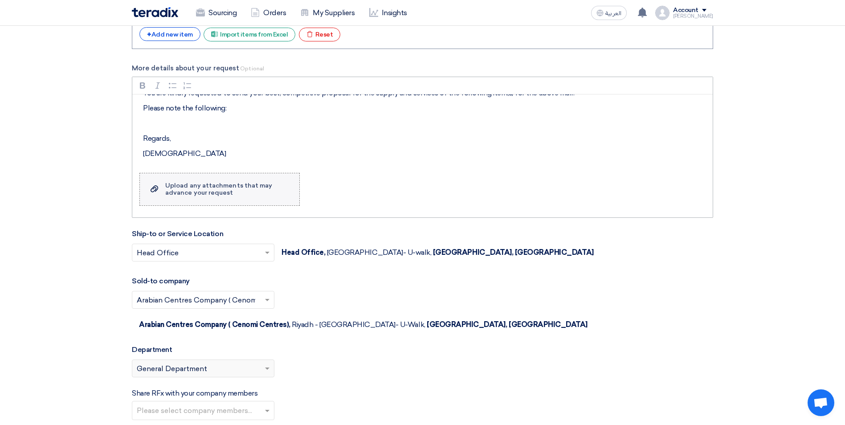
click at [163, 190] on label "Upload a file Upload any attachments that may advance your request" at bounding box center [219, 189] width 160 height 33
click at [0, 0] on input "Upload a file Upload any attachments that may advance your request" at bounding box center [0, 0] width 0 height 0
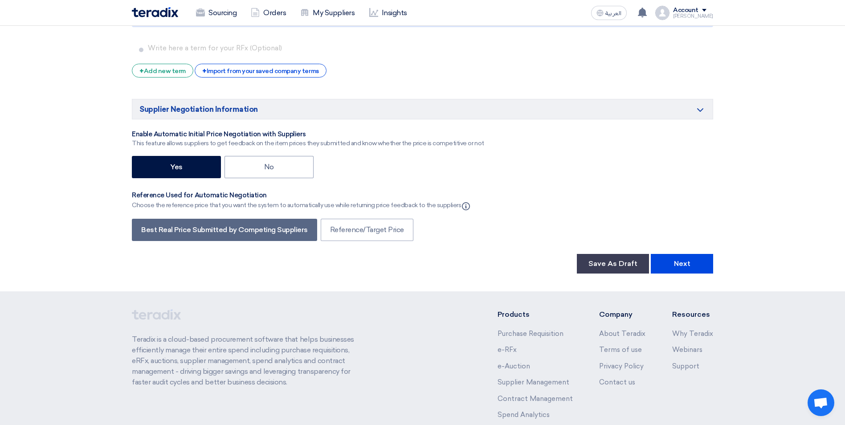
scroll to position [1738, 0]
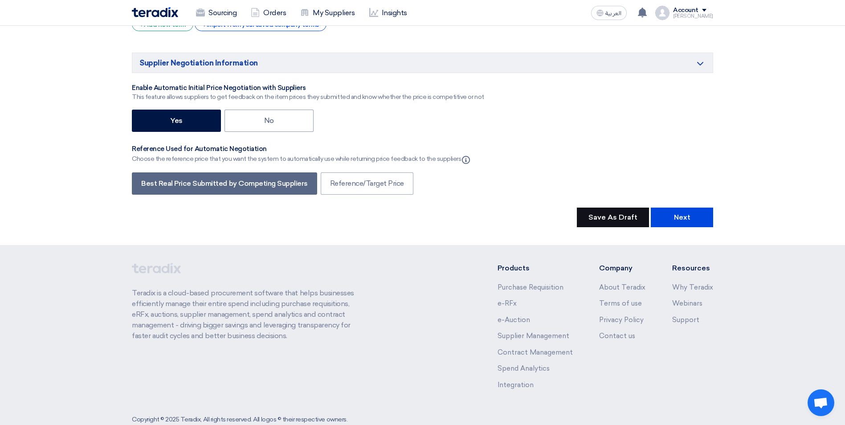
click at [609, 207] on button "Save As Draft" at bounding box center [613, 217] width 72 height 20
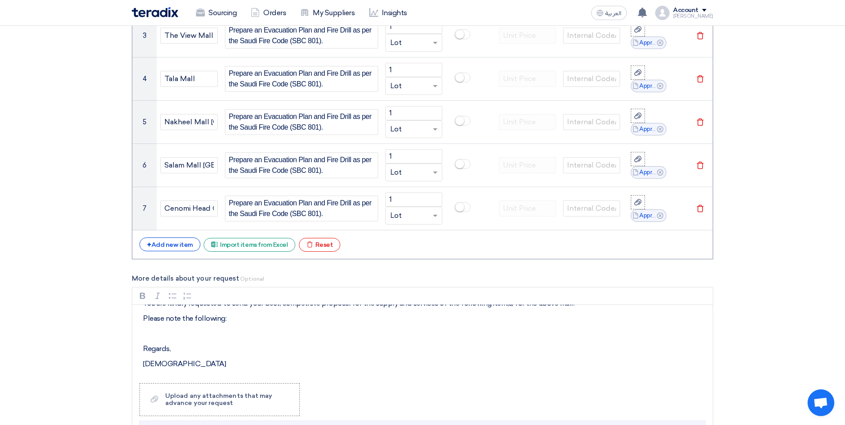
scroll to position [935, 0]
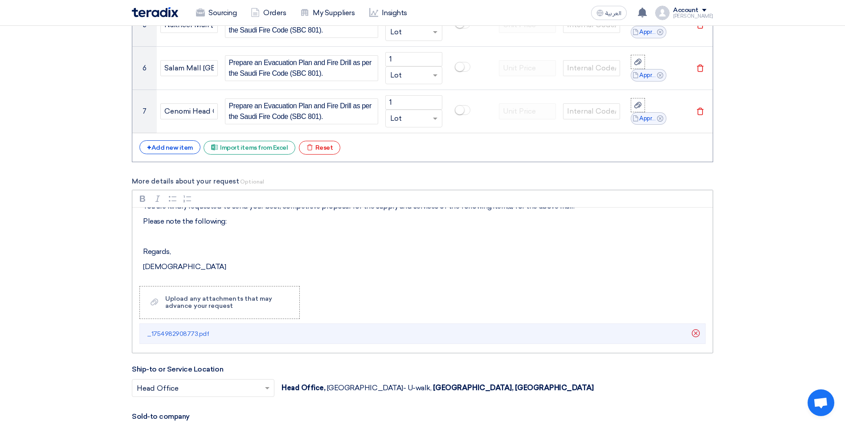
click at [252, 251] on p "Regards," at bounding box center [425, 251] width 565 height 11
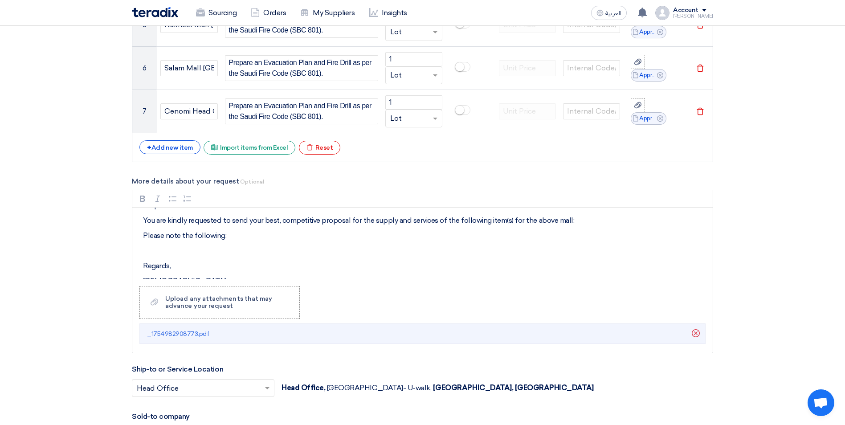
scroll to position [45, 0]
click at [234, 236] on p "Please note the following:" at bounding box center [425, 235] width 565 height 11
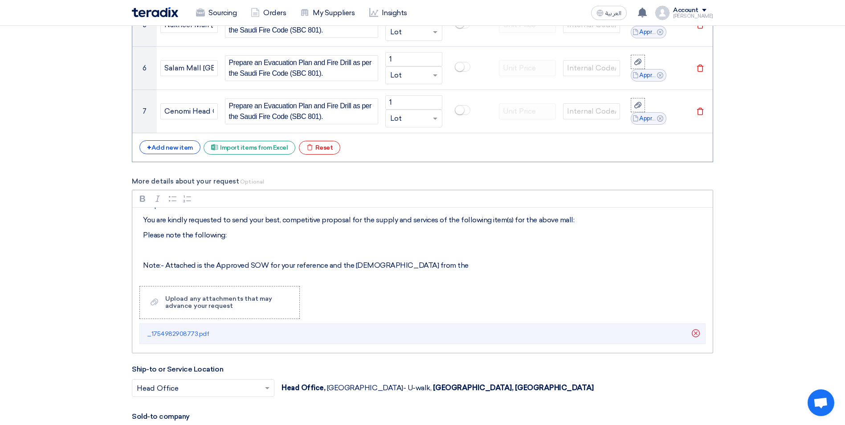
click at [232, 267] on p "Note:- Attached is the Approved SOW for your reference and the requiremets from…" at bounding box center [425, 265] width 565 height 11
click at [421, 266] on p "Note:- Attached is the approved SOW for your reference and the requiremets from…" at bounding box center [425, 265] width 565 height 11
click at [366, 264] on p "Note:- Attached is the approved SOW for your reference and the requiremets from…" at bounding box center [425, 265] width 565 height 11
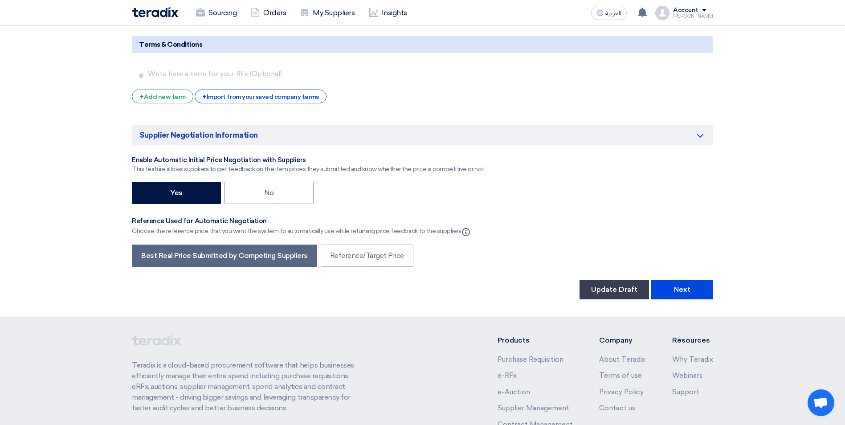
scroll to position [1738, 0]
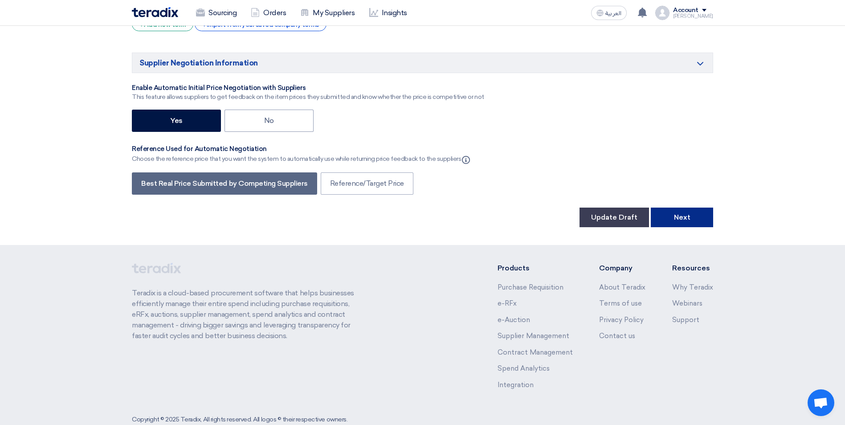
click at [683, 207] on button "Next" at bounding box center [681, 217] width 62 height 20
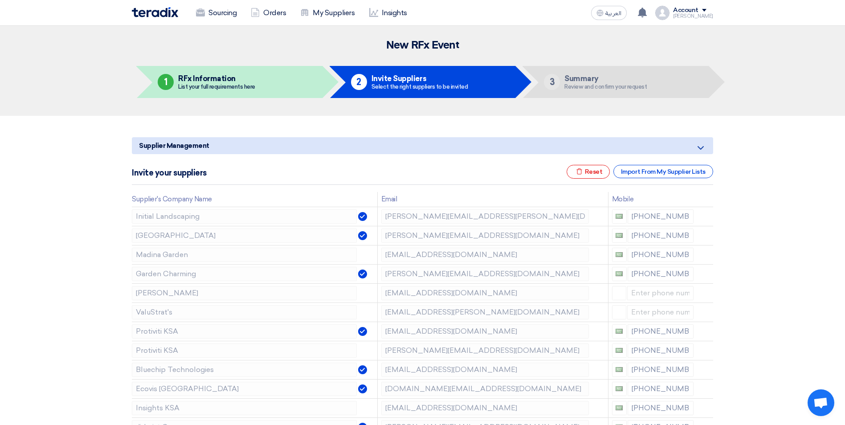
click at [210, 199] on th "Supplier's Company Name" at bounding box center [254, 199] width 245 height 15
click at [581, 171] on icon "Excel file" at bounding box center [579, 171] width 7 height 7
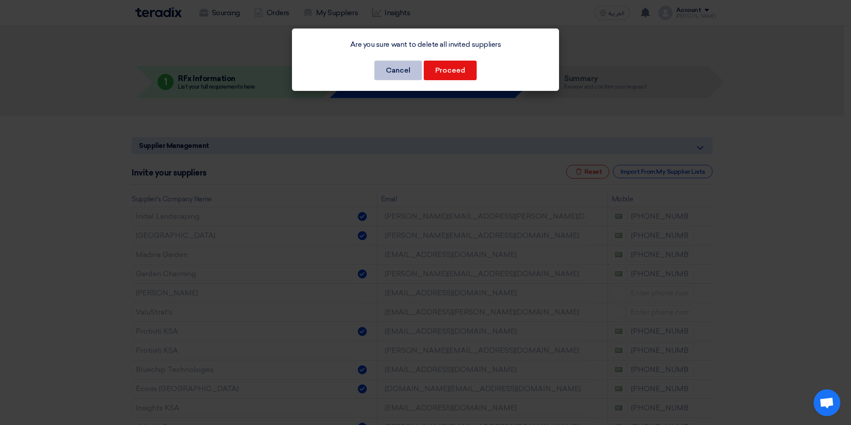
click at [410, 74] on button "Cancel" at bounding box center [398, 71] width 48 height 20
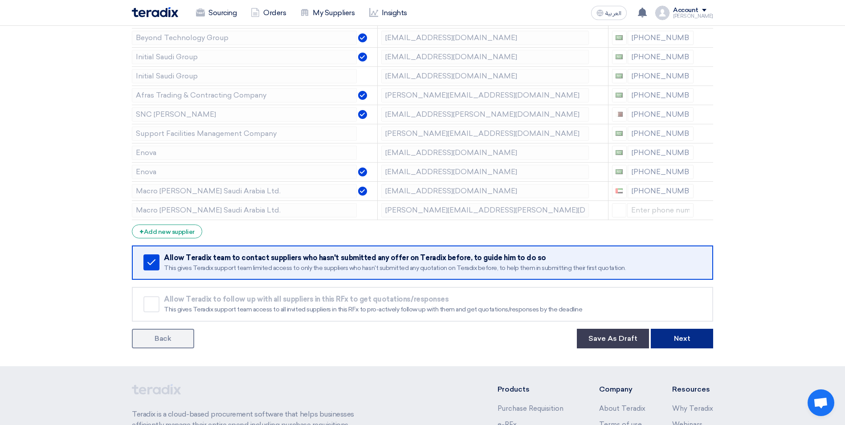
scroll to position [1158, 0]
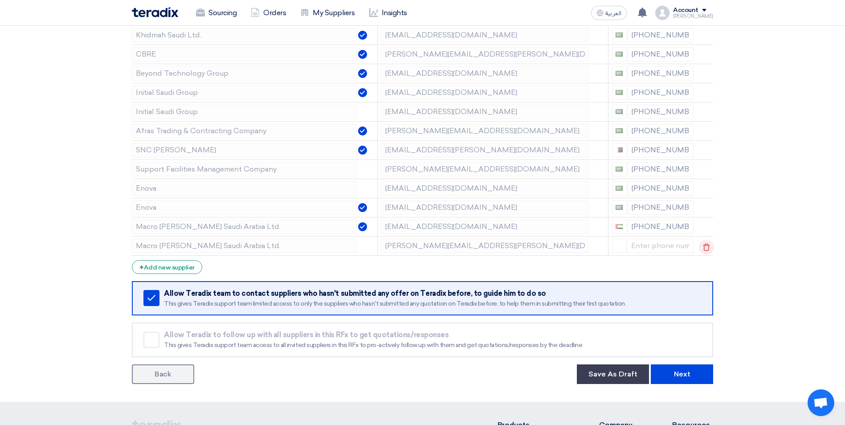
click at [703, 248] on icon at bounding box center [706, 247] width 15 height 15
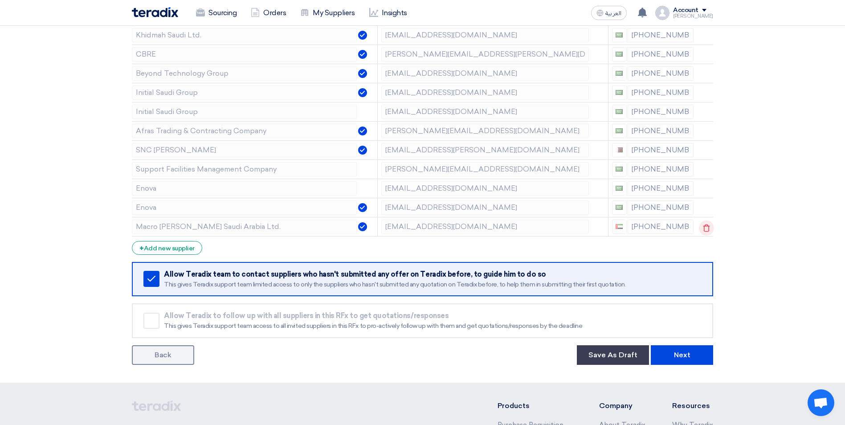
click at [705, 232] on icon at bounding box center [706, 227] width 15 height 15
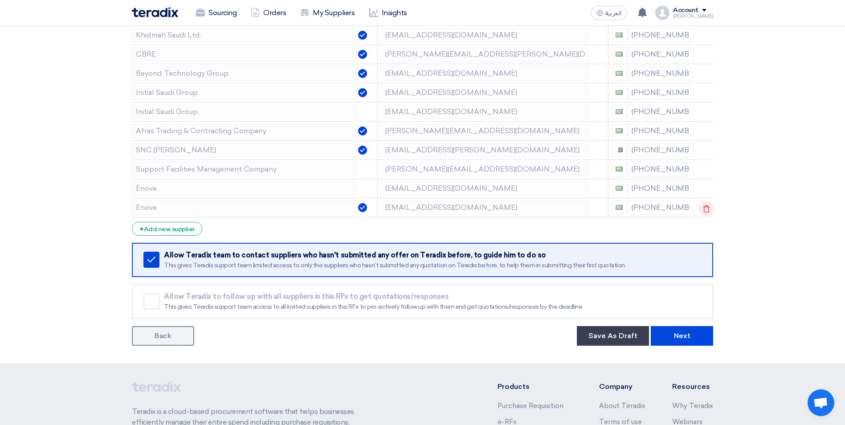
click at [708, 212] on icon at bounding box center [706, 208] width 15 height 15
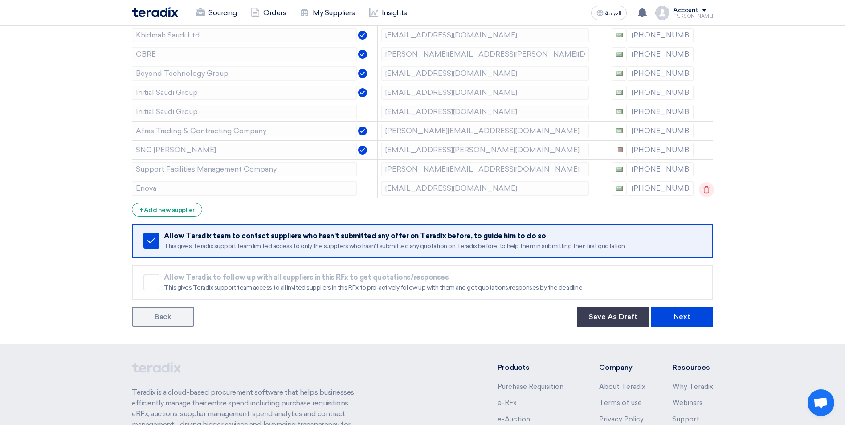
click at [706, 190] on icon at bounding box center [706, 189] width 15 height 15
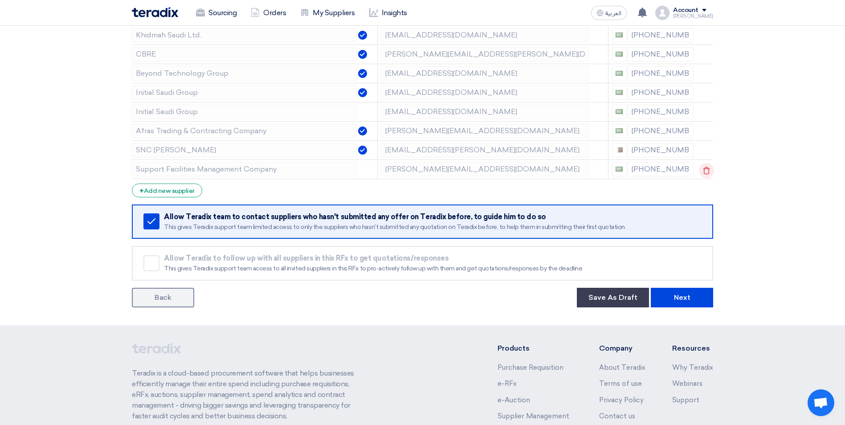
click at [707, 174] on use at bounding box center [706, 171] width 7 height 8
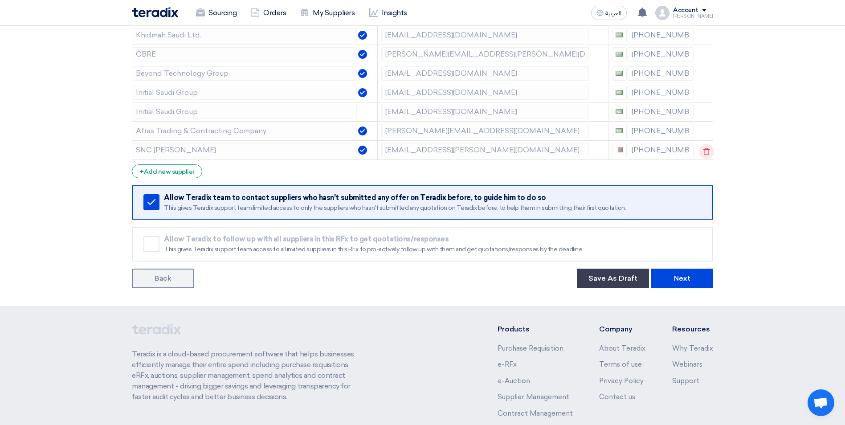
click at [703, 150] on icon at bounding box center [706, 151] width 15 height 15
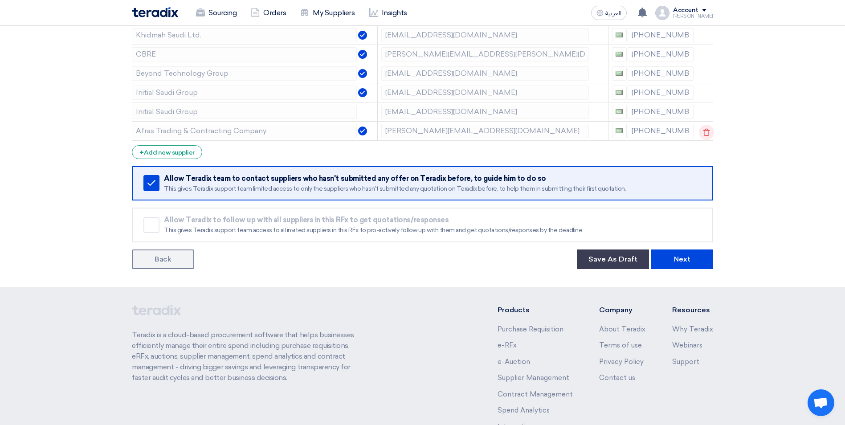
click at [707, 135] on icon at bounding box center [706, 132] width 15 height 15
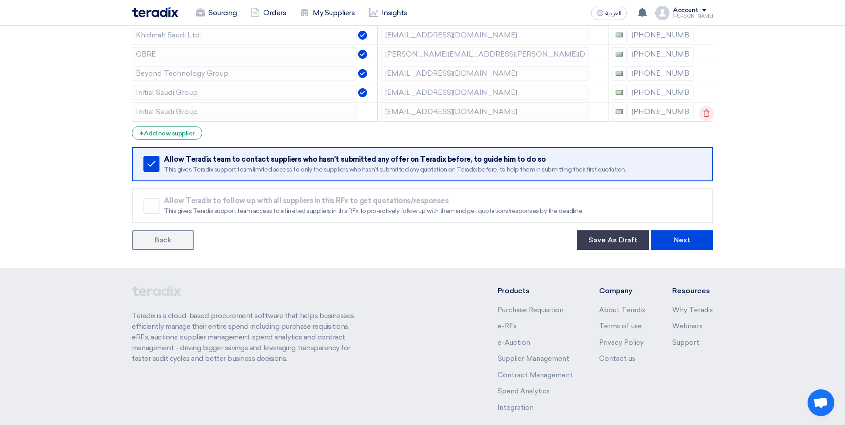
click at [706, 111] on use at bounding box center [706, 113] width 7 height 8
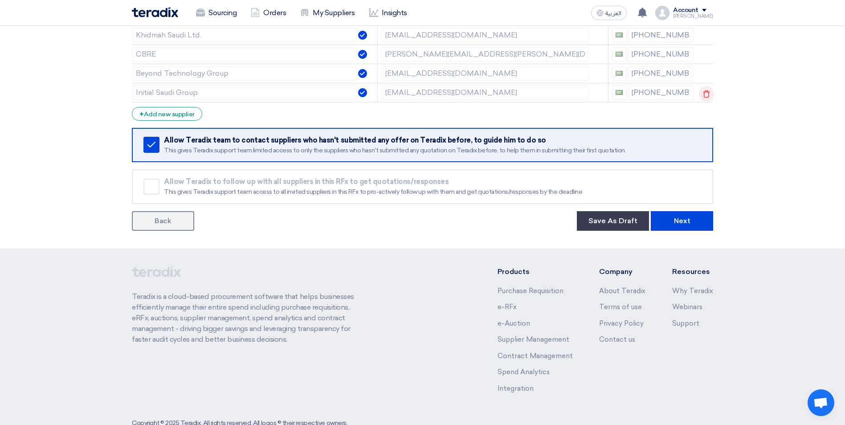
click at [703, 95] on icon at bounding box center [706, 93] width 15 height 15
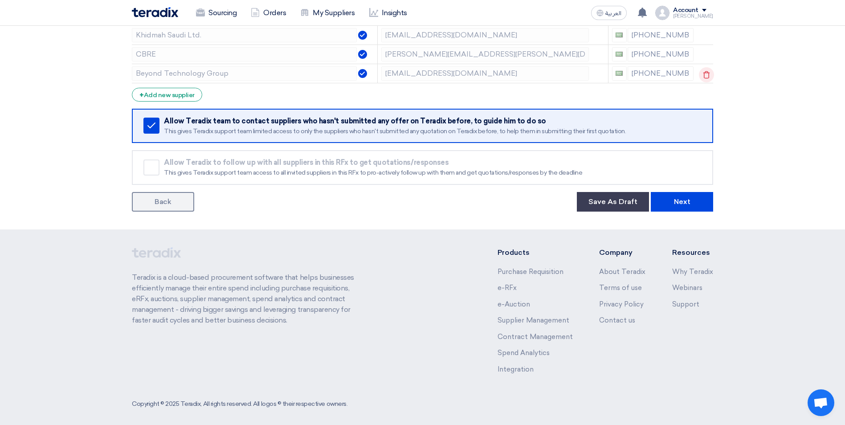
click at [707, 73] on use at bounding box center [706, 75] width 7 height 8
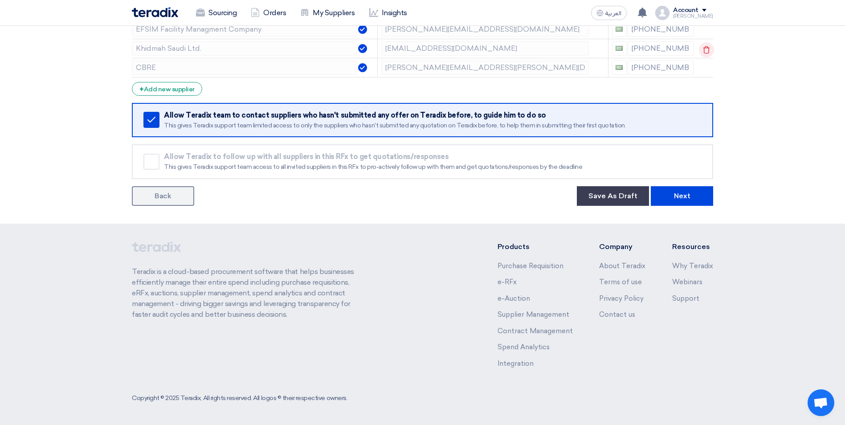
click at [703, 49] on icon at bounding box center [706, 49] width 15 height 15
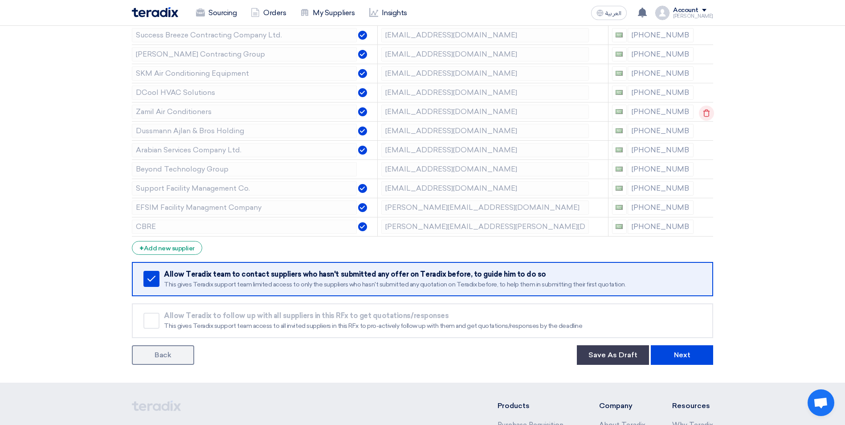
scroll to position [947, 0]
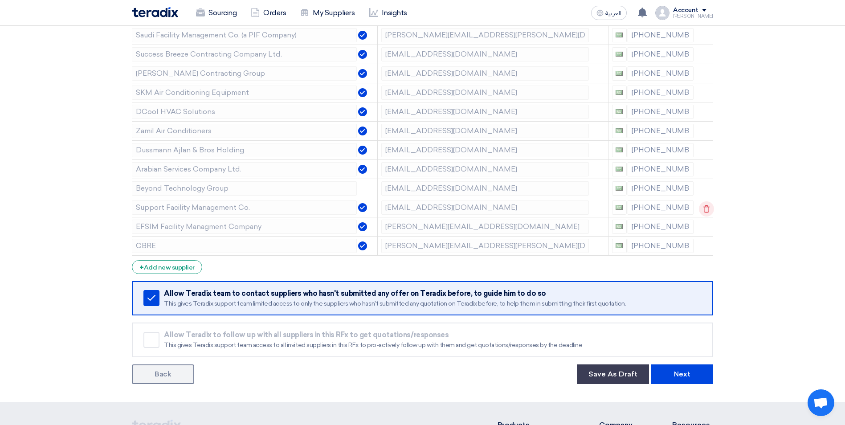
click at [701, 211] on icon at bounding box center [706, 208] width 15 height 15
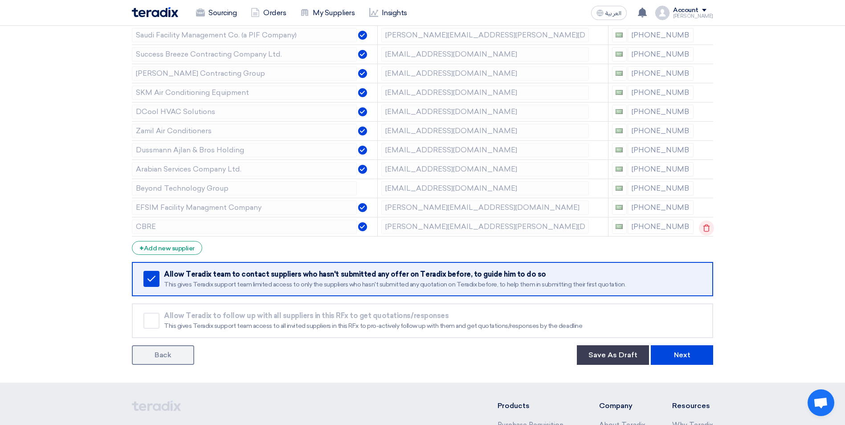
click at [702, 221] on icon at bounding box center [706, 227] width 15 height 15
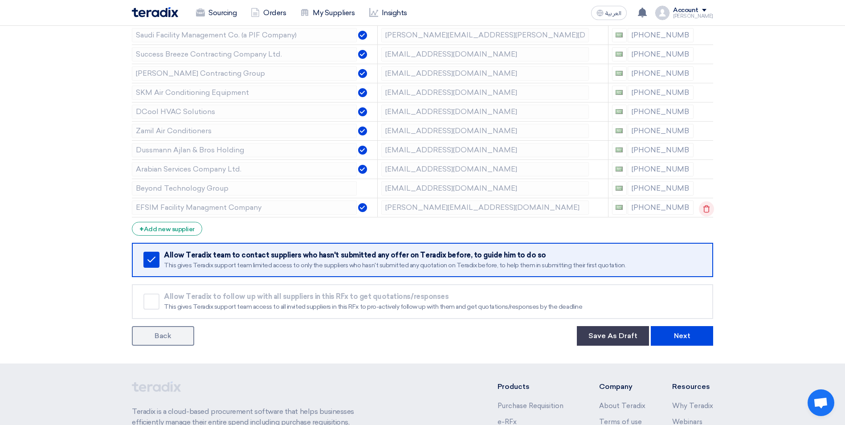
click at [704, 203] on icon at bounding box center [706, 208] width 15 height 15
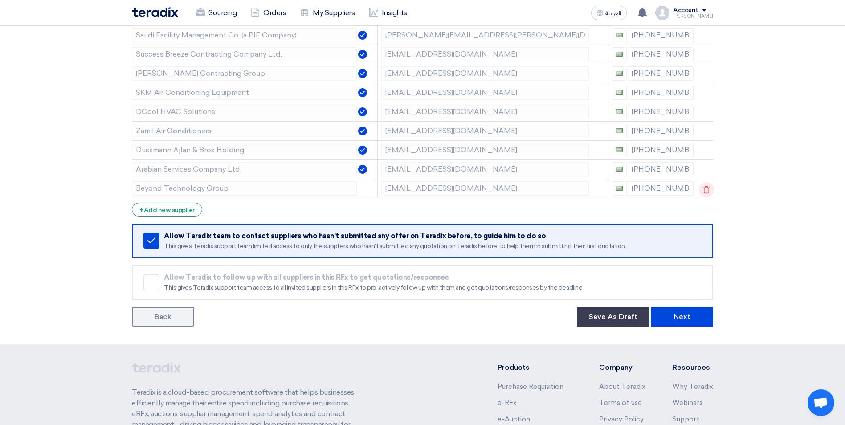
click at [703, 187] on use at bounding box center [706, 190] width 7 height 8
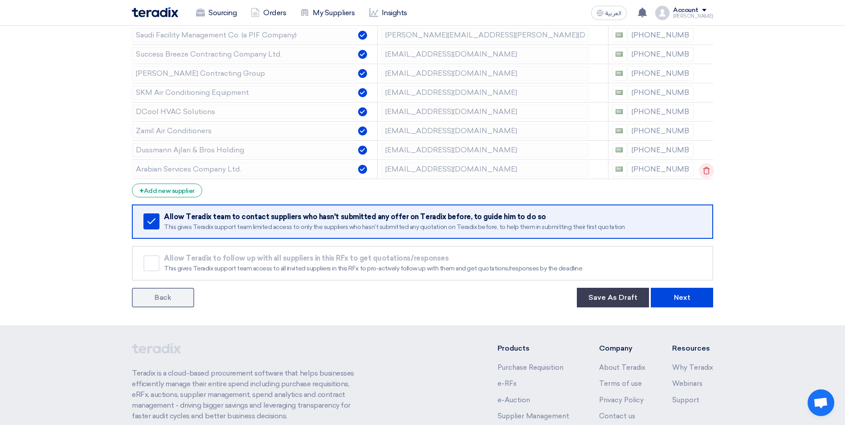
click at [703, 171] on icon at bounding box center [706, 170] width 15 height 15
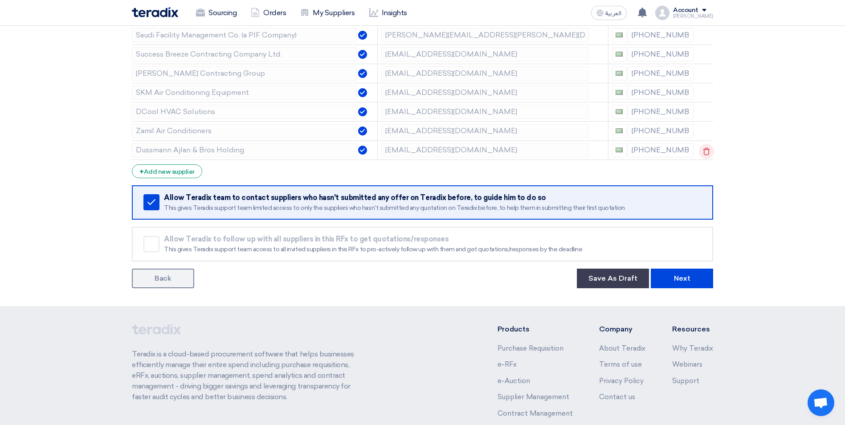
click at [706, 153] on icon at bounding box center [706, 151] width 15 height 15
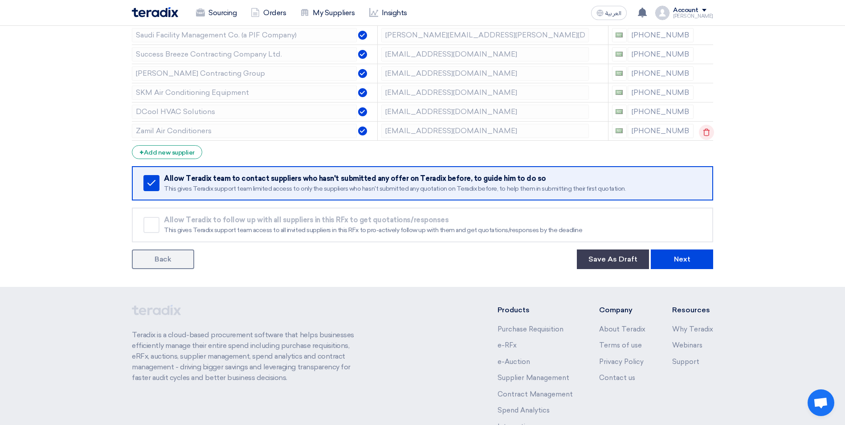
click at [704, 133] on icon at bounding box center [706, 132] width 15 height 15
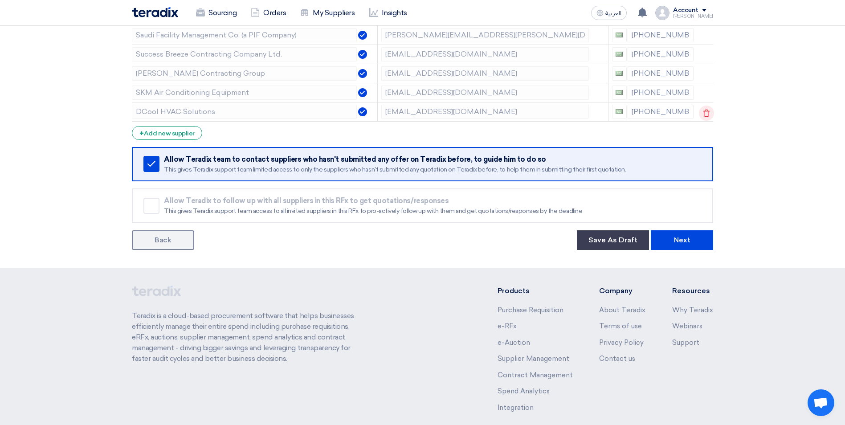
click at [702, 114] on icon at bounding box center [706, 113] width 15 height 15
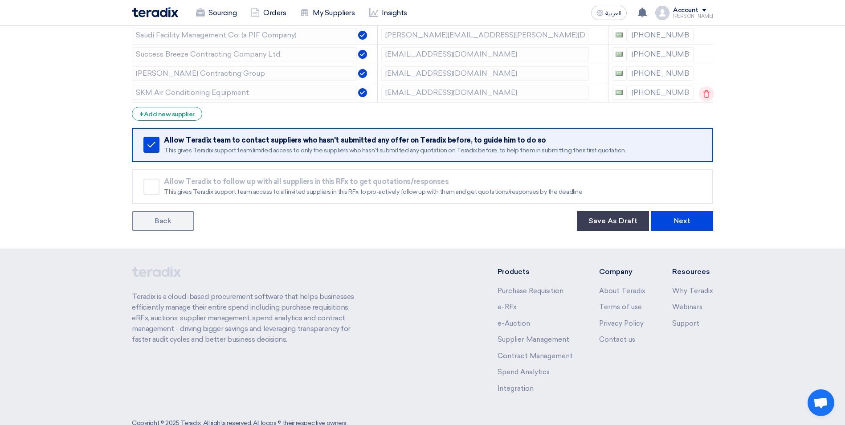
click at [707, 97] on use at bounding box center [706, 94] width 7 height 8
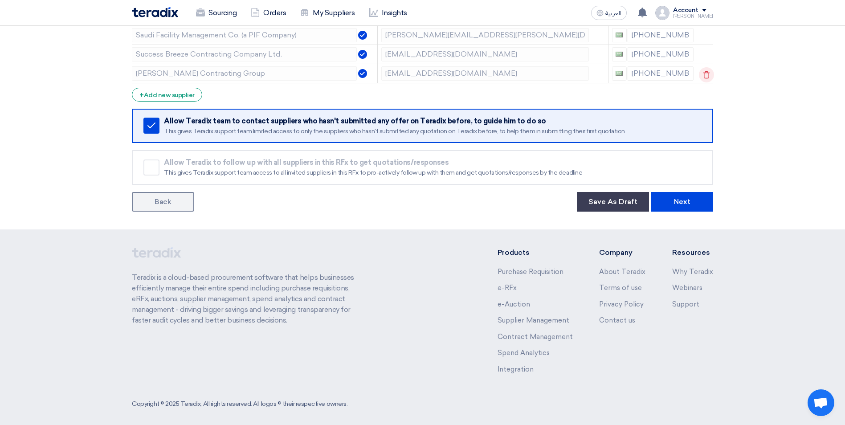
click at [703, 76] on icon at bounding box center [706, 74] width 15 height 15
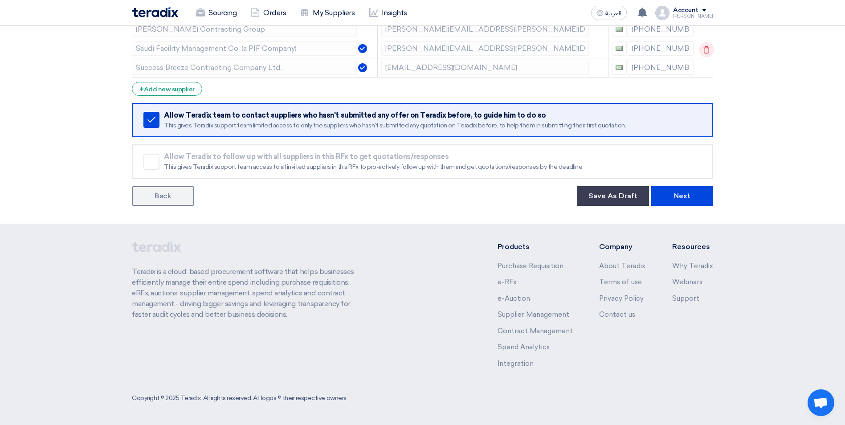
click at [705, 52] on icon at bounding box center [706, 49] width 15 height 15
click at [705, 65] on icon at bounding box center [706, 68] width 15 height 15
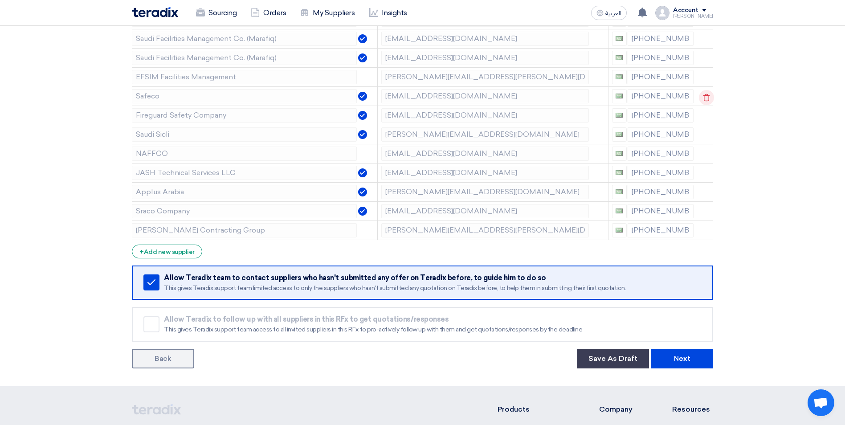
scroll to position [717, 0]
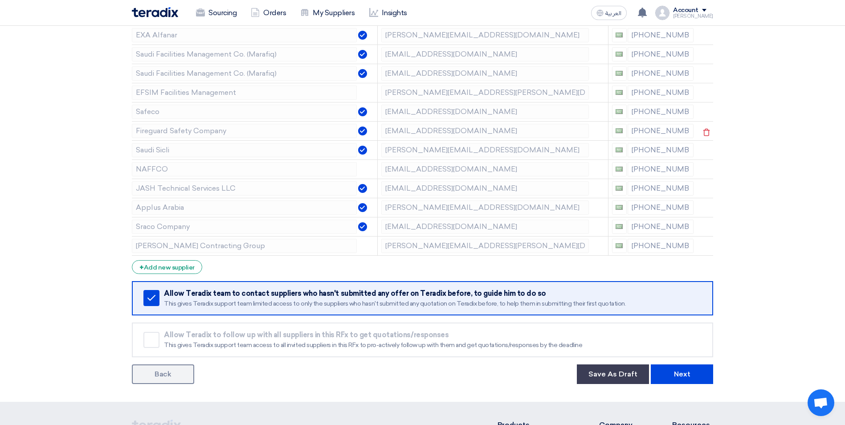
drag, startPoint x: 706, startPoint y: 96, endPoint x: 705, endPoint y: 104, distance: 8.5
click at [0, 0] on icon at bounding box center [0, 0] width 0 height 0
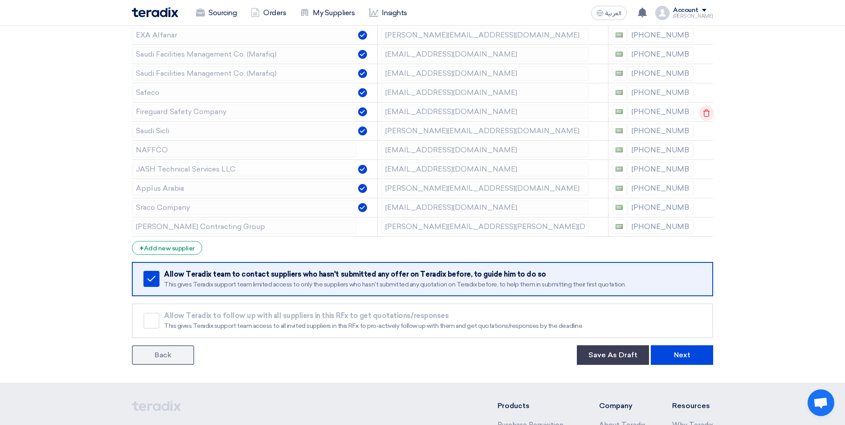
click at [704, 110] on icon at bounding box center [706, 113] width 15 height 15
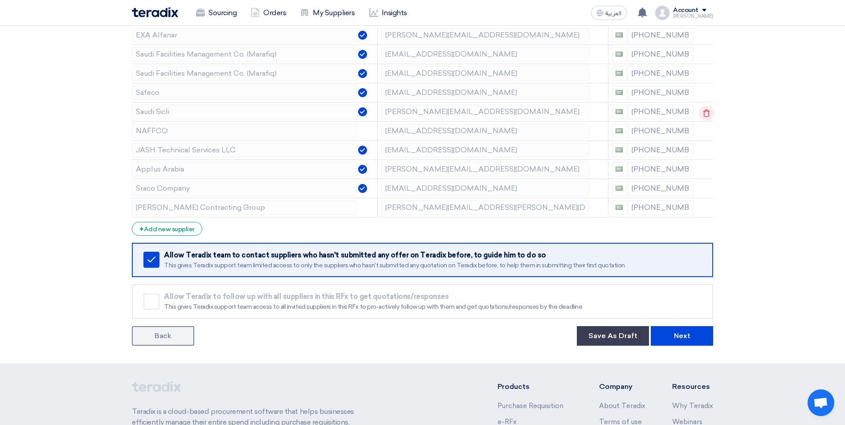
click at [705, 118] on icon at bounding box center [706, 113] width 15 height 15
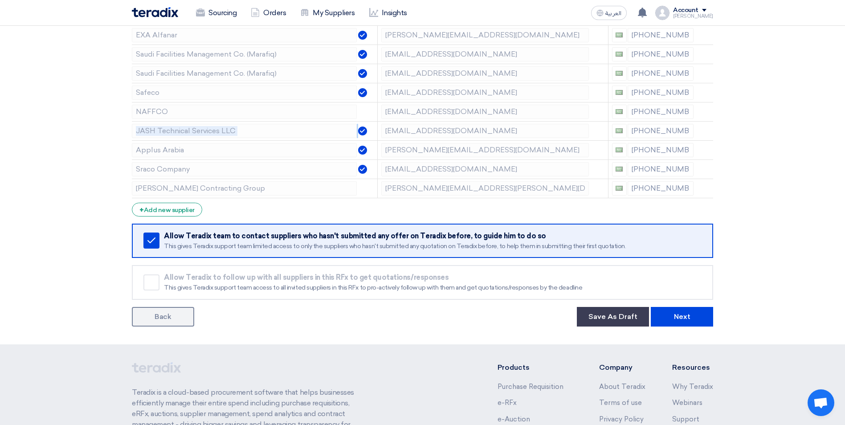
click at [0, 0] on icon at bounding box center [0, 0] width 0 height 0
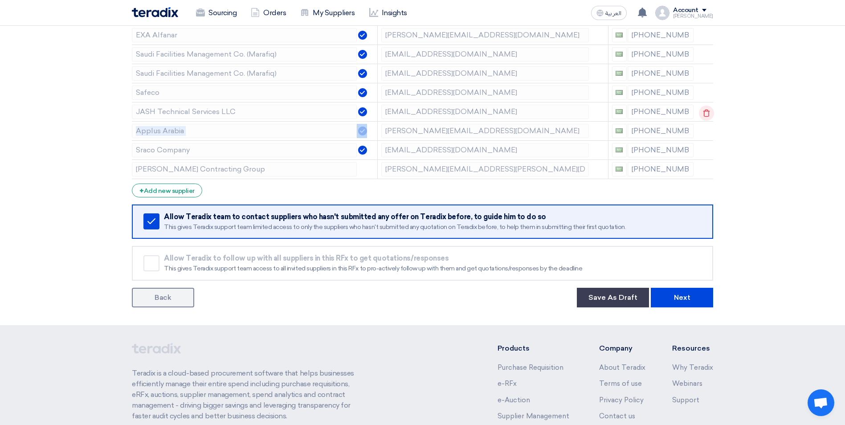
click at [705, 118] on td at bounding box center [705, 111] width 16 height 19
drag, startPoint x: 705, startPoint y: 118, endPoint x: 705, endPoint y: 113, distance: 4.9
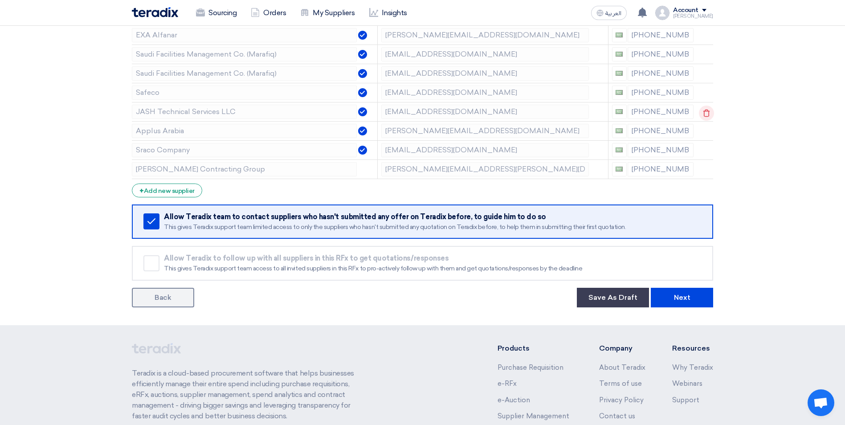
click at [705, 113] on td at bounding box center [705, 111] width 16 height 19
click at [705, 113] on icon at bounding box center [706, 113] width 15 height 15
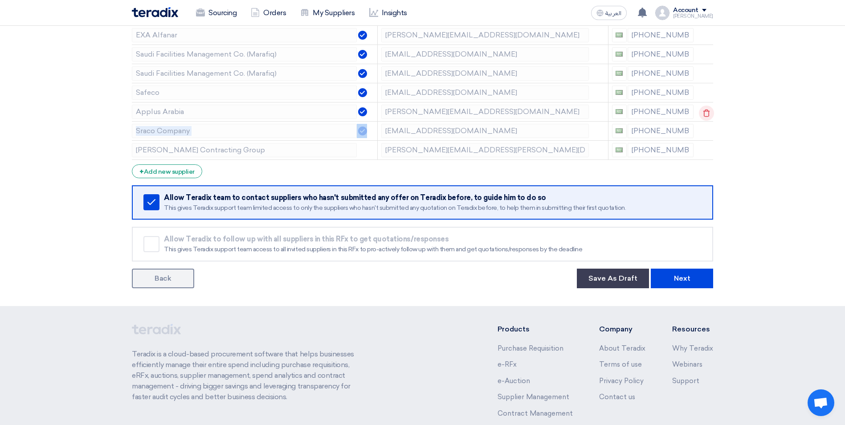
click at [705, 113] on td at bounding box center [705, 111] width 16 height 19
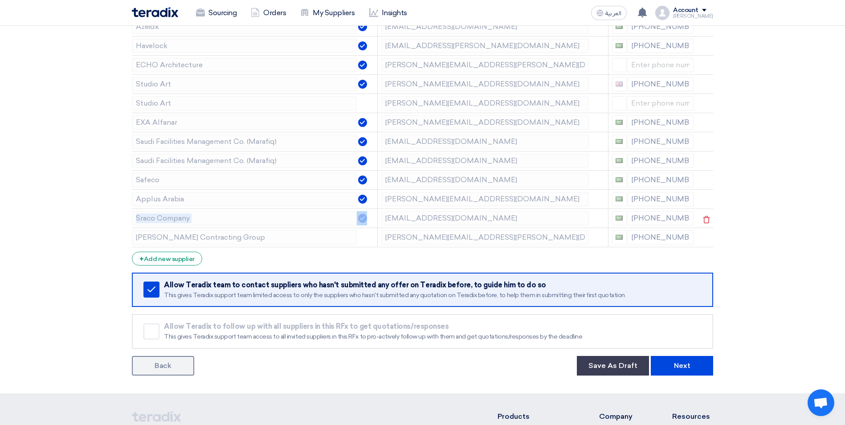
scroll to position [628, 0]
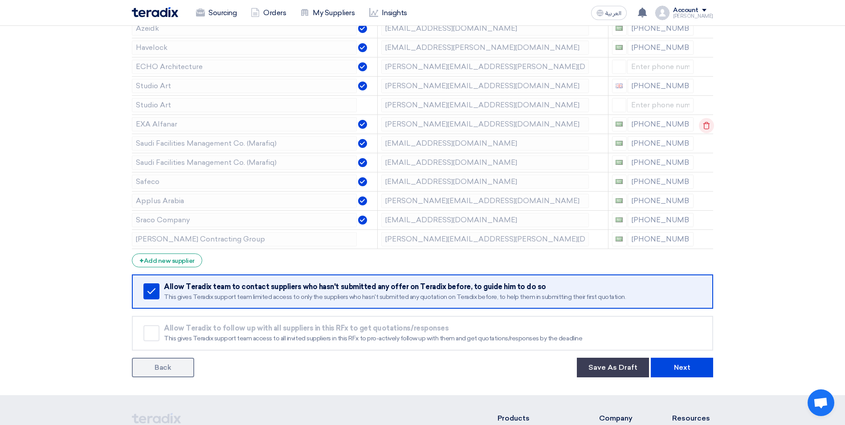
click at [704, 123] on use at bounding box center [706, 126] width 7 height 8
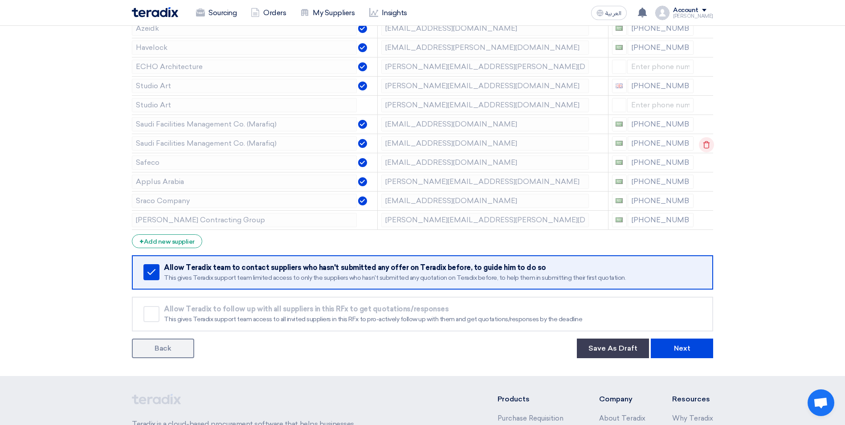
click at [703, 140] on icon at bounding box center [706, 144] width 15 height 15
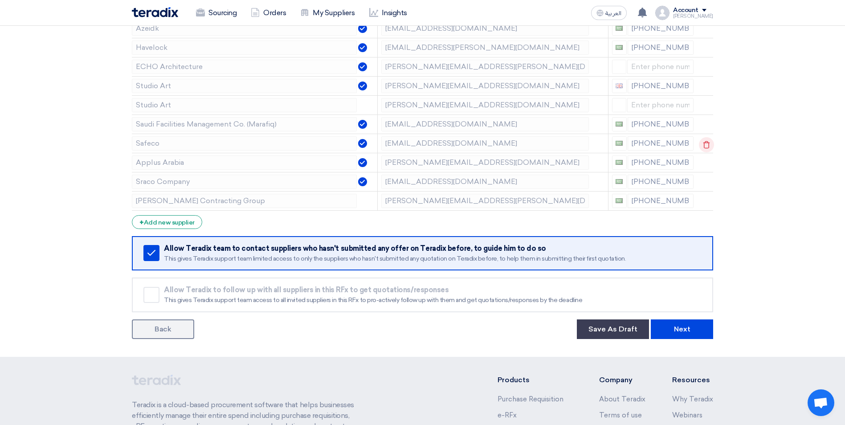
click at [705, 142] on use at bounding box center [706, 145] width 7 height 8
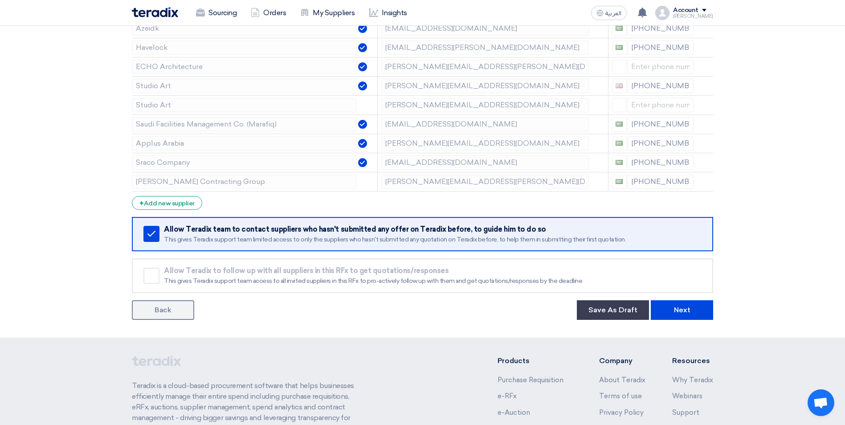
click at [0, 0] on use at bounding box center [0, 0] width 0 height 0
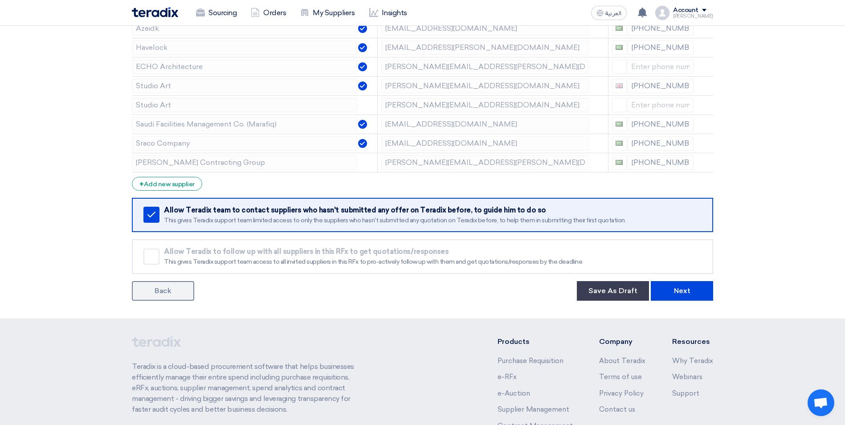
click at [0, 0] on use at bounding box center [0, 0] width 0 height 0
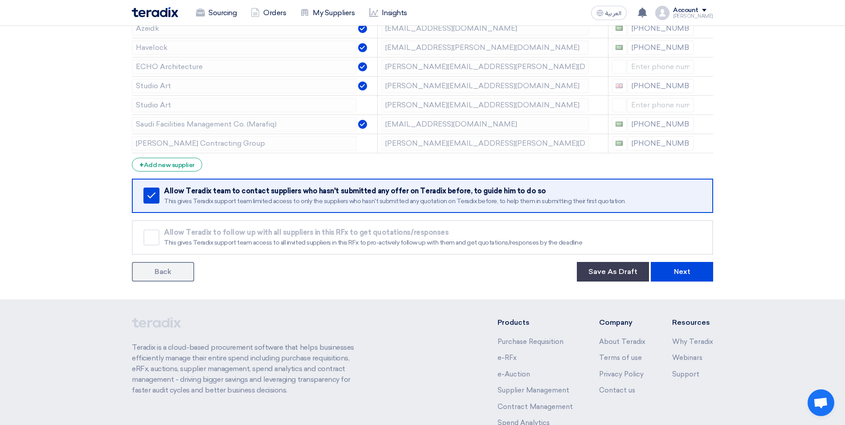
click at [0, 0] on use at bounding box center [0, 0] width 0 height 0
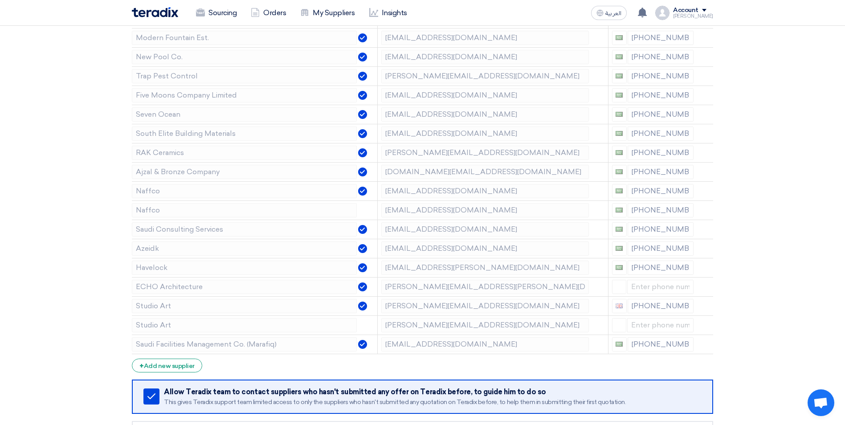
scroll to position [406, 0]
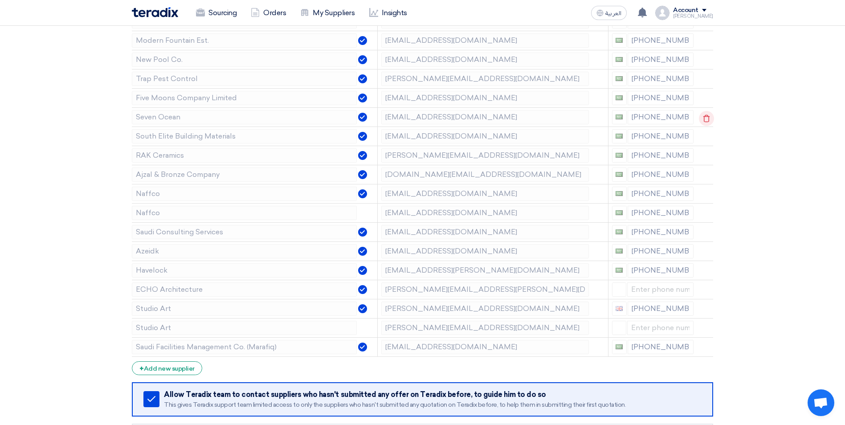
click at [705, 120] on icon at bounding box center [706, 118] width 15 height 15
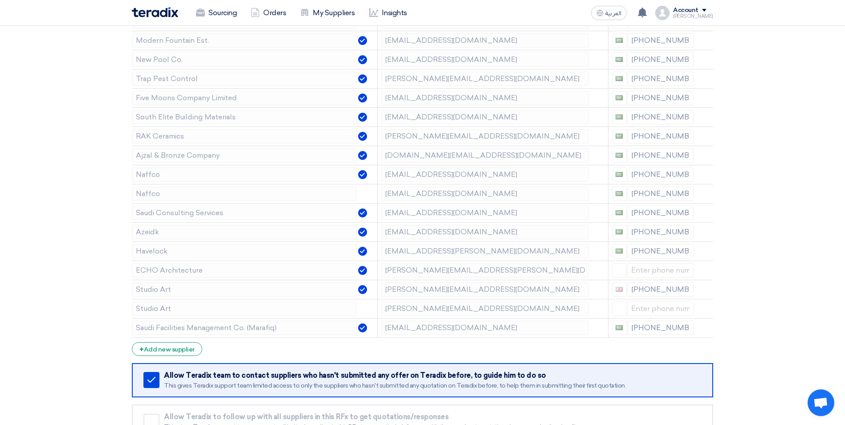
click at [0, 0] on icon at bounding box center [0, 0] width 0 height 0
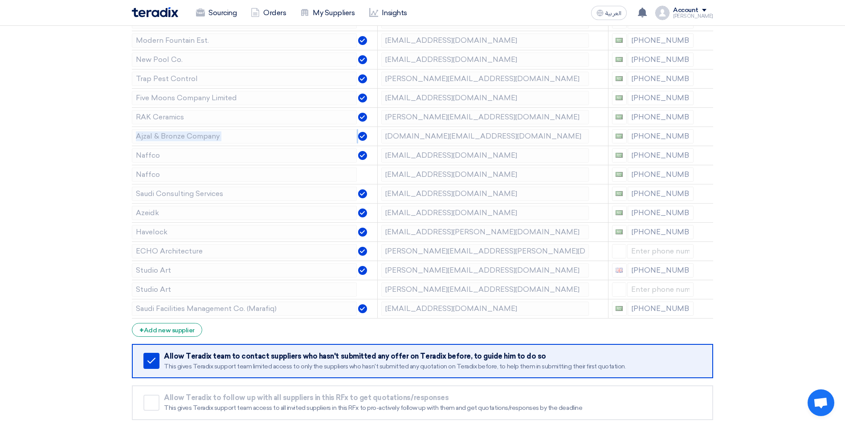
click at [0, 0] on icon at bounding box center [0, 0] width 0 height 0
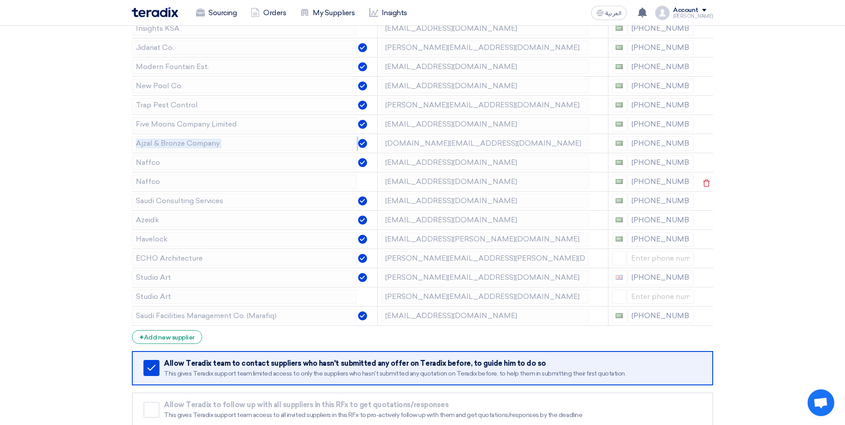
scroll to position [361, 0]
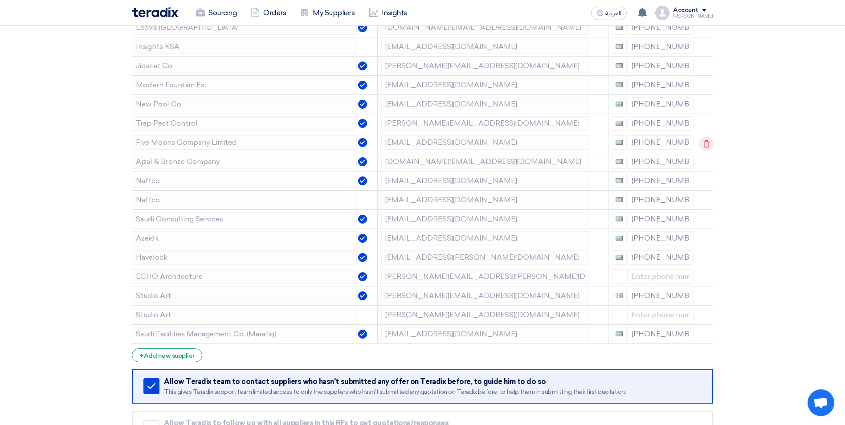
click at [706, 147] on icon at bounding box center [706, 143] width 15 height 15
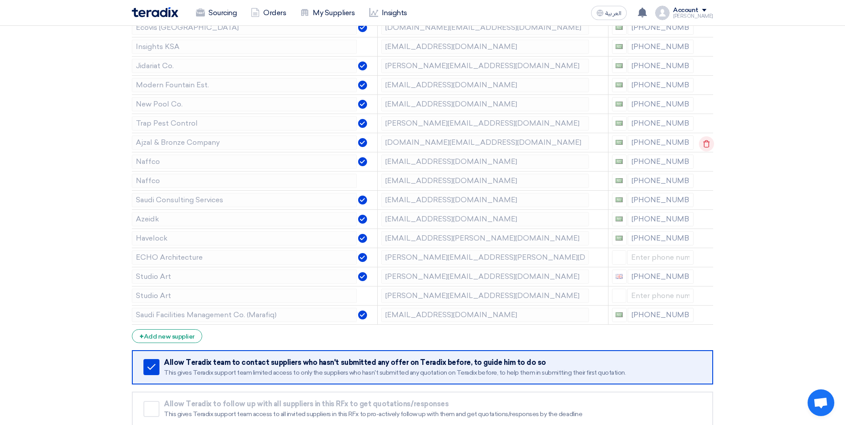
click at [705, 143] on icon at bounding box center [706, 143] width 15 height 15
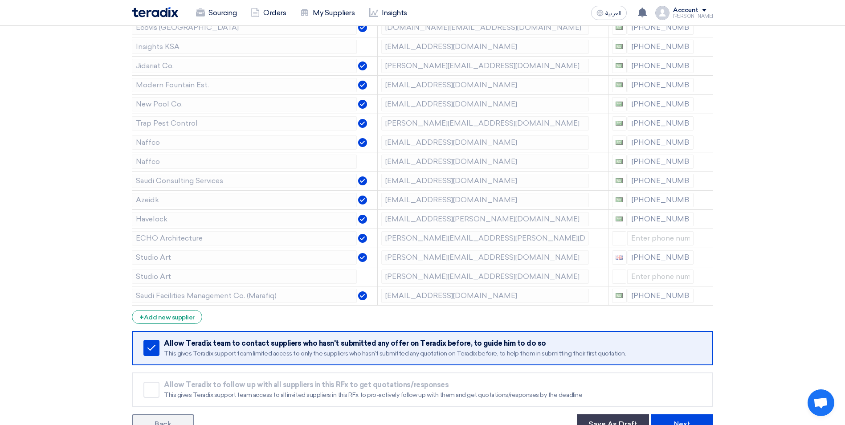
click at [0, 0] on icon at bounding box center [0, 0] width 0 height 0
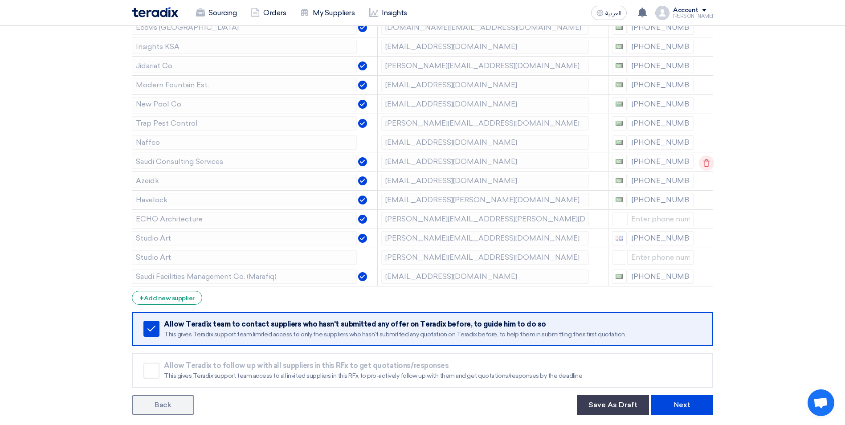
click at [702, 167] on icon at bounding box center [706, 162] width 15 height 15
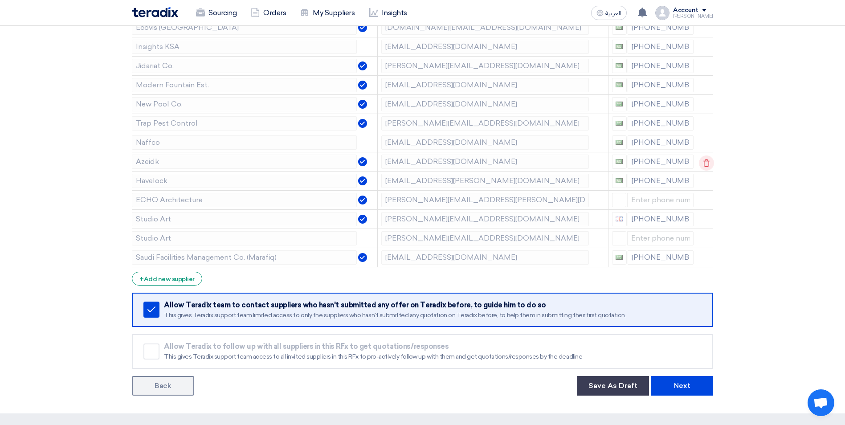
click at [703, 164] on use at bounding box center [706, 163] width 7 height 8
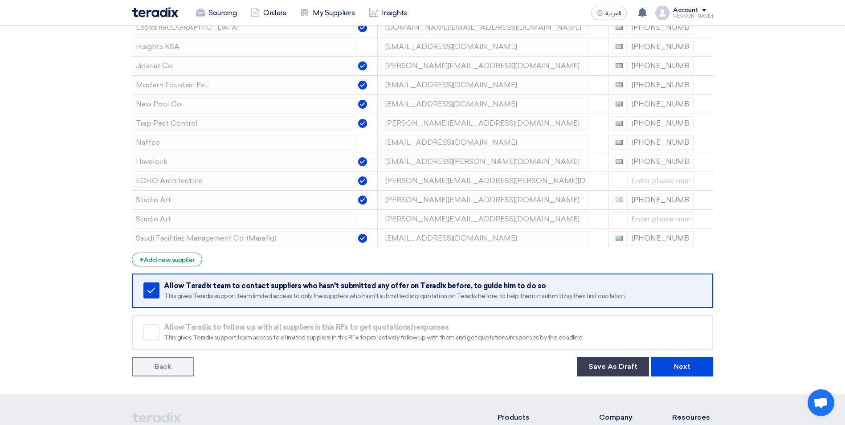
click at [0, 0] on use at bounding box center [0, 0] width 0 height 0
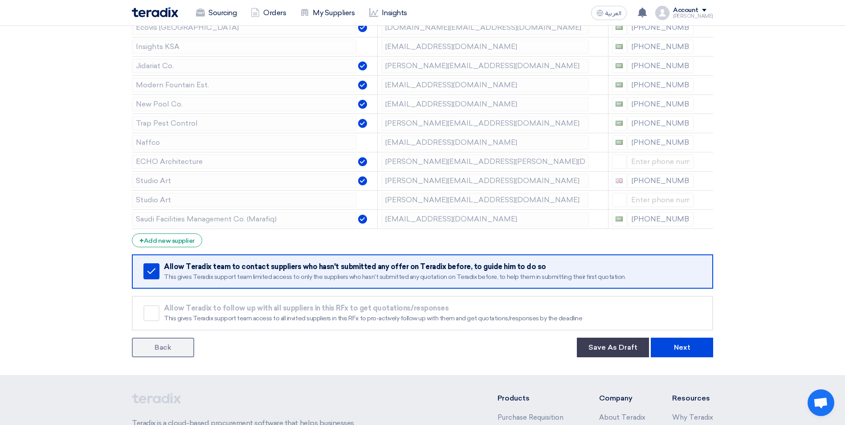
click at [0, 0] on use at bounding box center [0, 0] width 0 height 0
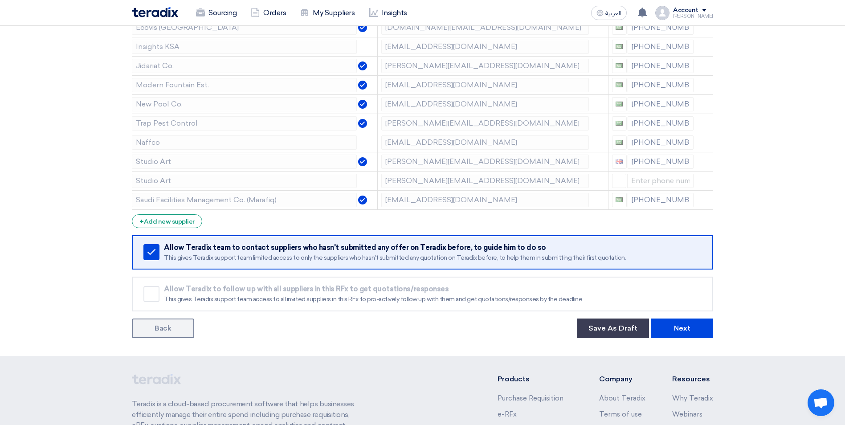
click at [0, 0] on use at bounding box center [0, 0] width 0 height 0
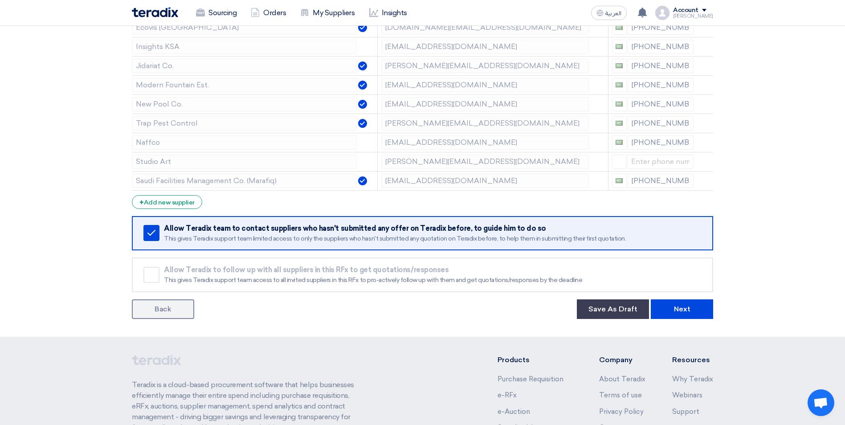
click at [0, 0] on use at bounding box center [0, 0] width 0 height 0
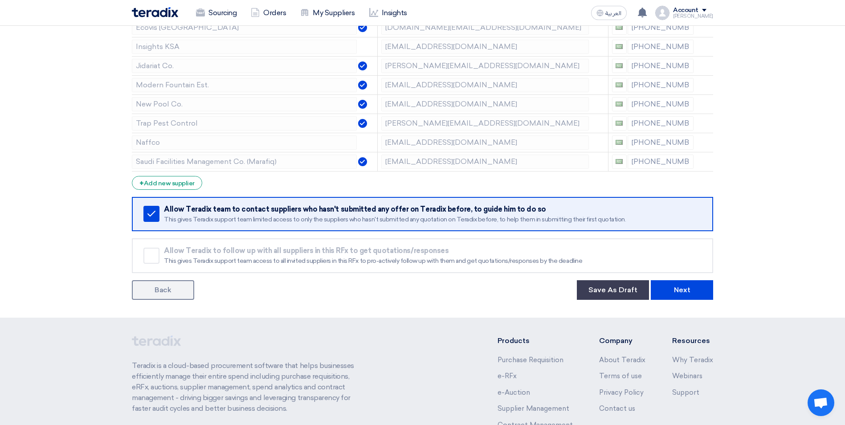
click at [0, 0] on use at bounding box center [0, 0] width 0 height 0
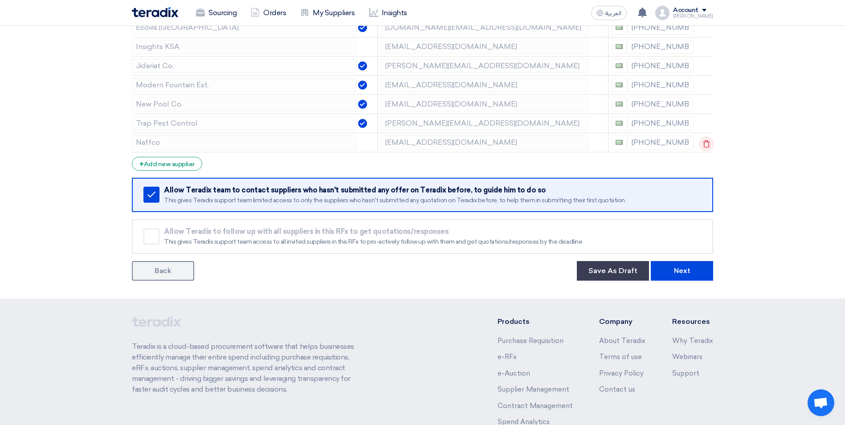
click at [703, 142] on icon at bounding box center [706, 143] width 15 height 15
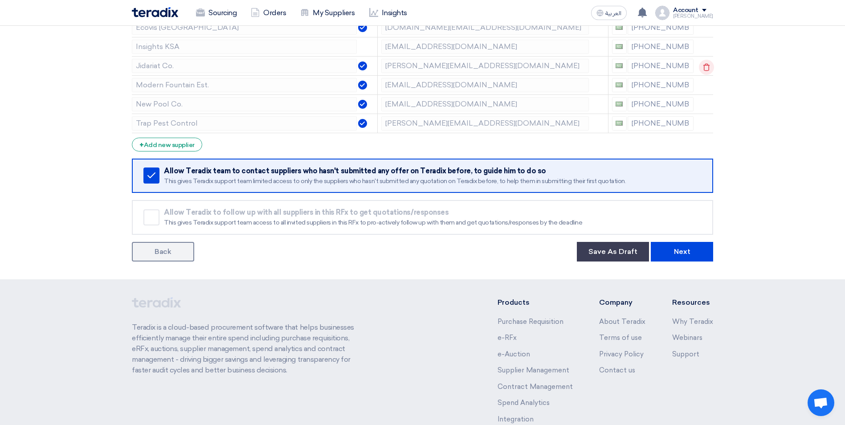
click at [703, 67] on icon at bounding box center [706, 67] width 15 height 15
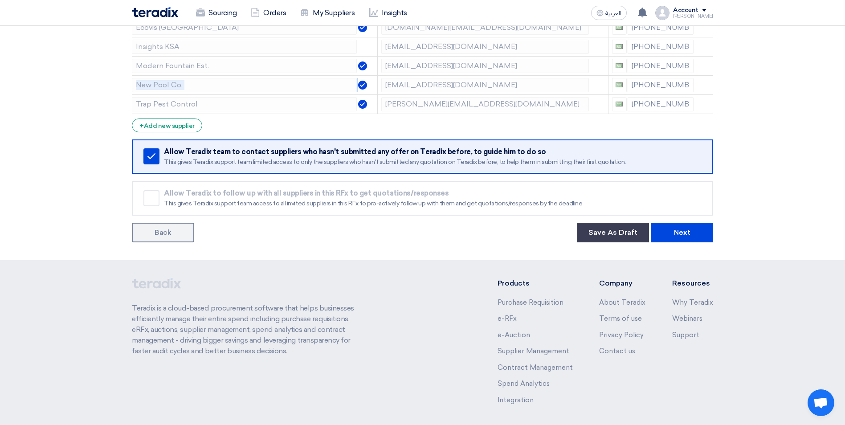
click at [0, 0] on icon at bounding box center [0, 0] width 0 height 0
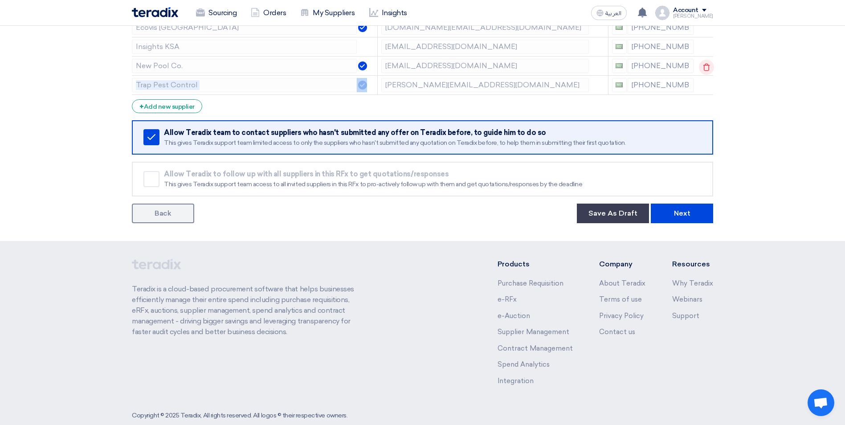
click at [703, 67] on icon at bounding box center [706, 67] width 15 height 15
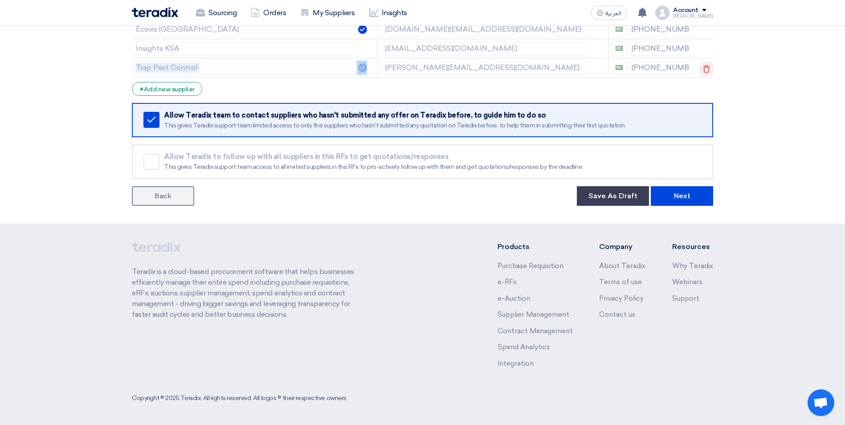
click at [703, 67] on use at bounding box center [706, 69] width 7 height 8
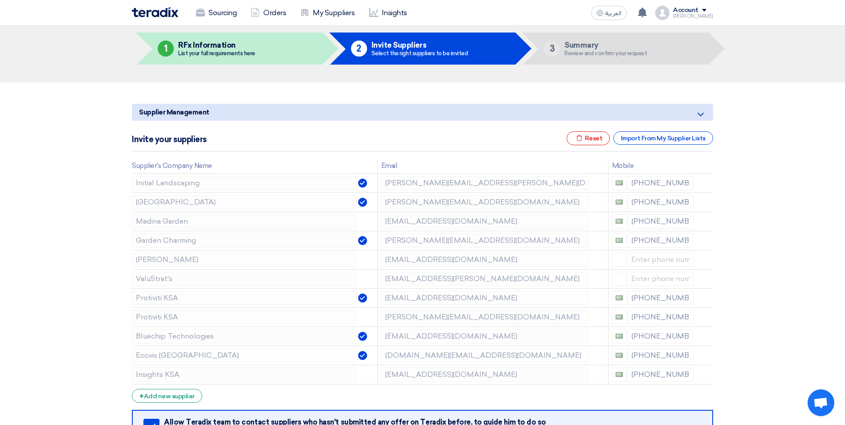
scroll to position [0, 0]
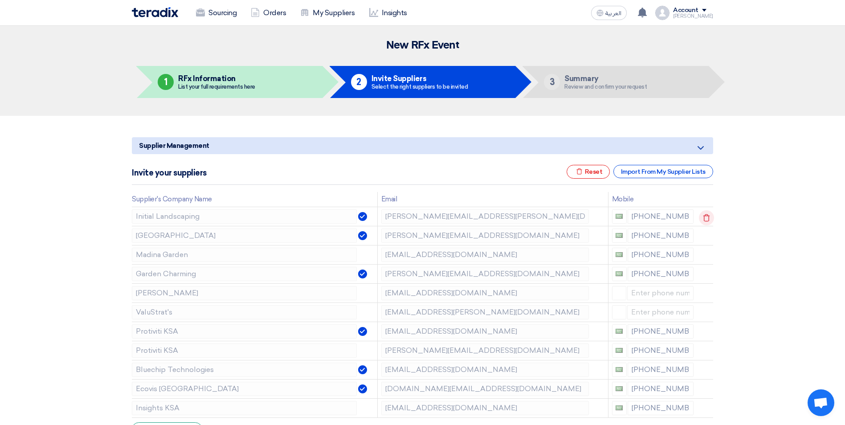
click at [704, 214] on use at bounding box center [706, 218] width 7 height 8
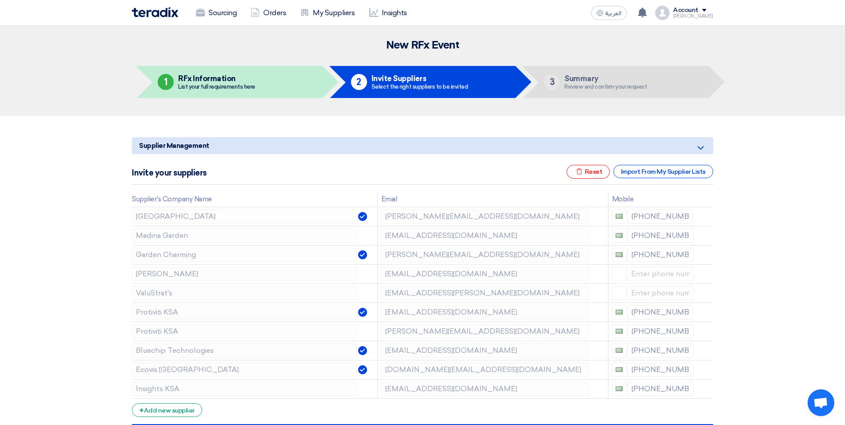
click at [0, 0] on use at bounding box center [0, 0] width 0 height 0
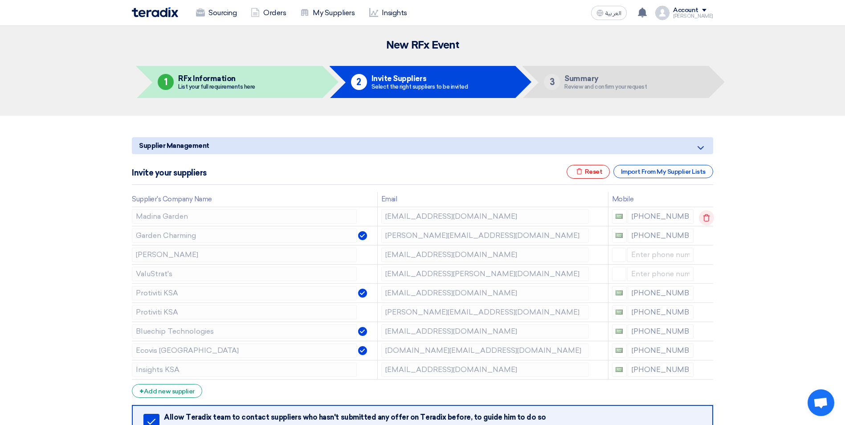
click at [707, 217] on icon at bounding box center [706, 217] width 15 height 15
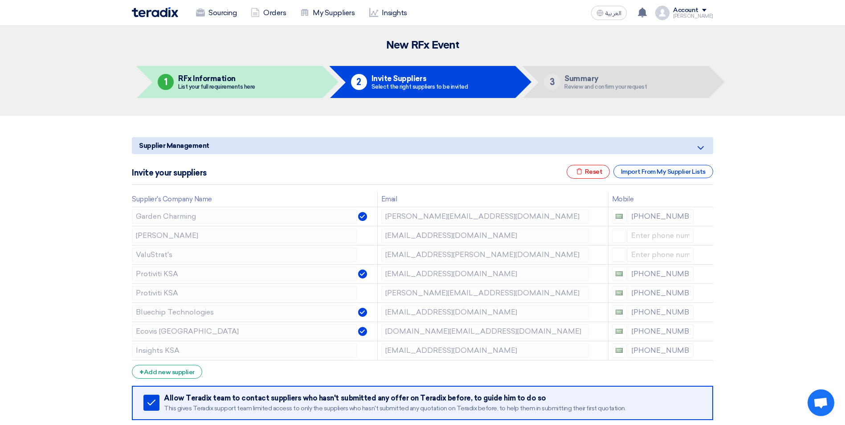
click at [0, 0] on icon at bounding box center [0, 0] width 0 height 0
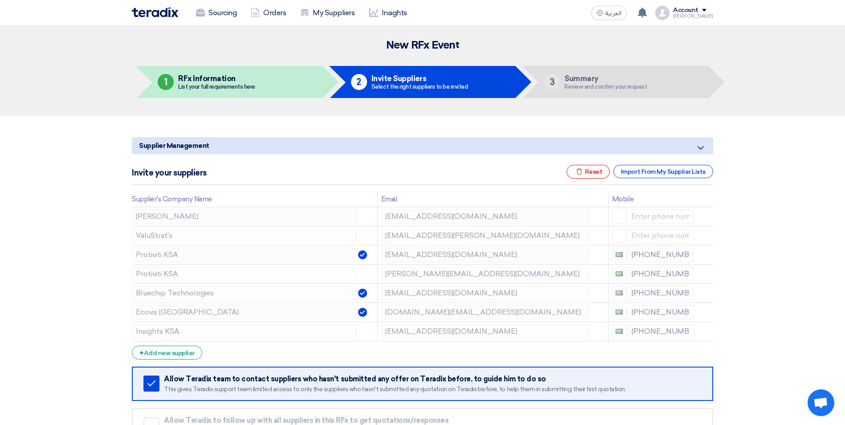
click at [0, 0] on icon at bounding box center [0, 0] width 0 height 0
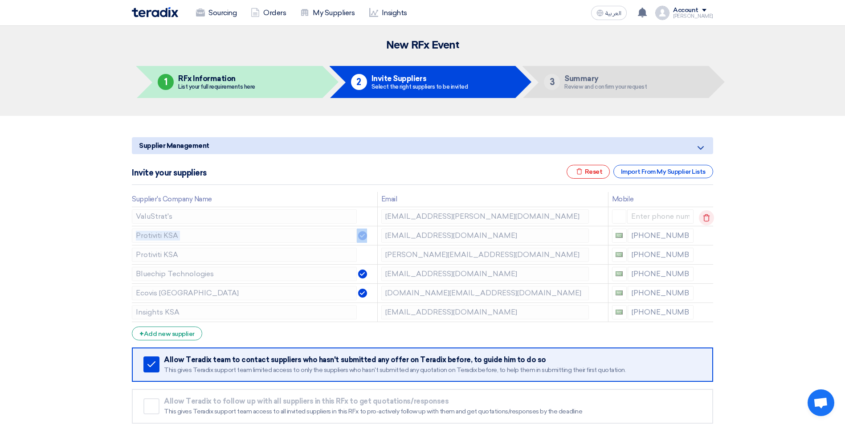
click at [707, 217] on icon at bounding box center [706, 217] width 15 height 15
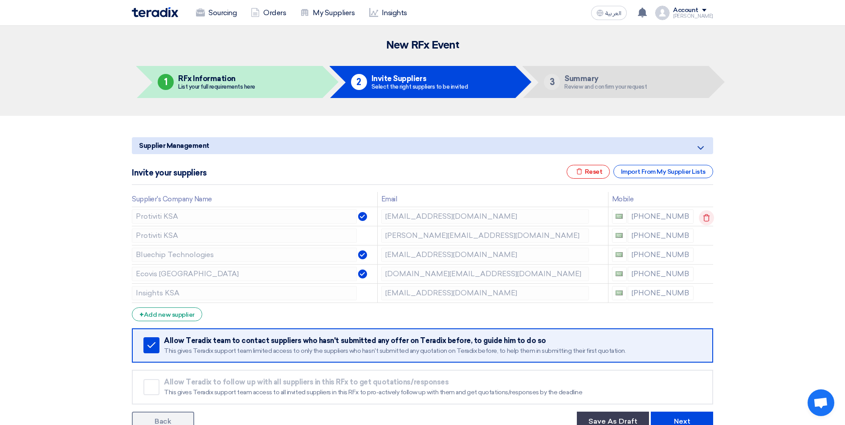
click at [707, 217] on icon at bounding box center [706, 217] width 15 height 15
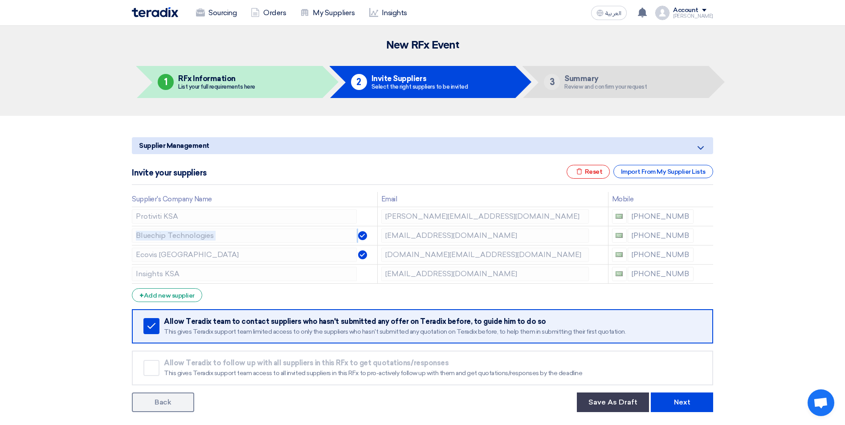
click at [0, 0] on icon at bounding box center [0, 0] width 0 height 0
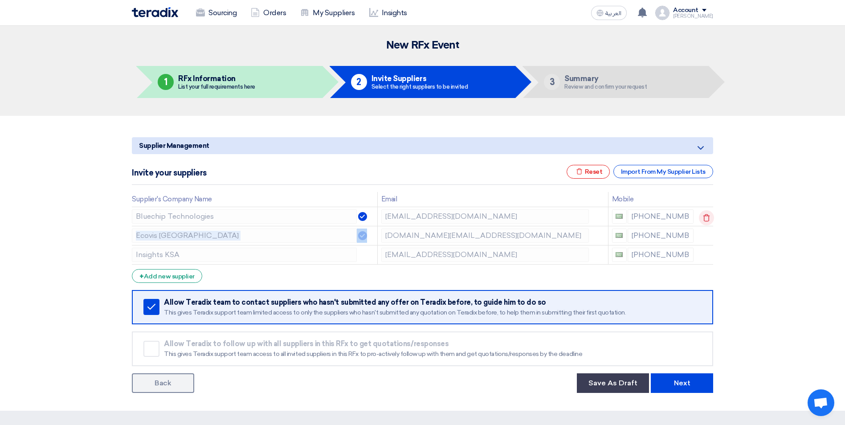
click at [707, 217] on icon at bounding box center [706, 217] width 15 height 15
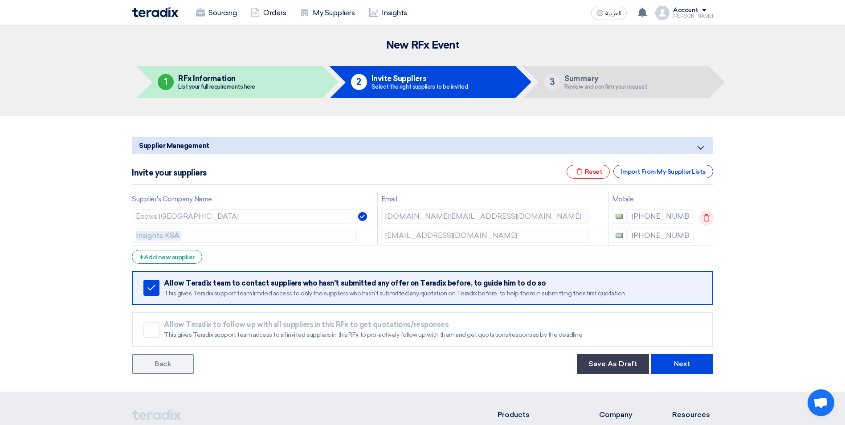
click at [707, 217] on icon at bounding box center [706, 217] width 15 height 15
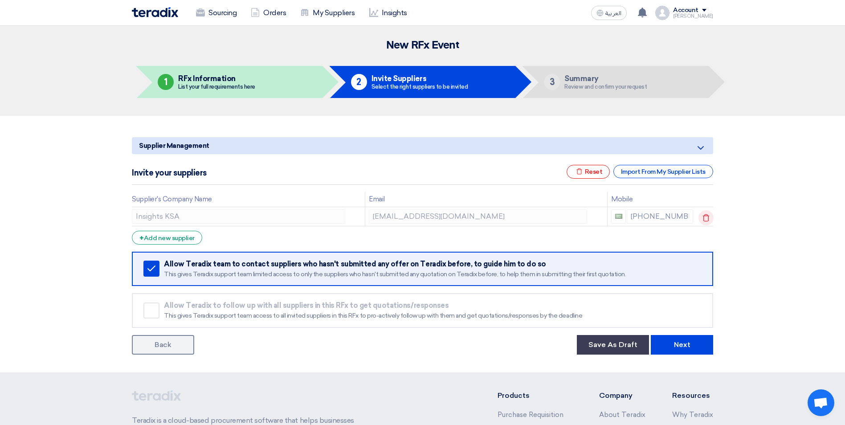
click at [706, 218] on icon at bounding box center [705, 217] width 15 height 15
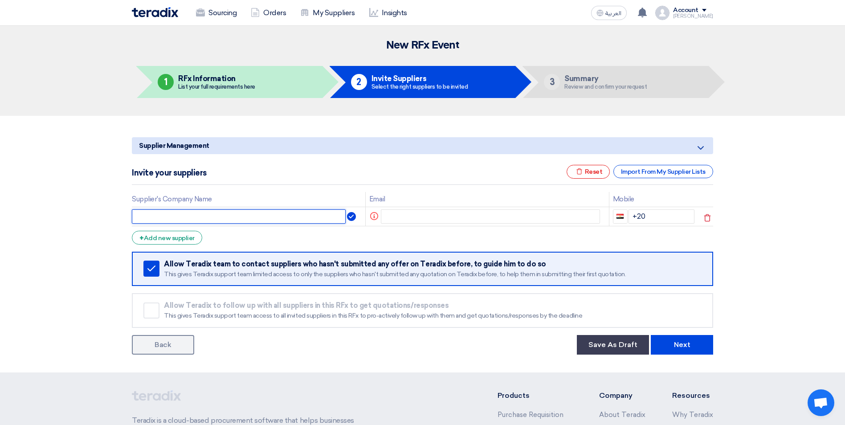
click at [226, 216] on input "text" at bounding box center [239, 216] width 214 height 14
type input "Afuq Alwiqaya for Security & Safety"
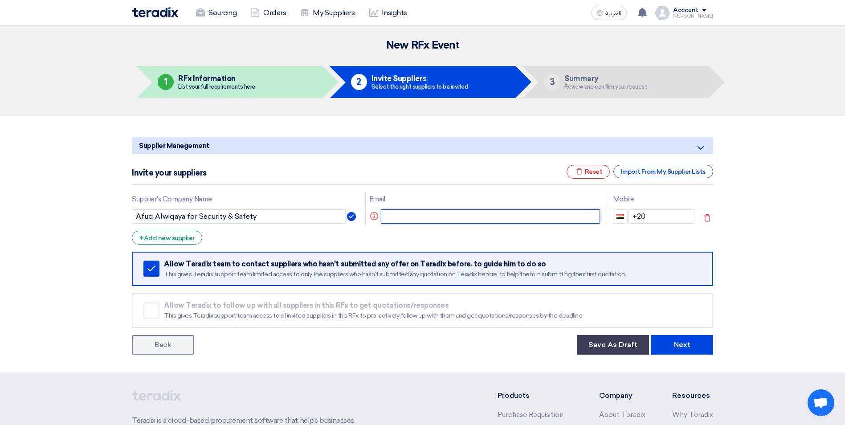
click at [406, 218] on input "text" at bounding box center [490, 216] width 219 height 14
click at [411, 212] on input "text" at bounding box center [490, 216] width 219 height 14
paste input "Afuq Safety <info@afuq.sa>"
click at [429, 216] on input "Afuq Safety <info@afuq.sa>" at bounding box center [484, 216] width 207 height 14
click at [453, 216] on input "info@afuq.sa>" at bounding box center [484, 216] width 207 height 14
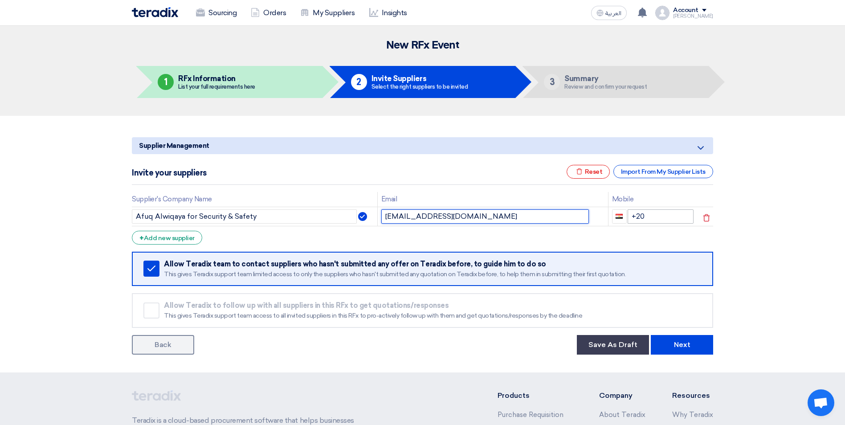
type input "info@afuq.sa"
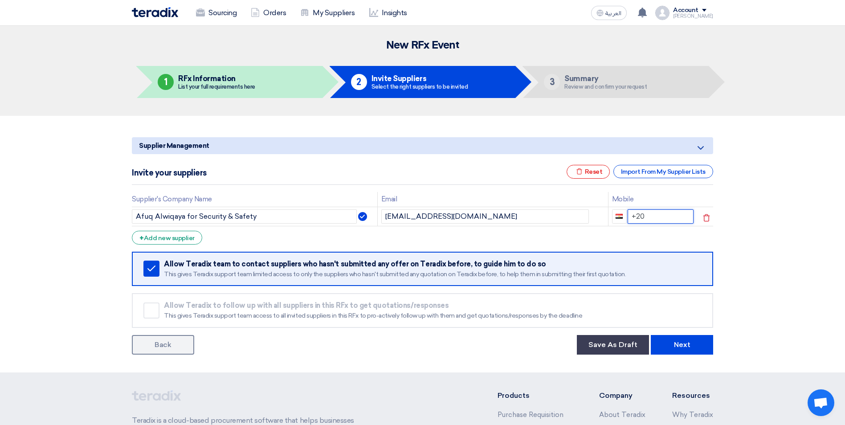
click at [649, 212] on input "+20" at bounding box center [660, 216] width 66 height 14
drag, startPoint x: 642, startPoint y: 216, endPoint x: 627, endPoint y: 216, distance: 14.7
click at [627, 216] on input "+20" at bounding box center [660, 216] width 66 height 14
click at [191, 238] on div "+ Add new supplier" at bounding box center [167, 238] width 70 height 14
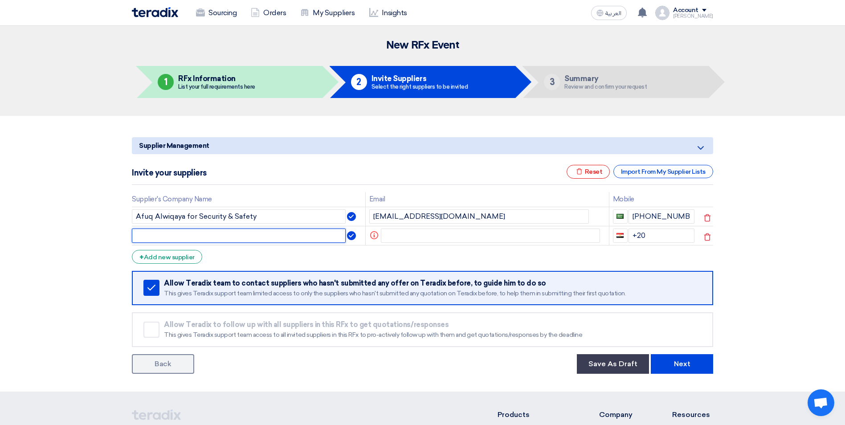
click at [173, 232] on input "text" at bounding box center [239, 235] width 214 height 14
click at [222, 236] on input "Cubic Concept Consultinng" at bounding box center [239, 235] width 214 height 14
type input "Cubic Concept Consulting"
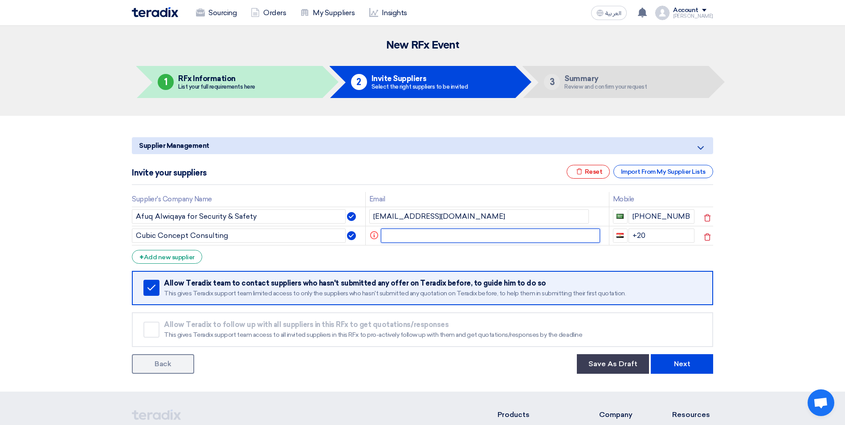
click at [400, 235] on input "text" at bounding box center [490, 235] width 219 height 14
paste input "b.eldhaybi@cubic-co.com"
type input "b.eldhaybi@cubic-co.com"
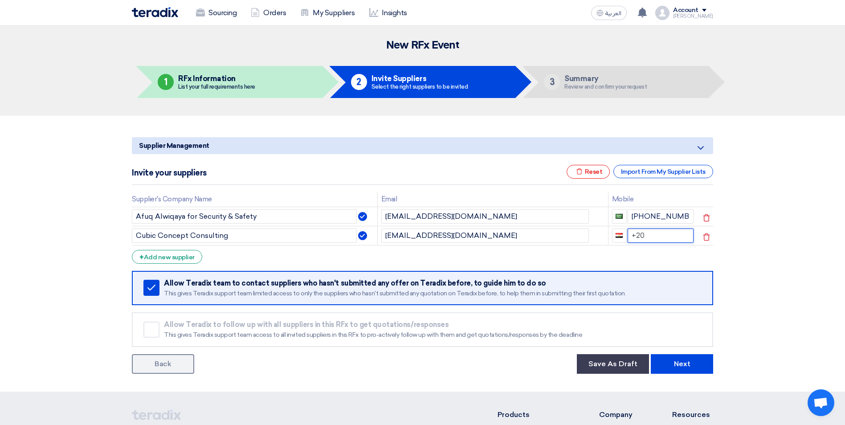
click at [656, 239] on input "+20" at bounding box center [660, 235] width 66 height 14
drag, startPoint x: 687, startPoint y: 217, endPoint x: 627, endPoint y: 217, distance: 59.7
click at [627, 217] on input "+966 555944606" at bounding box center [660, 216] width 66 height 14
drag, startPoint x: 658, startPoint y: 236, endPoint x: 625, endPoint y: 236, distance: 32.9
click at [625, 236] on div "+20" at bounding box center [653, 235] width 82 height 14
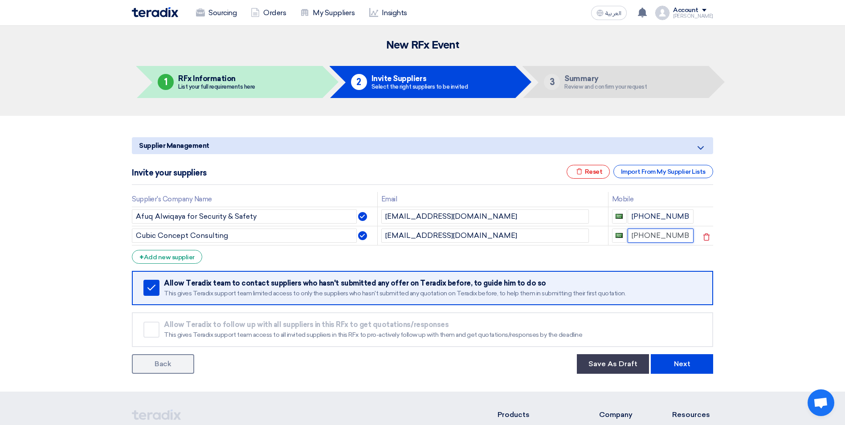
drag, startPoint x: 652, startPoint y: 235, endPoint x: 686, endPoint y: 233, distance: 33.9
click at [686, 233] on input "+966 555944606" at bounding box center [660, 235] width 66 height 14
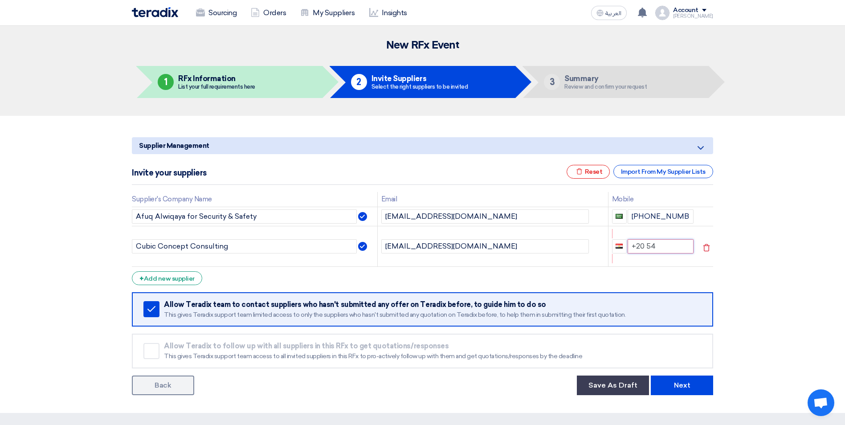
click at [669, 249] on input "+20 54" at bounding box center [660, 246] width 66 height 14
click at [738, 268] on section "Supplier Management Minimize/Maximize Category Invite your suppliers Excel file…" at bounding box center [422, 264] width 845 height 297
drag, startPoint x: 642, startPoint y: 245, endPoint x: 630, endPoint y: 245, distance: 12.9
click at [630, 245] on input "+20 544300477" at bounding box center [660, 246] width 66 height 14
click at [642, 246] on input "+20 544300477" at bounding box center [660, 246] width 66 height 14
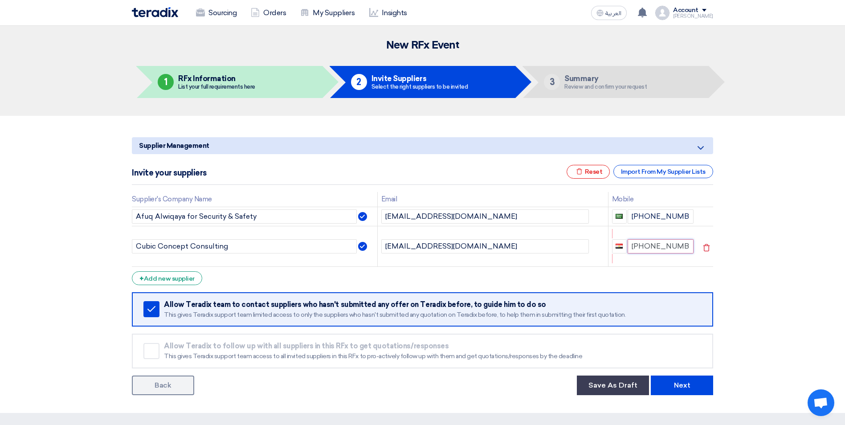
drag, startPoint x: 642, startPoint y: 246, endPoint x: 637, endPoint y: 246, distance: 4.9
click at [637, 246] on input "+20 544300477" at bounding box center [660, 246] width 66 height 14
type input "+96544300477"
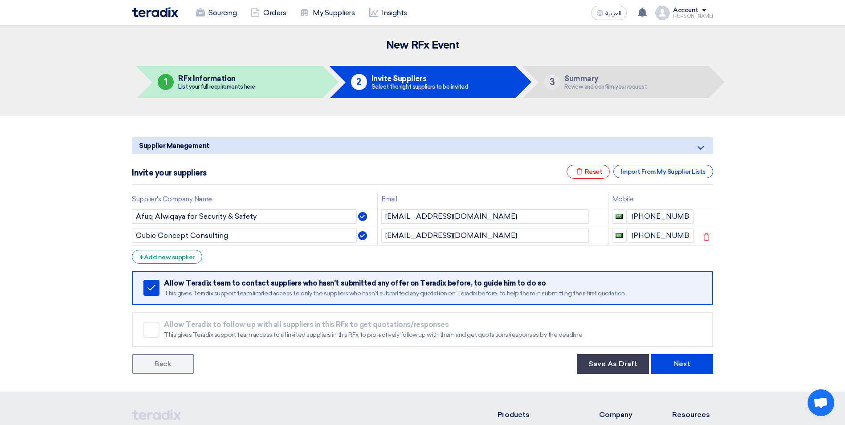
click at [715, 260] on div "Supplier Management Minimize/Maximize Category Invite your suppliers Excel file…" at bounding box center [422, 254] width 594 height 240
click at [193, 256] on div "+ Add new supplier" at bounding box center [167, 257] width 70 height 14
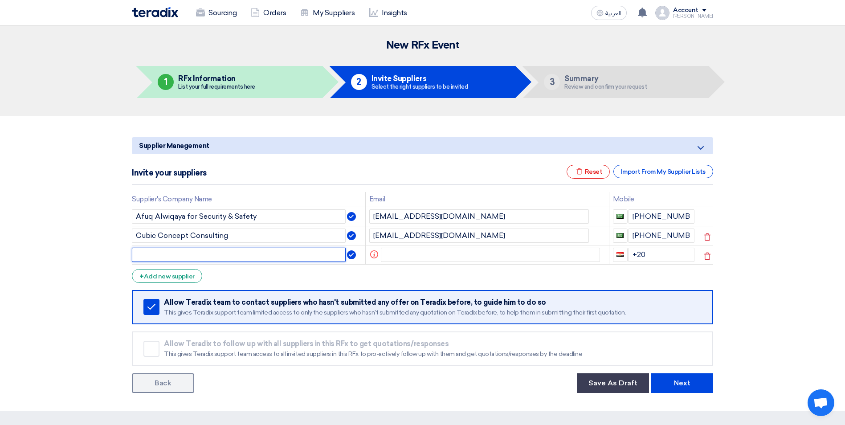
click at [193, 256] on input "text" at bounding box center [239, 255] width 214 height 14
type input "Manar Alsharq Engineering Consultancy Office"
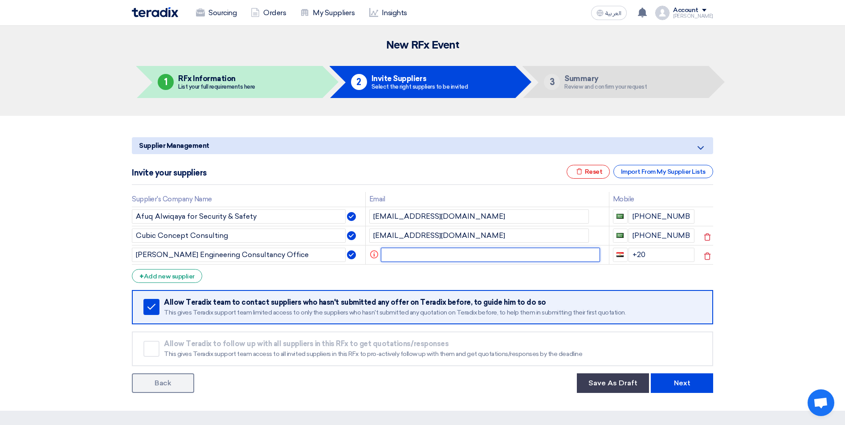
click at [402, 258] on input "text" at bounding box center [490, 255] width 219 height 14
paste input "'Saeed Al-Ghamdi' <saeed@manarsharq.com>"
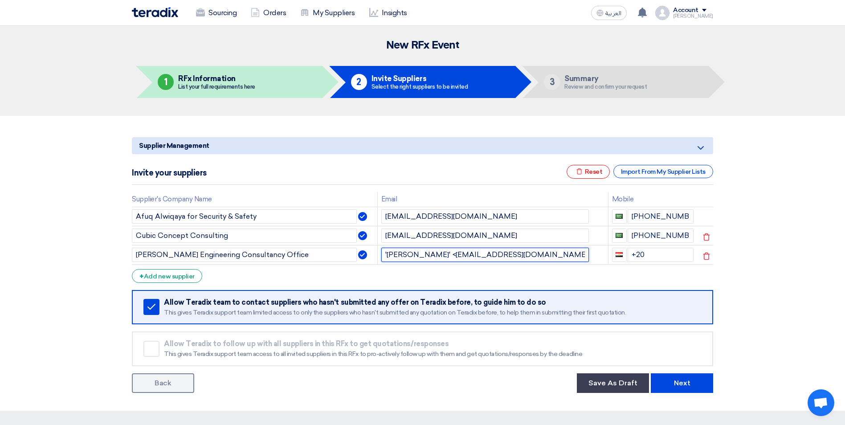
click at [453, 253] on input "'Saeed Al-Ghamdi' <saeed@manarsharq.com>" at bounding box center [484, 255] width 207 height 14
click at [477, 254] on input "saeed@manarsharq.com>" at bounding box center [484, 255] width 207 height 14
type input "saeed@manarsharq.com"
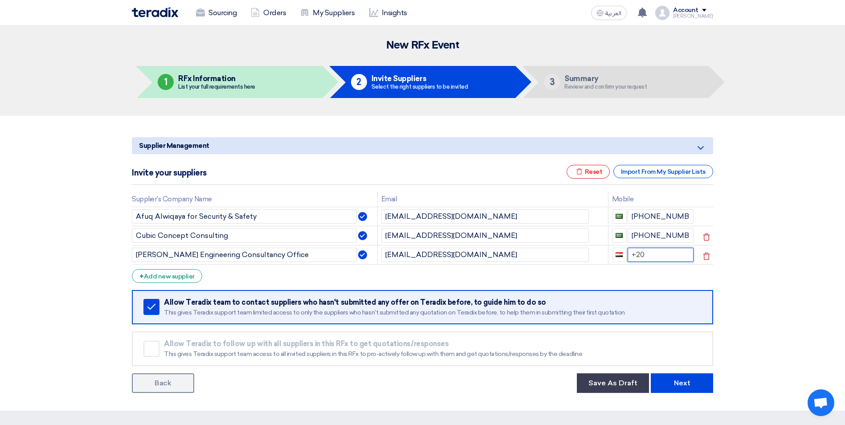
drag, startPoint x: 649, startPoint y: 255, endPoint x: 626, endPoint y: 254, distance: 23.2
click at [627, 254] on input "+20" at bounding box center [660, 255] width 66 height 14
click at [163, 276] on div "+ Add new supplier" at bounding box center [167, 276] width 70 height 14
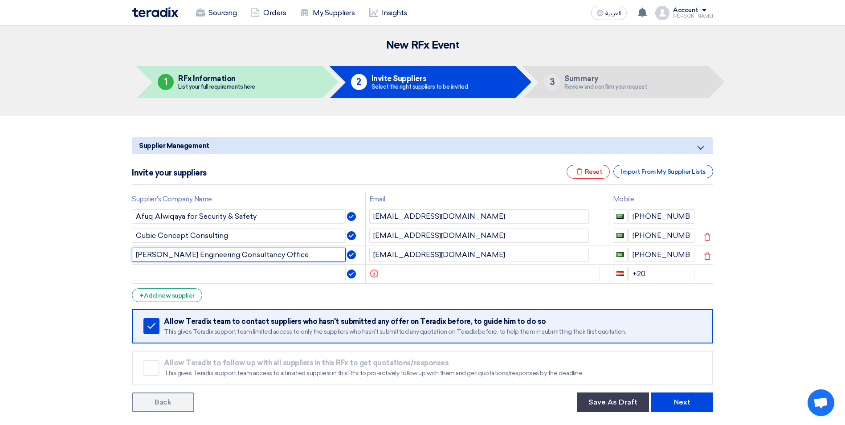
drag, startPoint x: 136, startPoint y: 256, endPoint x: 301, endPoint y: 256, distance: 165.2
click at [301, 256] on input "Manar Alsharq Engineering Consultancy Office" at bounding box center [239, 255] width 214 height 14
click at [242, 273] on input "text" at bounding box center [239, 274] width 214 height 14
paste input "Manar Alsharq Engineering Consultancy Office"
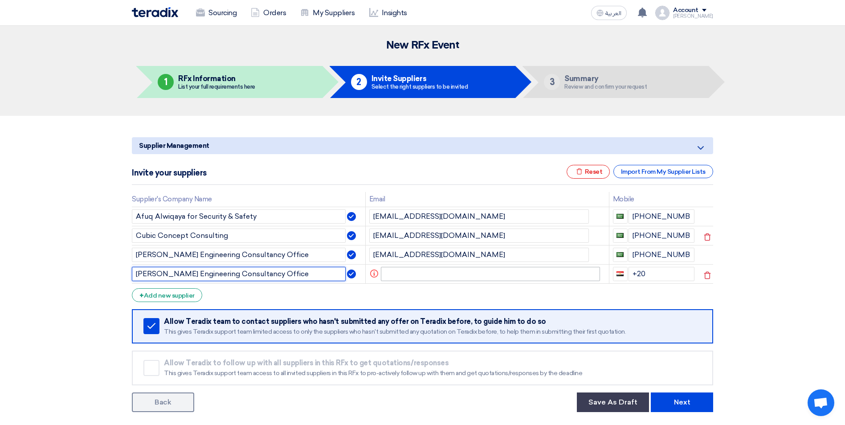
type input "Manar Alsharq Engineering Consultancy Office"
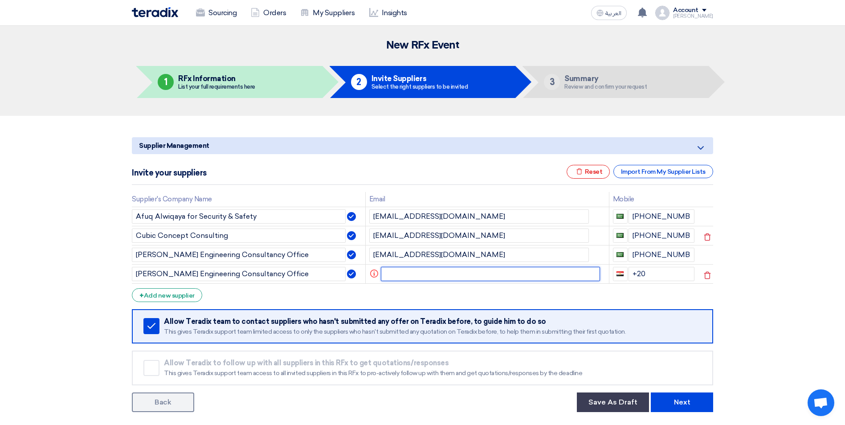
click at [395, 272] on input "text" at bounding box center [490, 274] width 219 height 14
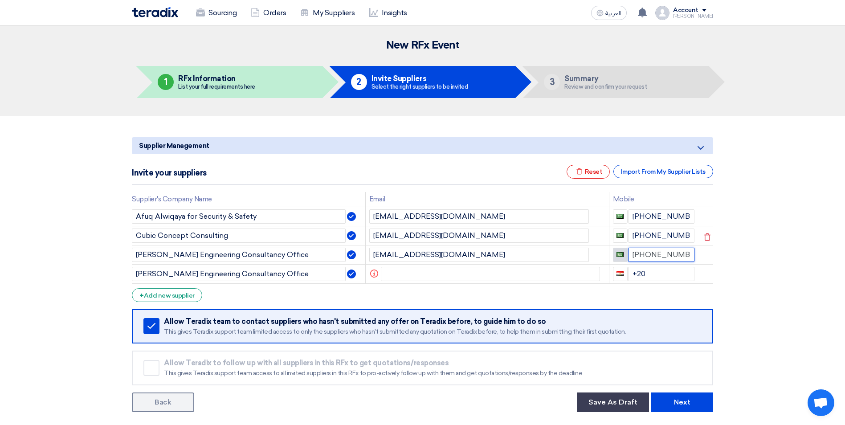
drag, startPoint x: 689, startPoint y: 256, endPoint x: 623, endPoint y: 256, distance: 65.4
click at [623, 256] on div "+966 505800187" at bounding box center [654, 255] width 82 height 14
drag, startPoint x: 651, startPoint y: 271, endPoint x: 631, endPoint y: 273, distance: 19.8
click at [631, 273] on input "+20" at bounding box center [661, 274] width 66 height 14
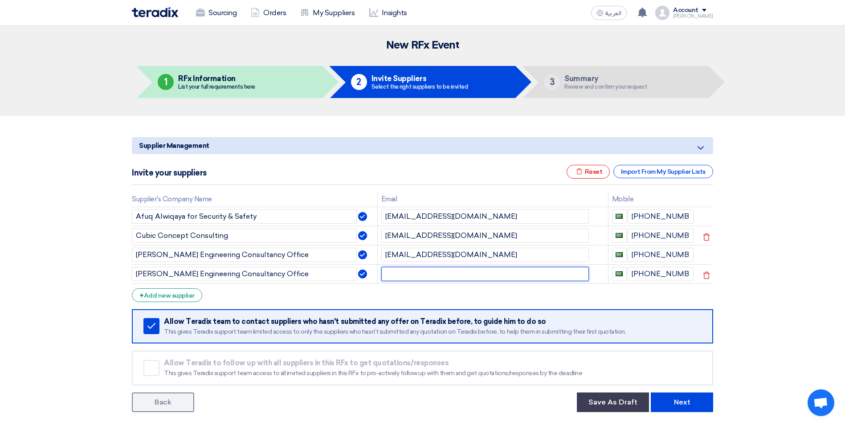
click at [550, 276] on input "text" at bounding box center [484, 274] width 207 height 14
click at [390, 273] on input "text" at bounding box center [484, 274] width 207 height 14
paste input "'Abdulrahman Emad' <aemad@manarsharq.com>"
click at [459, 272] on input "'Abdulrahman Emad' <aemad@manarsharq.com>" at bounding box center [484, 274] width 207 height 14
click at [479, 276] on input "aemad@manarsharq.com>" at bounding box center [484, 274] width 207 height 14
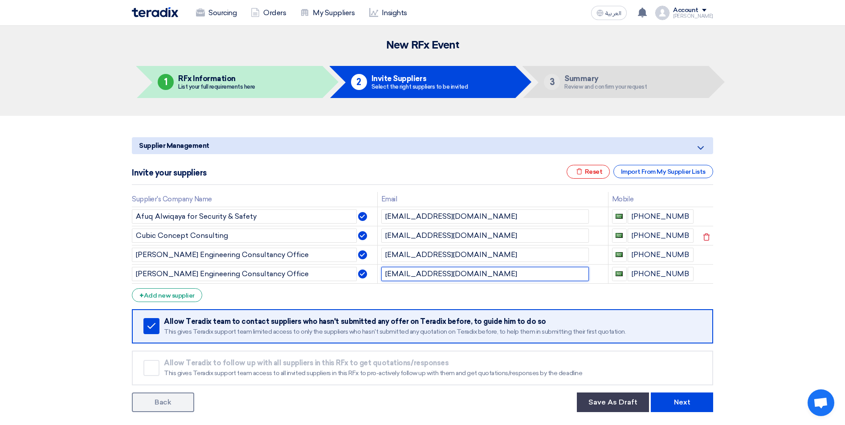
type input "aemad@manarsharq.com"
click at [780, 298] on section "Supplier Management Minimize/Maximize Category Invite your suppliers Excel file…" at bounding box center [422, 273] width 845 height 314
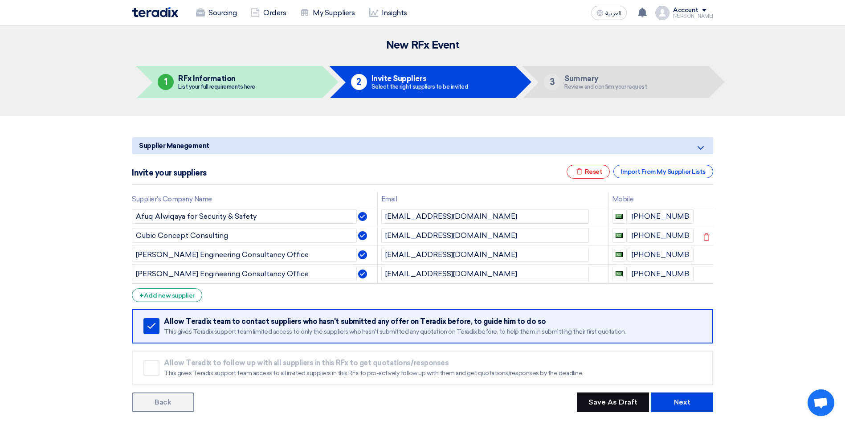
click at [591, 400] on button "Save As Draft" at bounding box center [613, 402] width 72 height 20
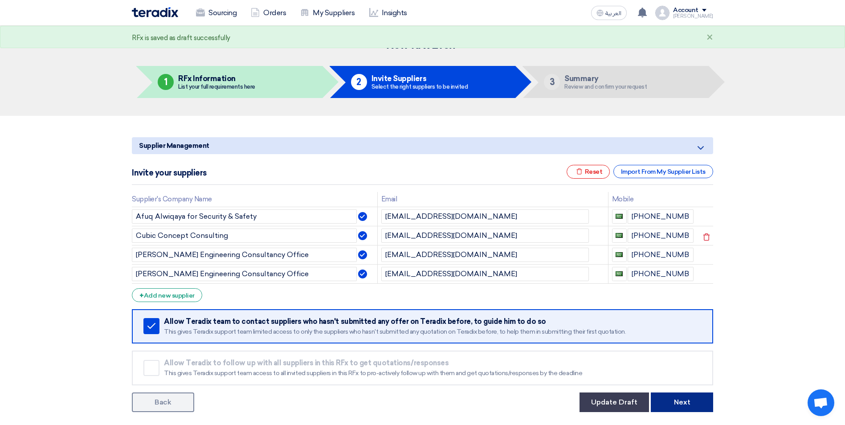
click at [673, 402] on button "Next" at bounding box center [681, 402] width 62 height 20
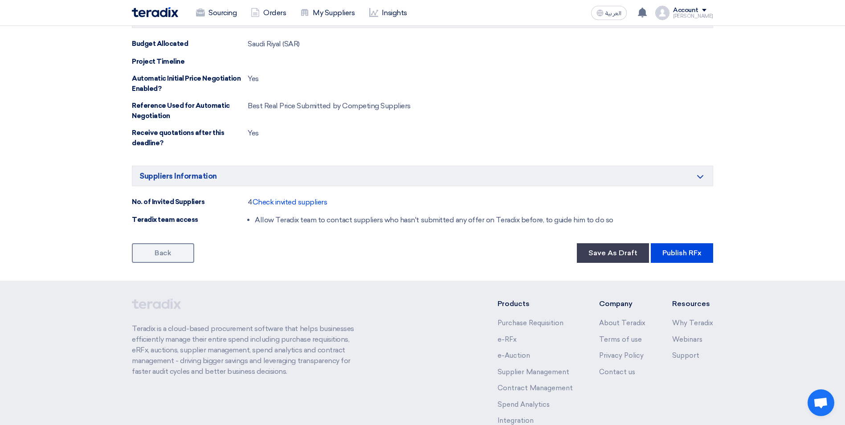
scroll to position [834, 0]
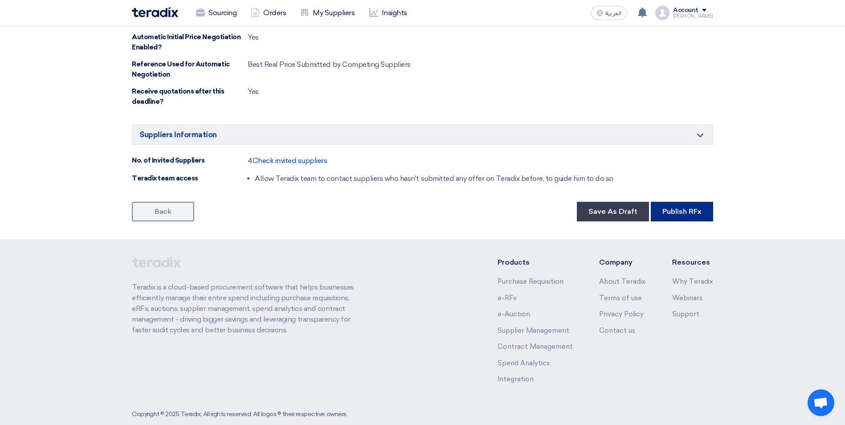
click at [678, 202] on button "Publish RFx" at bounding box center [681, 212] width 62 height 20
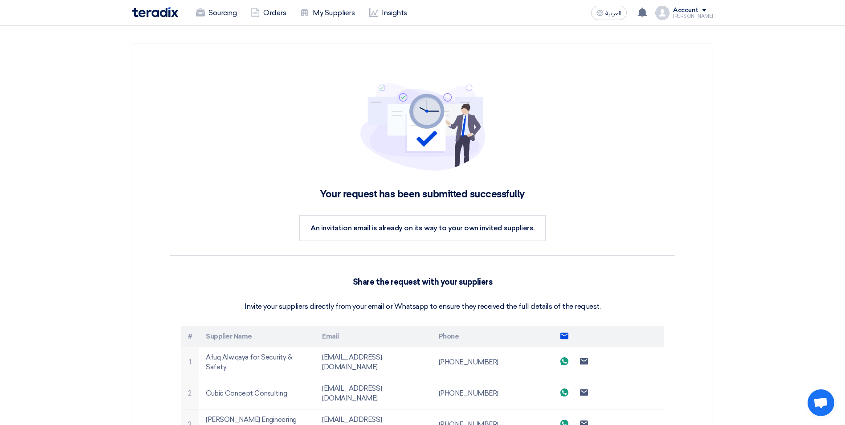
click at [565, 337] on use at bounding box center [564, 335] width 8 height 6
click at [227, 12] on link "Sourcing" at bounding box center [216, 13] width 55 height 20
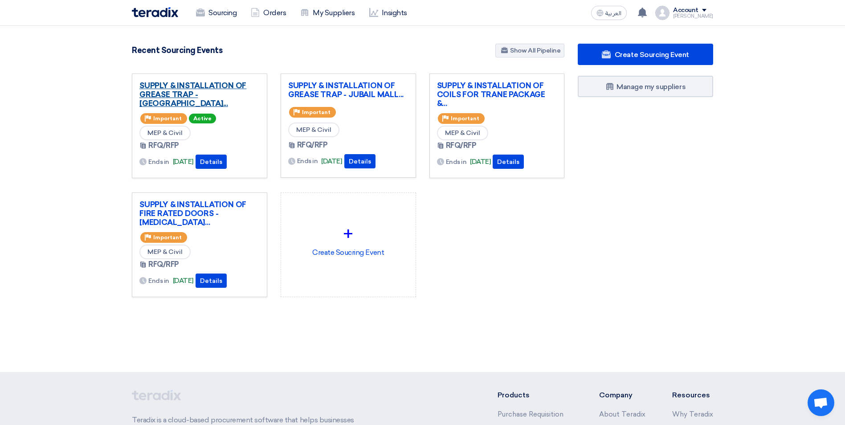
click at [219, 89] on link "SUPPLY & INSTALLATION OF GREASE TRAP - [GEOGRAPHIC_DATA]..." at bounding box center [199, 94] width 120 height 27
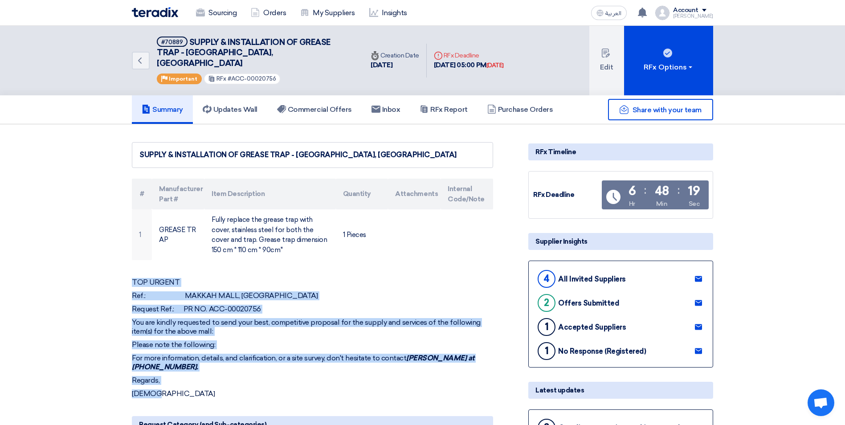
drag, startPoint x: 132, startPoint y: 272, endPoint x: 155, endPoint y: 383, distance: 113.2
click at [155, 383] on div "TOP URGENT Ref.: [PERSON_NAME], MAKKAH Request Ref.: PR NO. ACC-00020756 You ar…" at bounding box center [312, 338] width 361 height 120
copy div "TOP URGENT Ref.: [PERSON_NAME], MAKKAH Request Ref.: PR NO. ACC-00020756 You ar…"
